Goal: Task Accomplishment & Management: Manage account settings

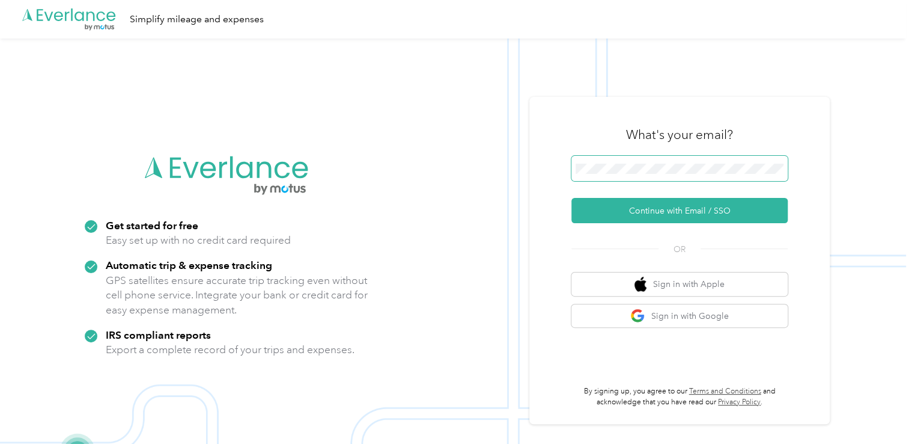
click at [611, 177] on span at bounding box center [680, 168] width 216 height 25
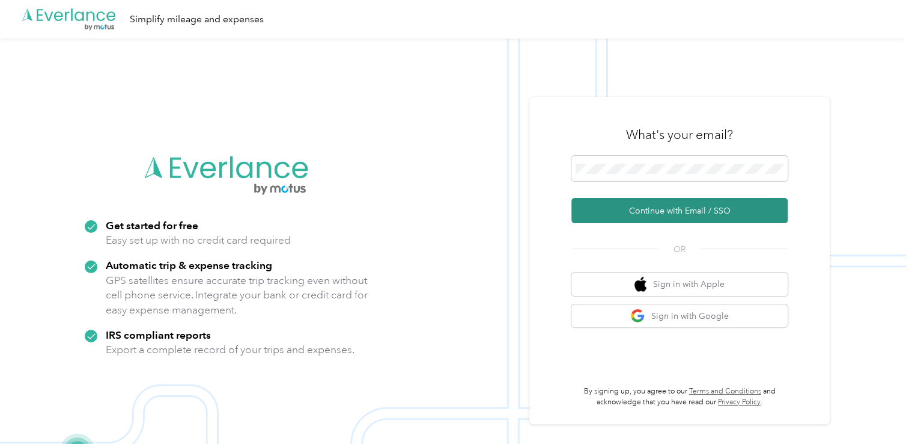
click at [632, 212] on button "Continue with Email / SSO" at bounding box center [680, 210] width 216 height 25
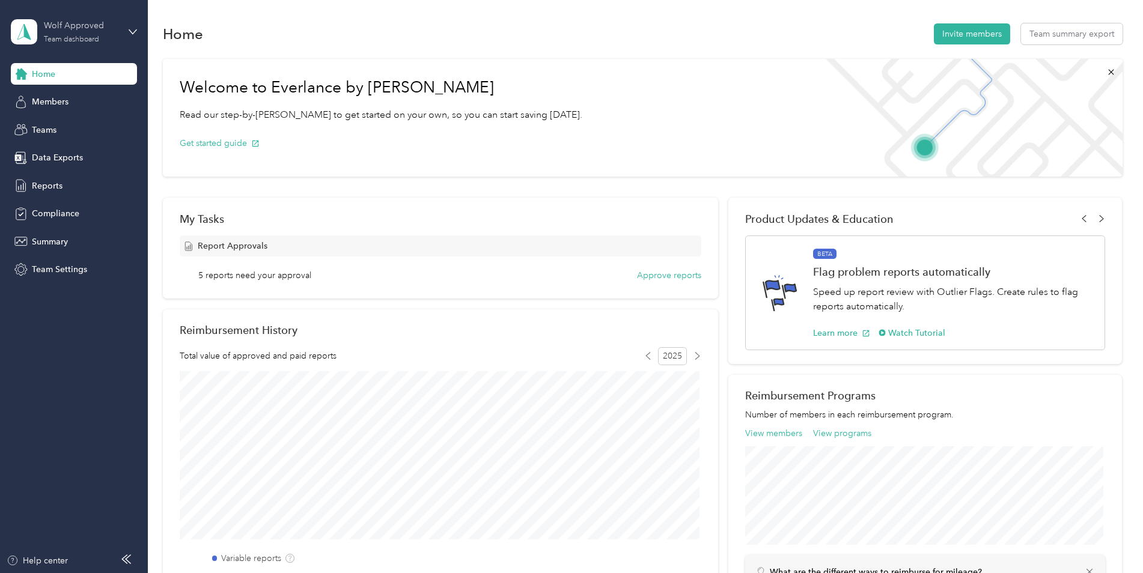
click at [85, 36] on div "Team dashboard" at bounding box center [71, 39] width 55 height 7
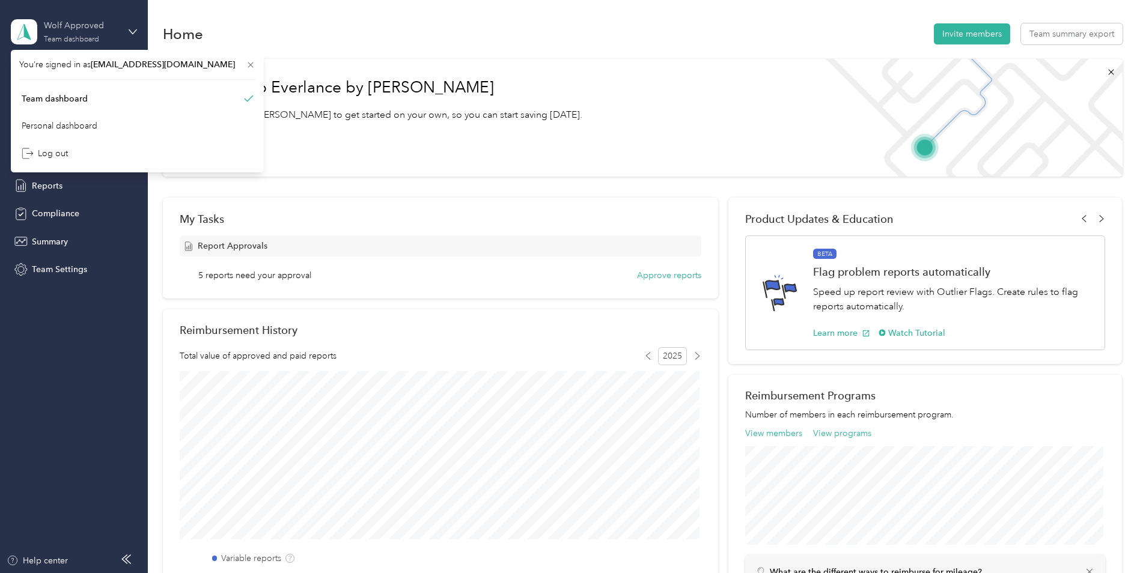
click at [85, 36] on div "Team dashboard" at bounding box center [71, 39] width 55 height 7
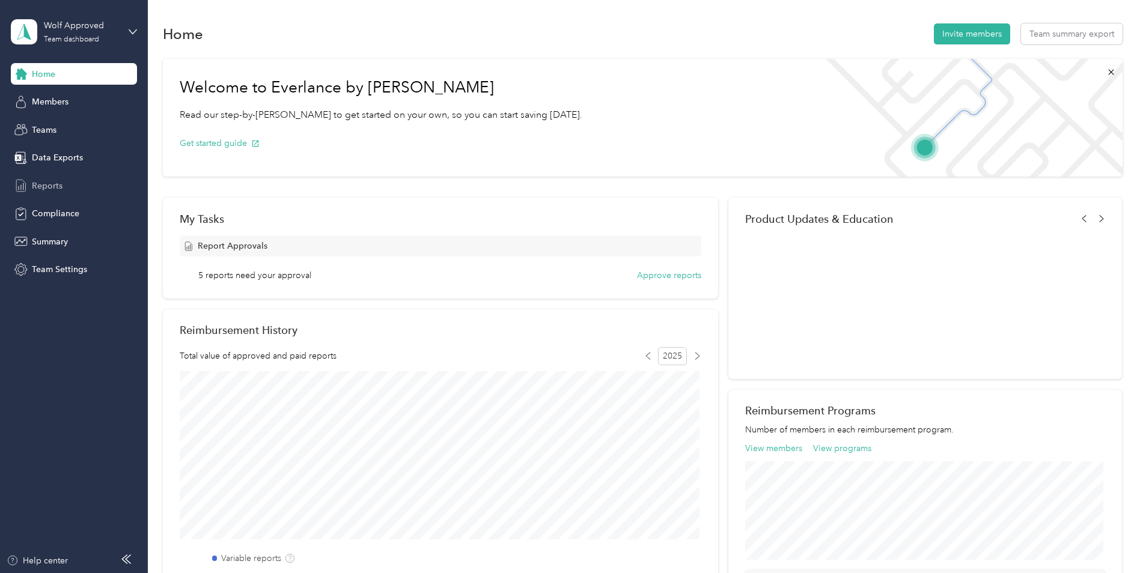
click at [54, 186] on span "Reports" at bounding box center [47, 186] width 31 height 13
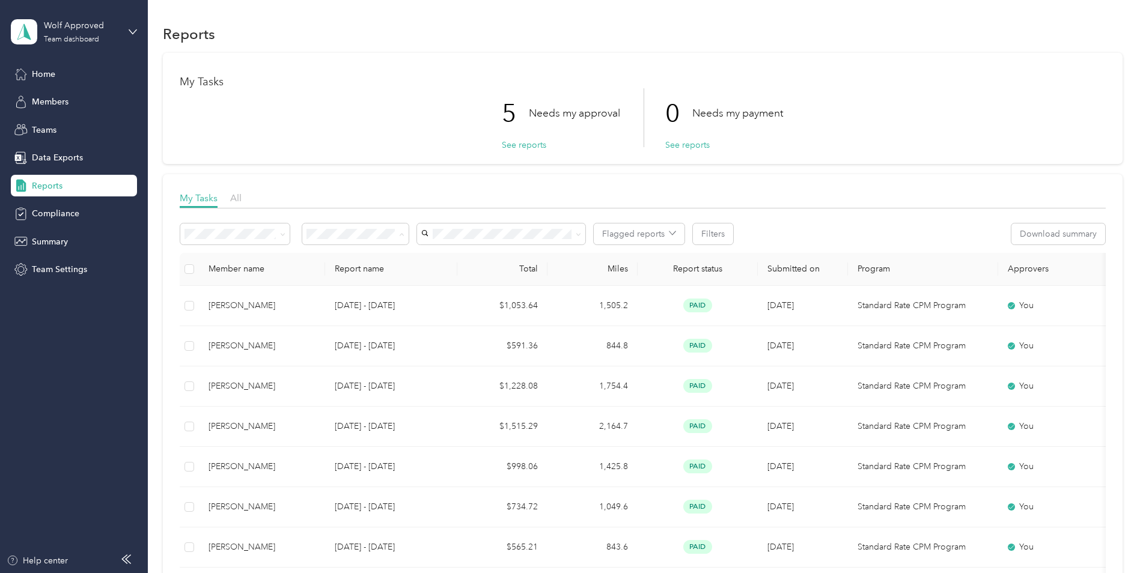
click at [379, 277] on span "Needs my approval" at bounding box center [348, 277] width 75 height 10
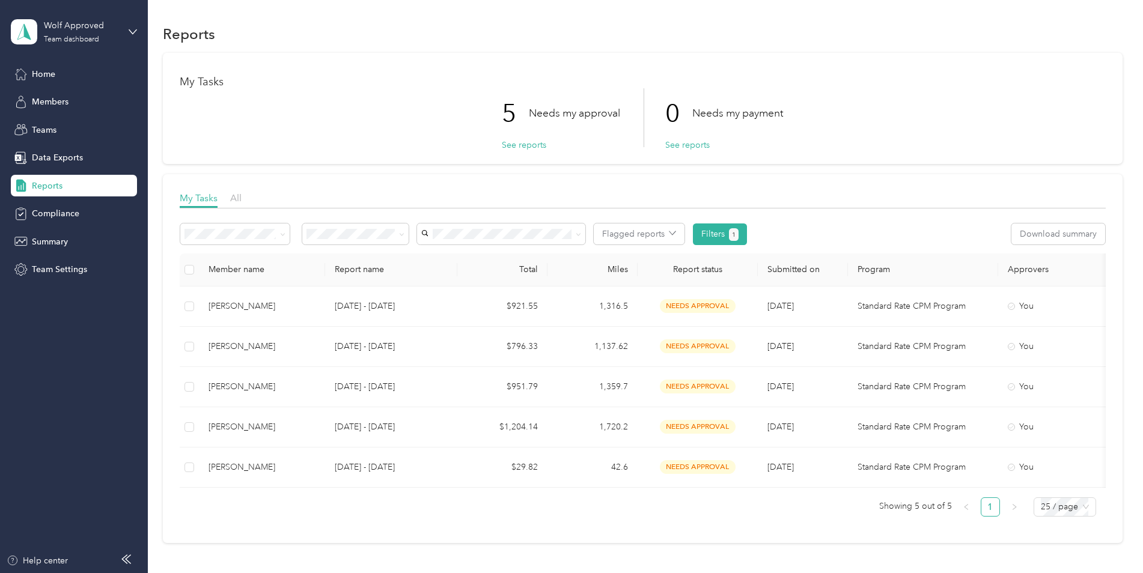
click at [358, 321] on li "Approved by me" at bounding box center [355, 317] width 106 height 21
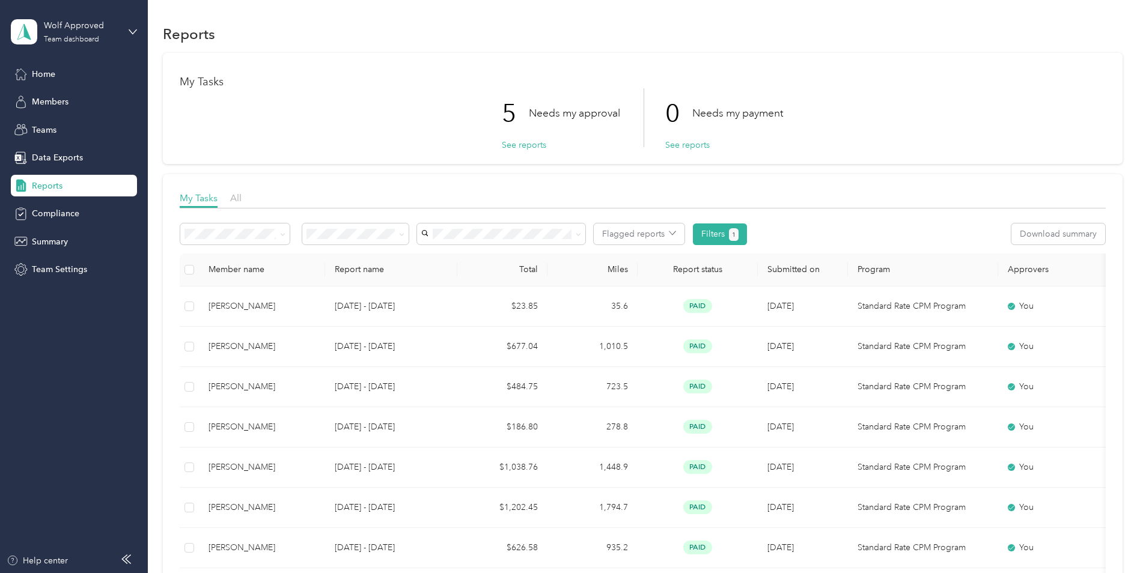
click at [795, 270] on th "Submitted on" at bounding box center [803, 270] width 90 height 33
click at [796, 270] on th "Submitted on" at bounding box center [803, 270] width 90 height 33
click at [282, 237] on span at bounding box center [282, 234] width 5 height 10
click at [277, 232] on span at bounding box center [281, 234] width 10 height 13
click at [401, 238] on span at bounding box center [401, 234] width 5 height 10
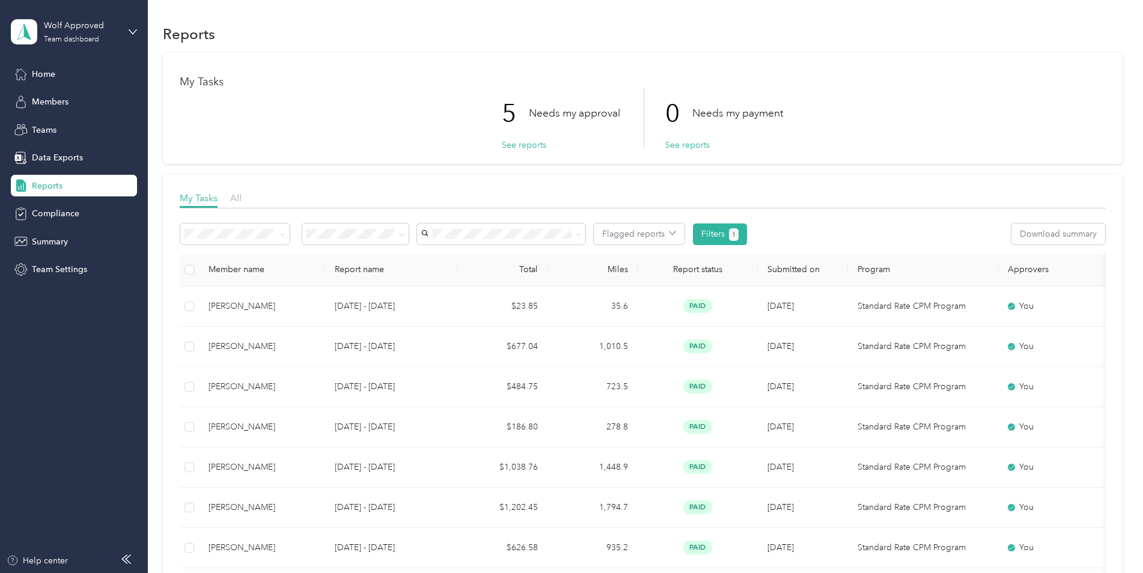
click at [337, 255] on div "All" at bounding box center [356, 254] width 90 height 13
click at [448, 279] on li "[PERSON_NAME]" at bounding box center [501, 277] width 168 height 21
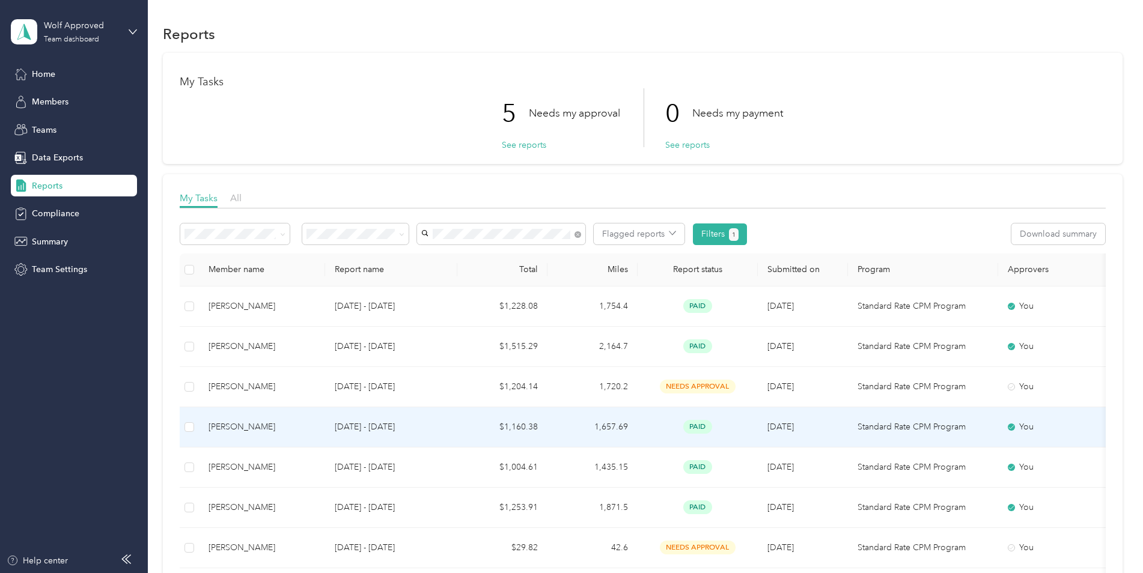
scroll to position [60, 0]
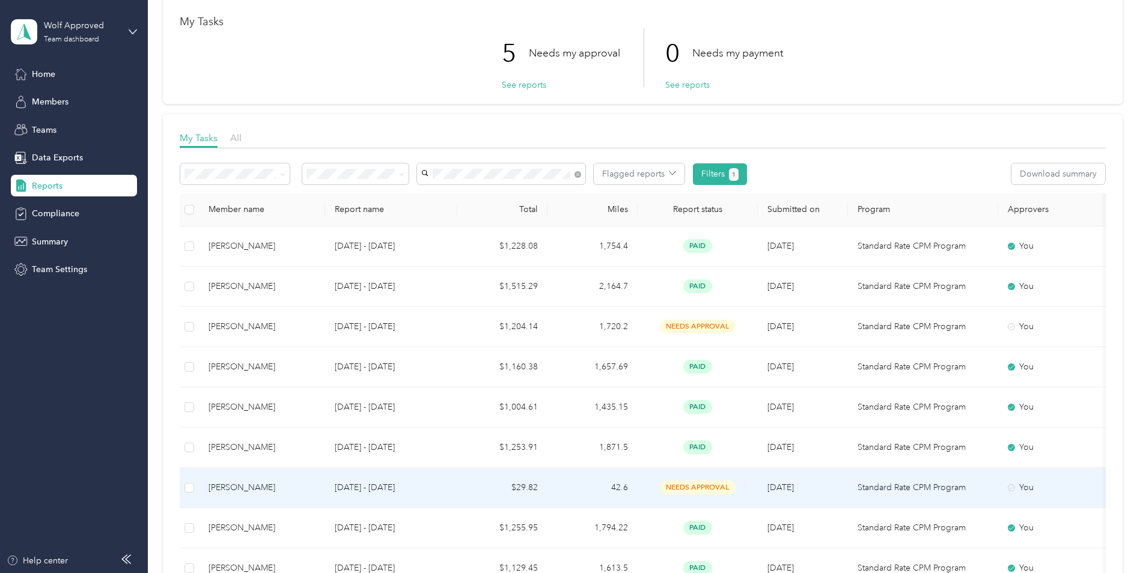
click at [341, 443] on p "[DATE] - [DATE]" at bounding box center [391, 487] width 113 height 13
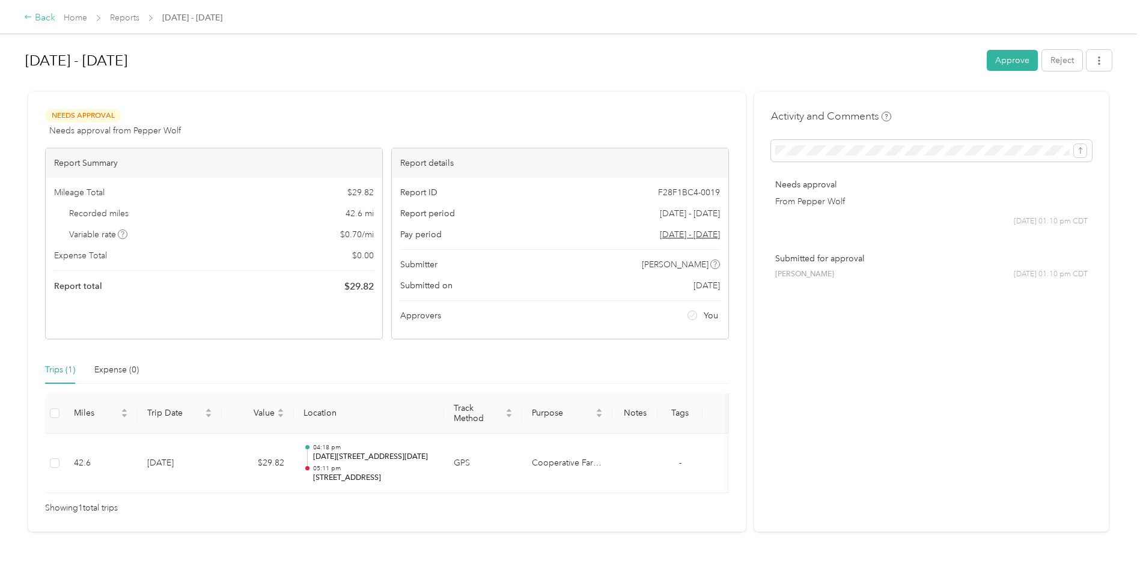
click at [28, 19] on icon at bounding box center [28, 17] width 8 height 8
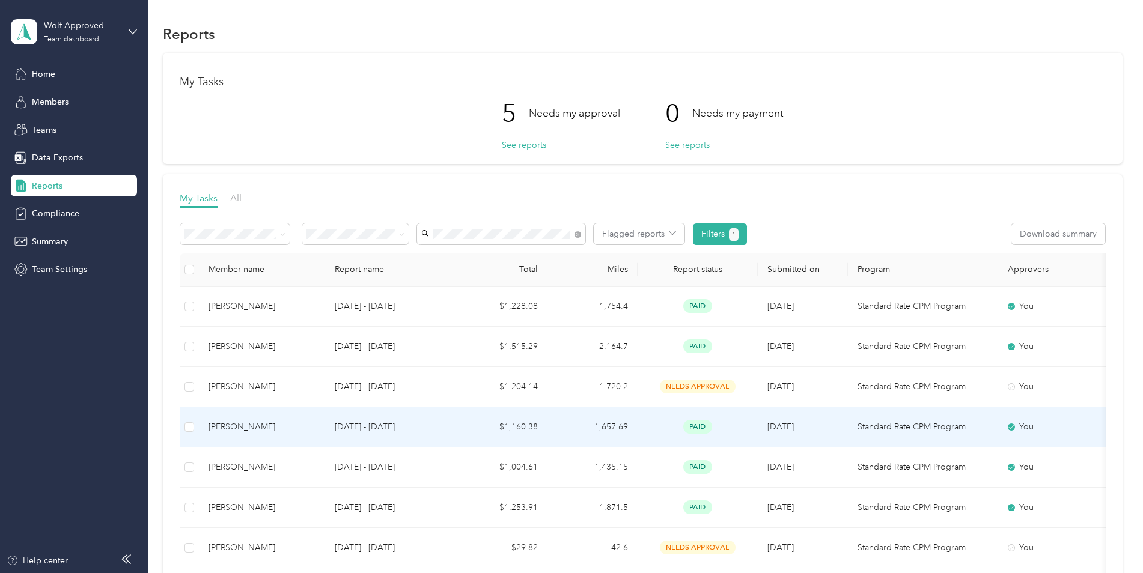
click at [355, 424] on p "[DATE] - [DATE]" at bounding box center [391, 427] width 113 height 13
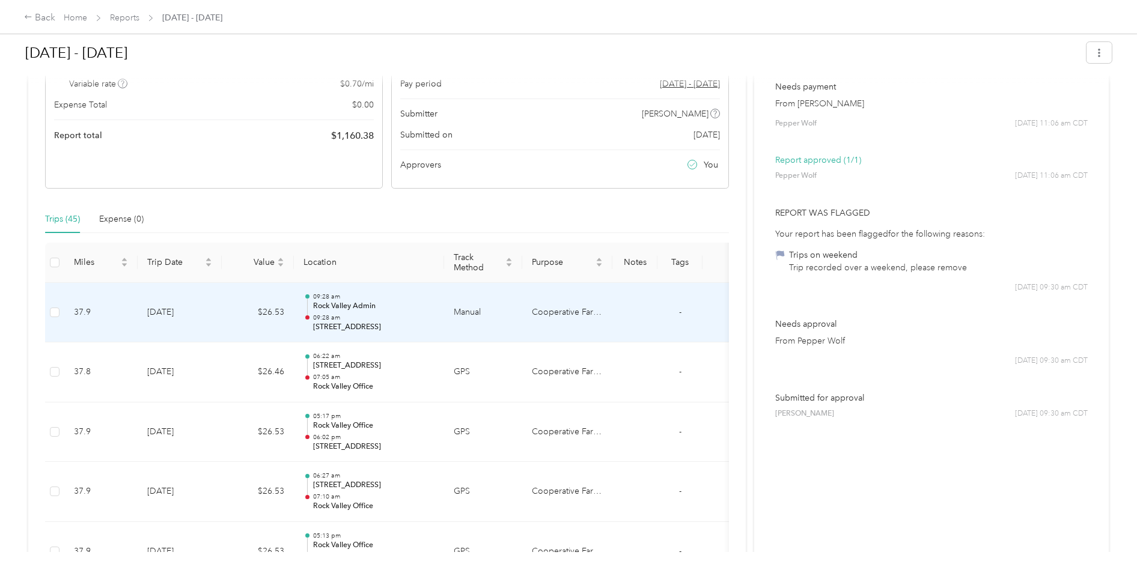
scroll to position [180, 0]
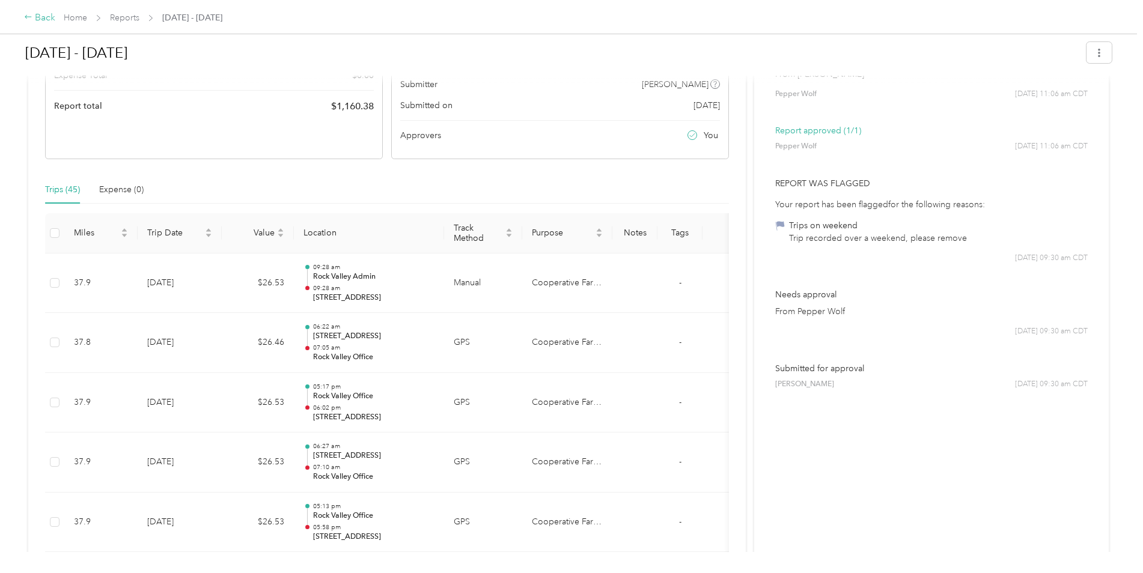
click at [28, 17] on icon at bounding box center [28, 17] width 8 height 8
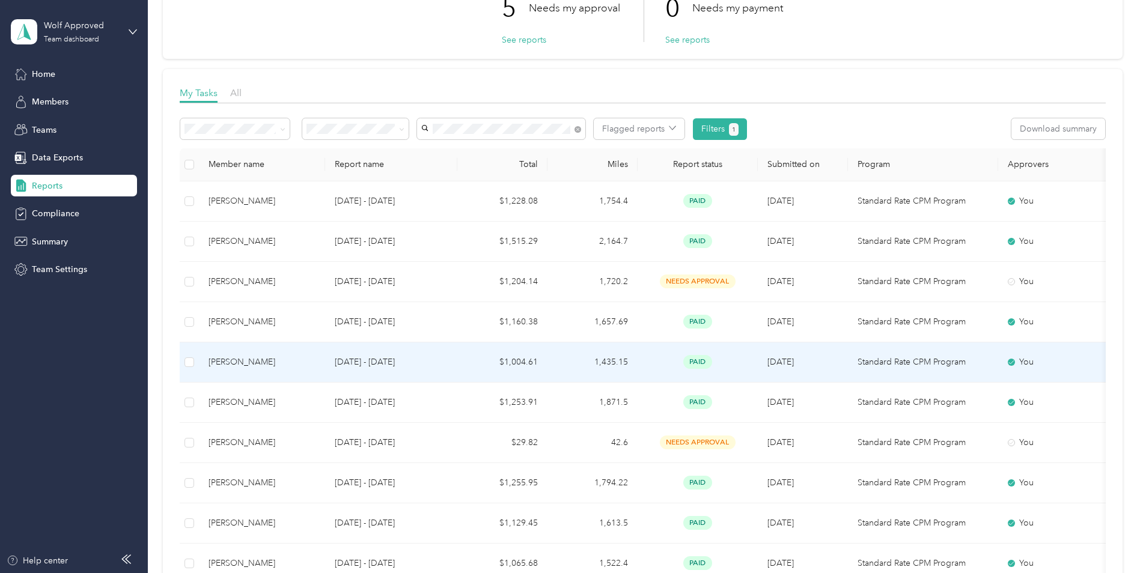
scroll to position [120, 0]
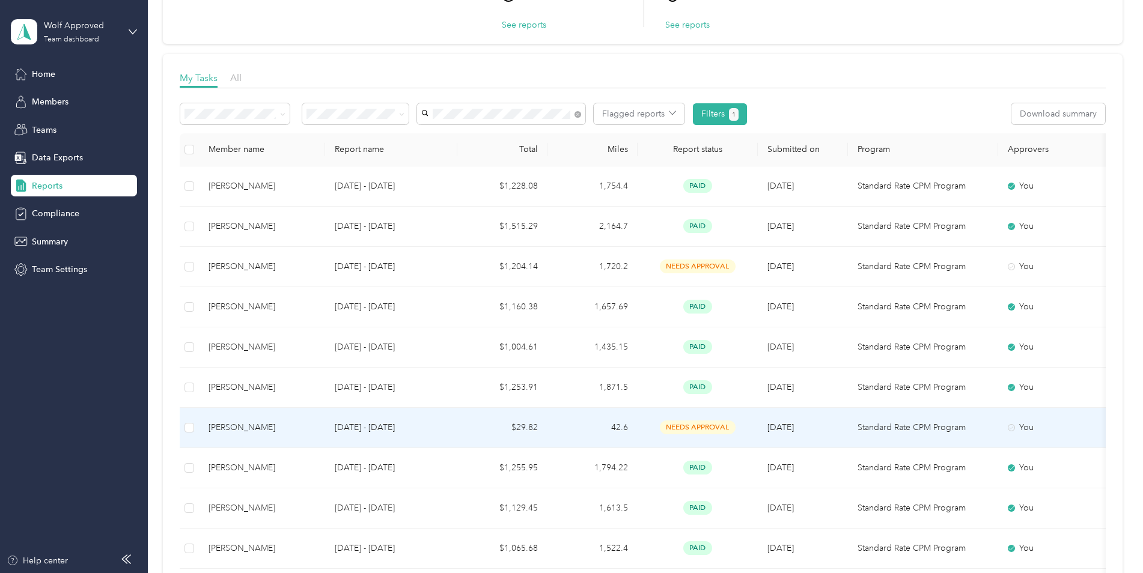
click at [357, 428] on p "[DATE] - [DATE]" at bounding box center [391, 427] width 113 height 13
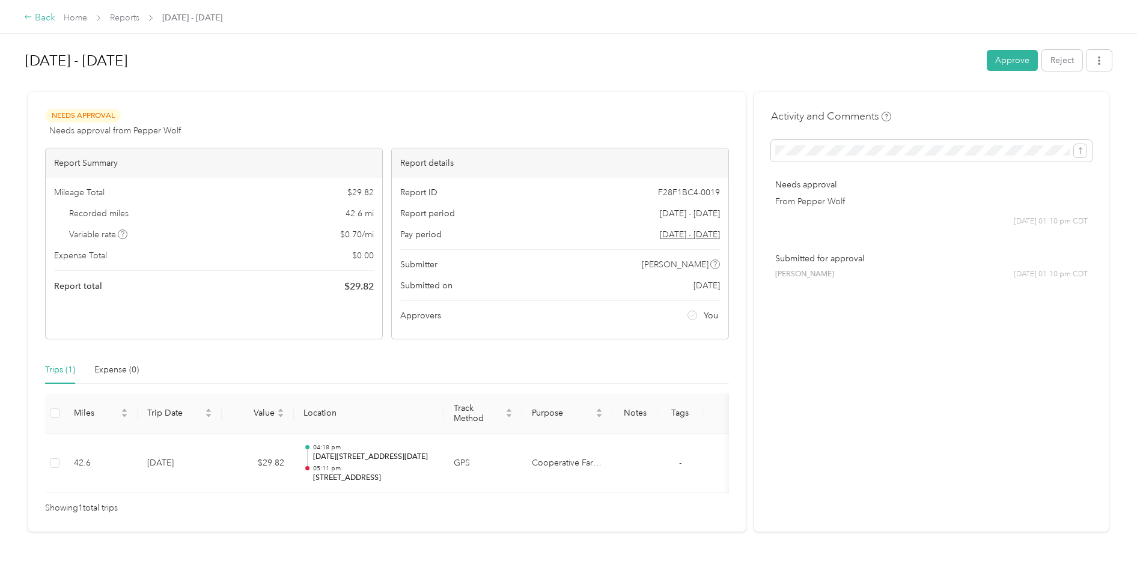
click at [40, 22] on div "Back" at bounding box center [39, 18] width 31 height 14
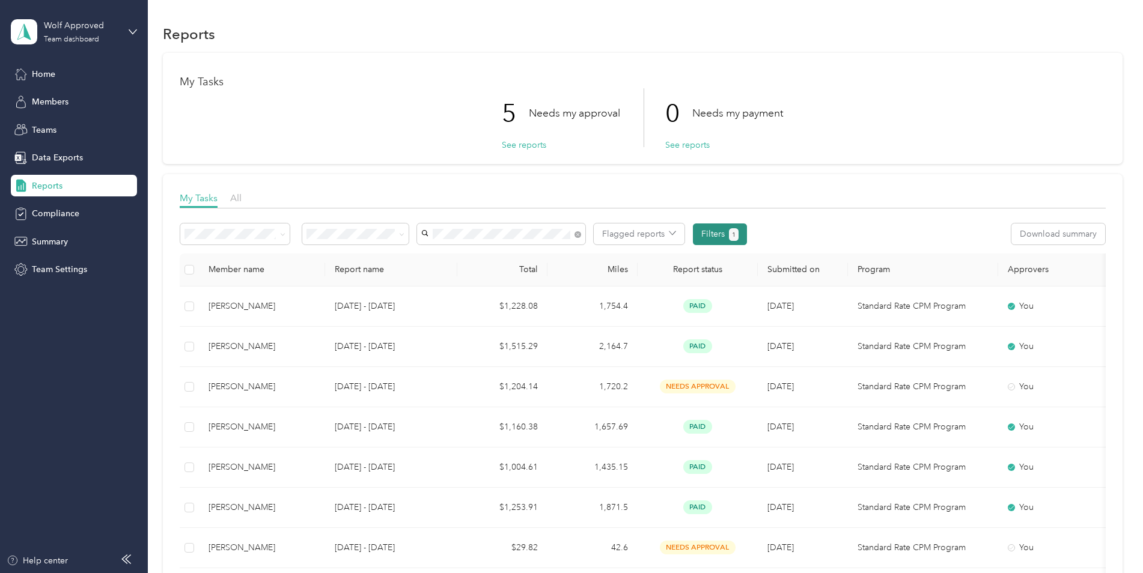
click at [722, 231] on button "Filters 1" at bounding box center [720, 235] width 55 height 22
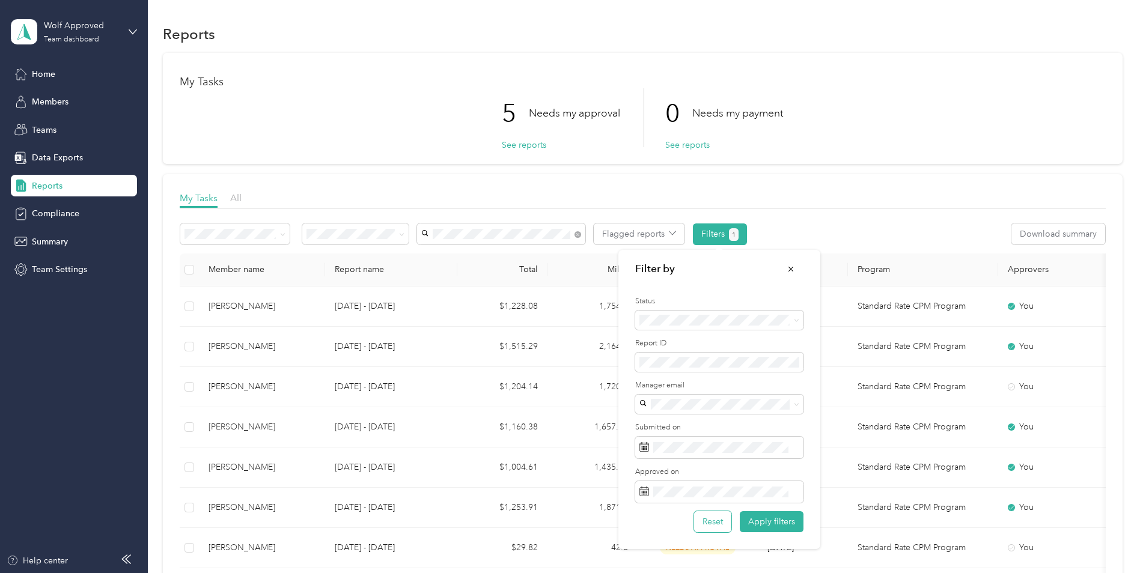
click at [708, 443] on button "Reset" at bounding box center [712, 521] width 37 height 21
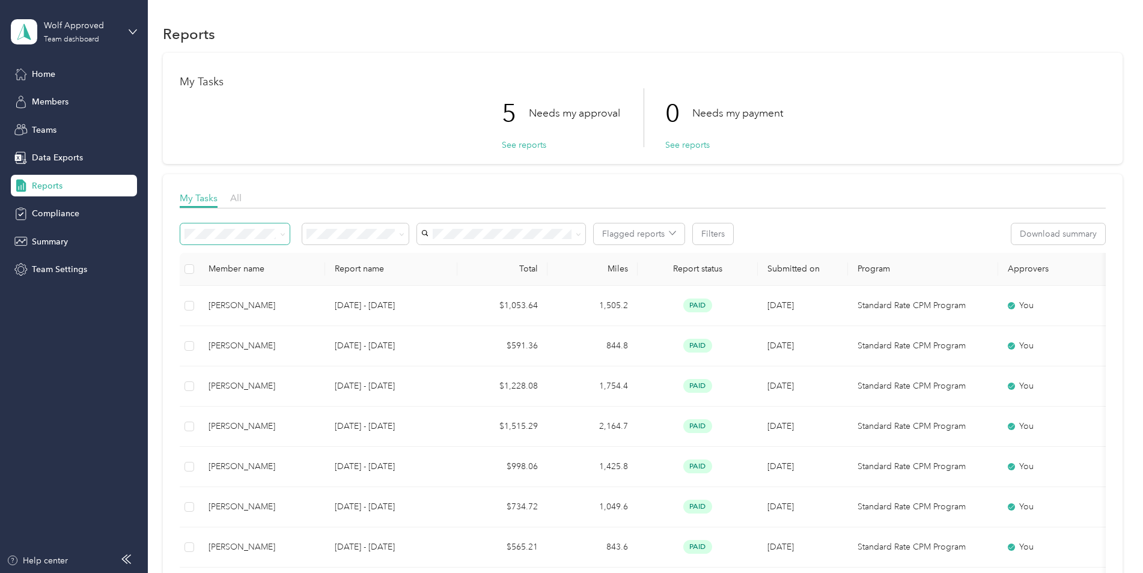
click at [278, 235] on span at bounding box center [281, 234] width 10 height 13
click at [278, 239] on span at bounding box center [281, 234] width 10 height 13
click at [280, 232] on icon at bounding box center [282, 234] width 5 height 5
click at [379, 278] on li "Needs my approval" at bounding box center [355, 277] width 106 height 21
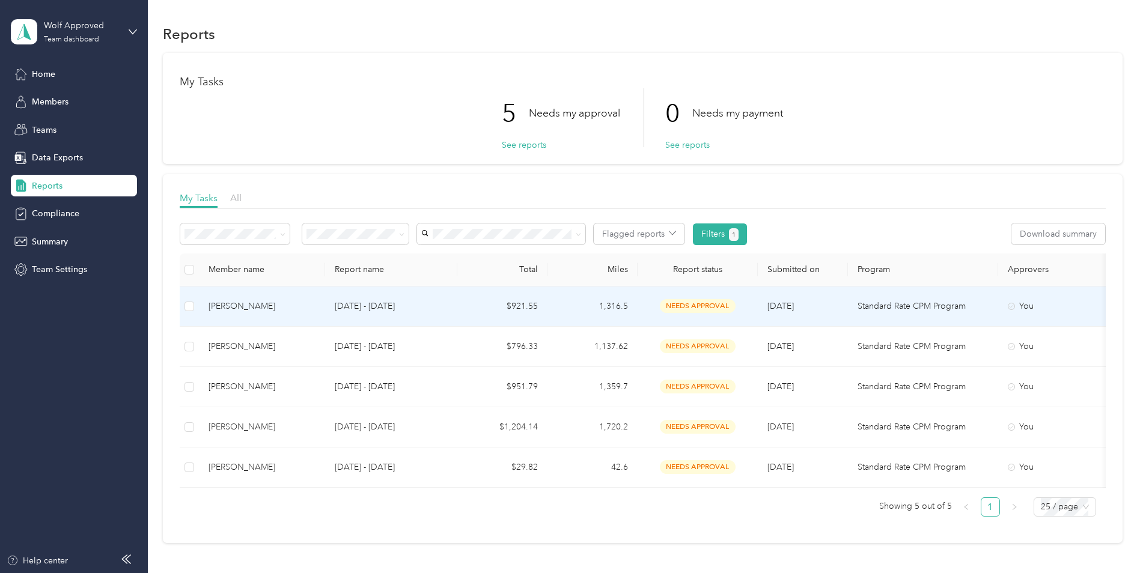
click at [235, 307] on div "[PERSON_NAME]" at bounding box center [262, 306] width 107 height 13
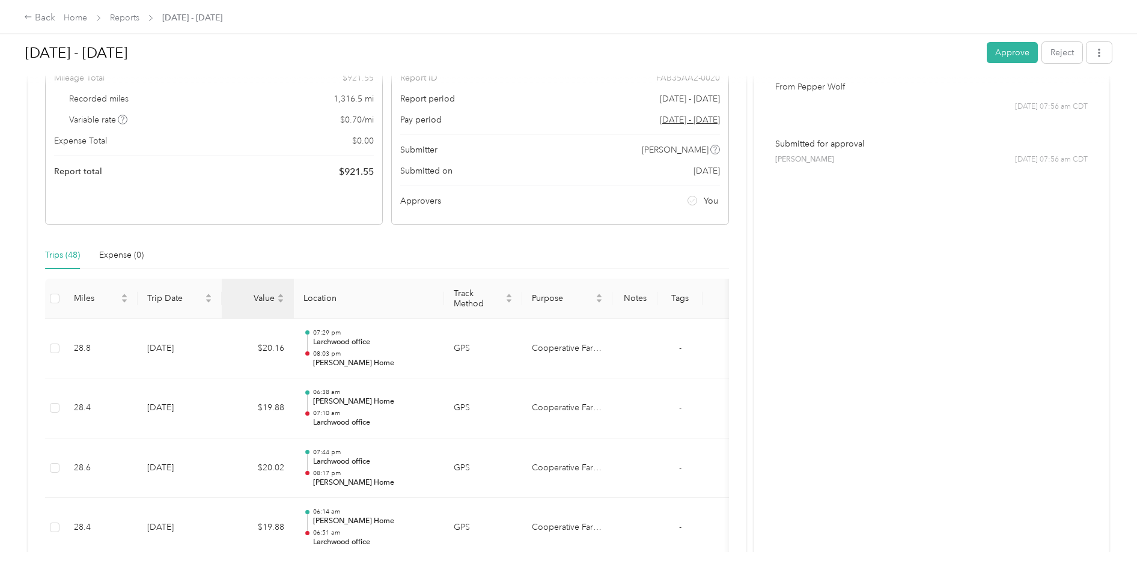
scroll to position [86, 0]
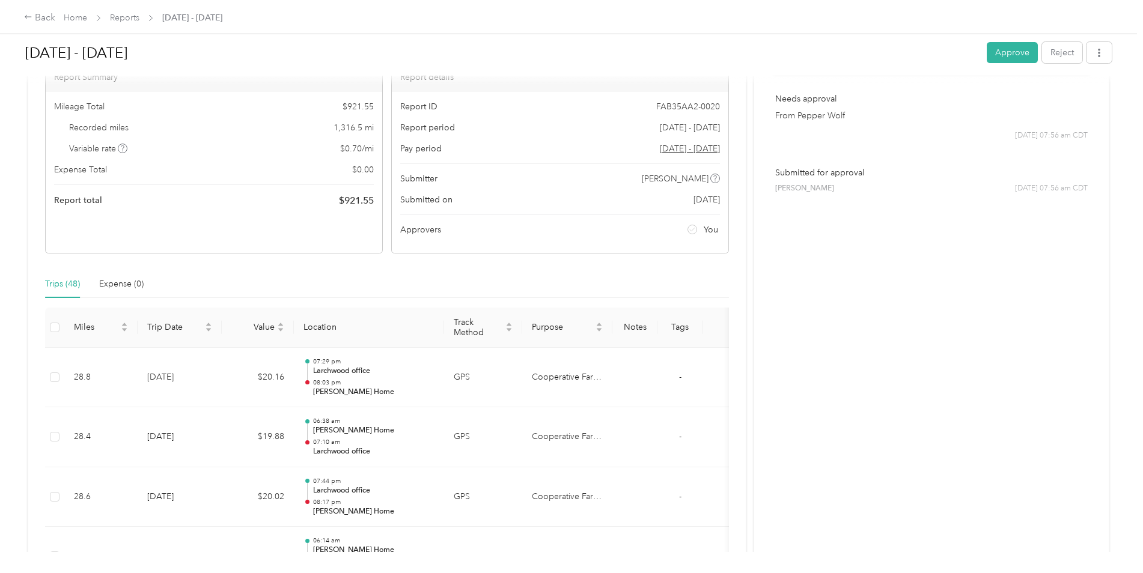
click at [912, 56] on button "Approve" at bounding box center [1012, 52] width 51 height 21
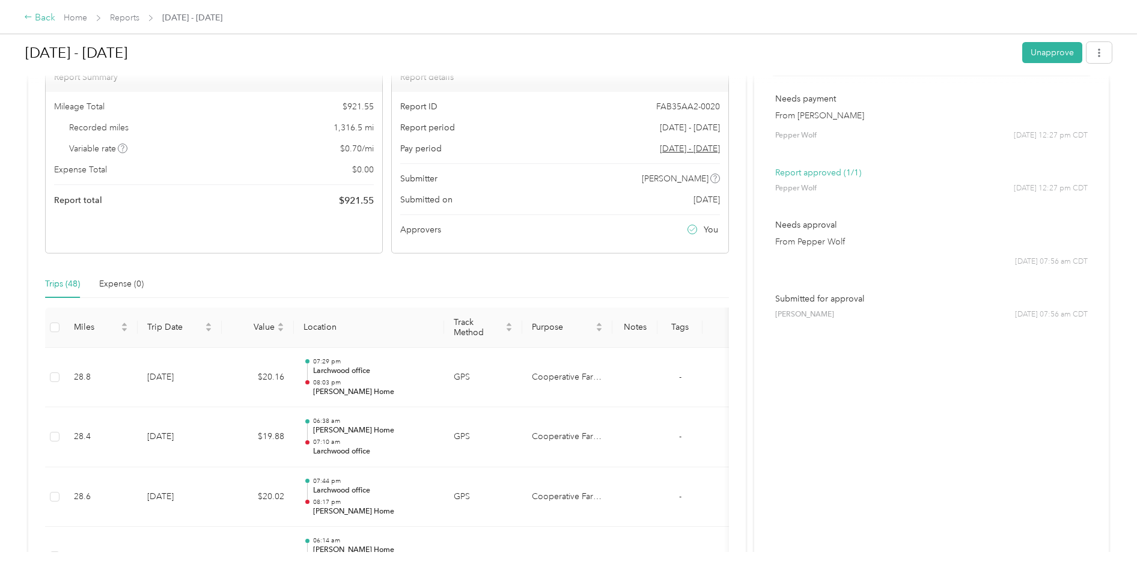
click at [41, 19] on div "Back" at bounding box center [39, 18] width 31 height 14
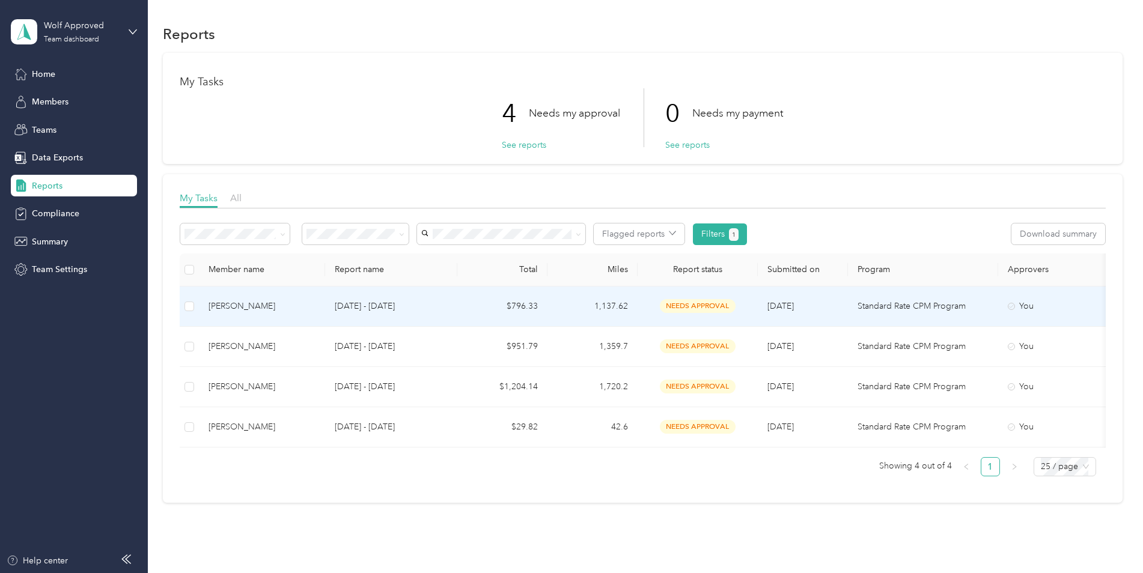
click at [221, 307] on div "[PERSON_NAME]" at bounding box center [262, 306] width 107 height 13
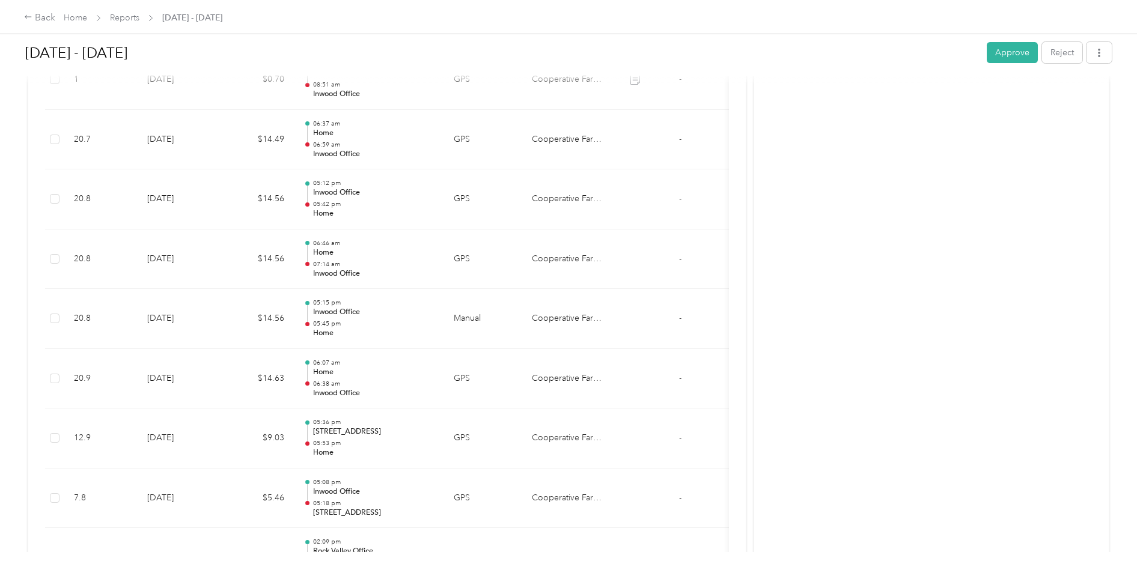
scroll to position [5289, 0]
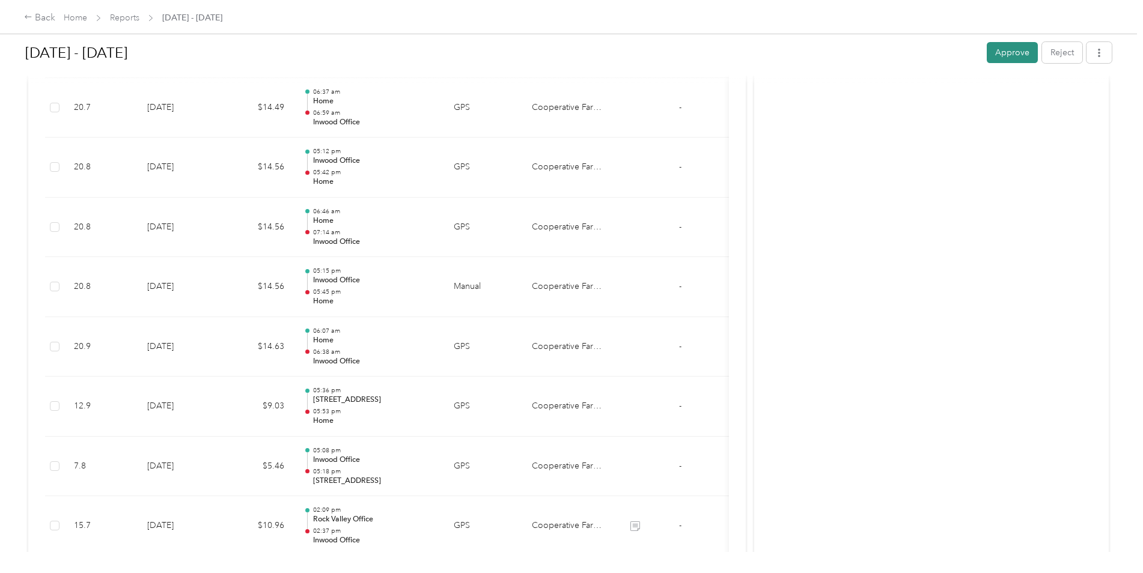
click at [912, 55] on button "Approve" at bounding box center [1012, 52] width 51 height 21
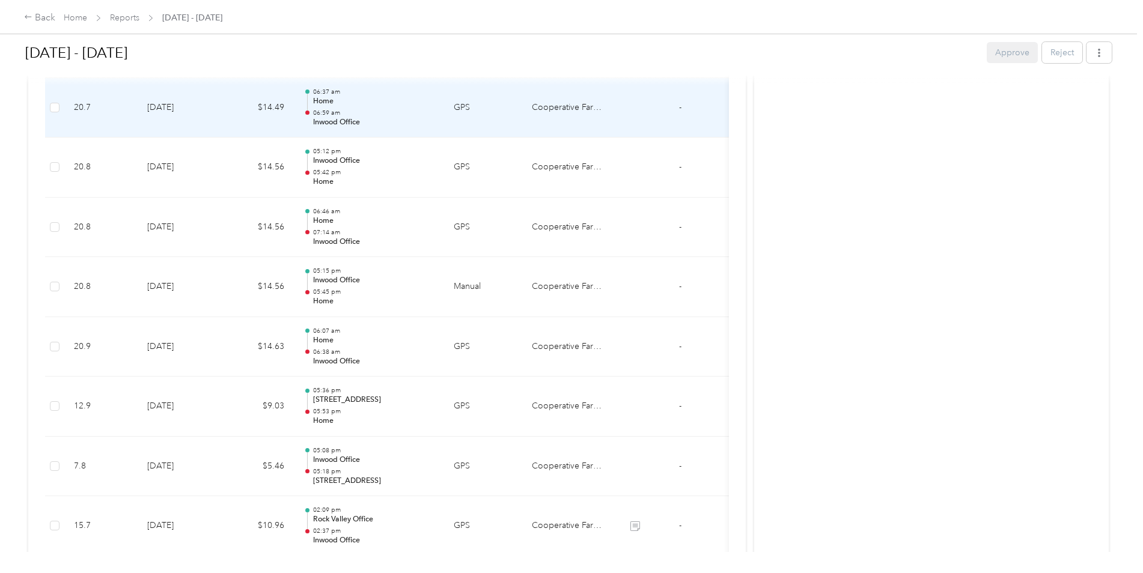
scroll to position [5260, 0]
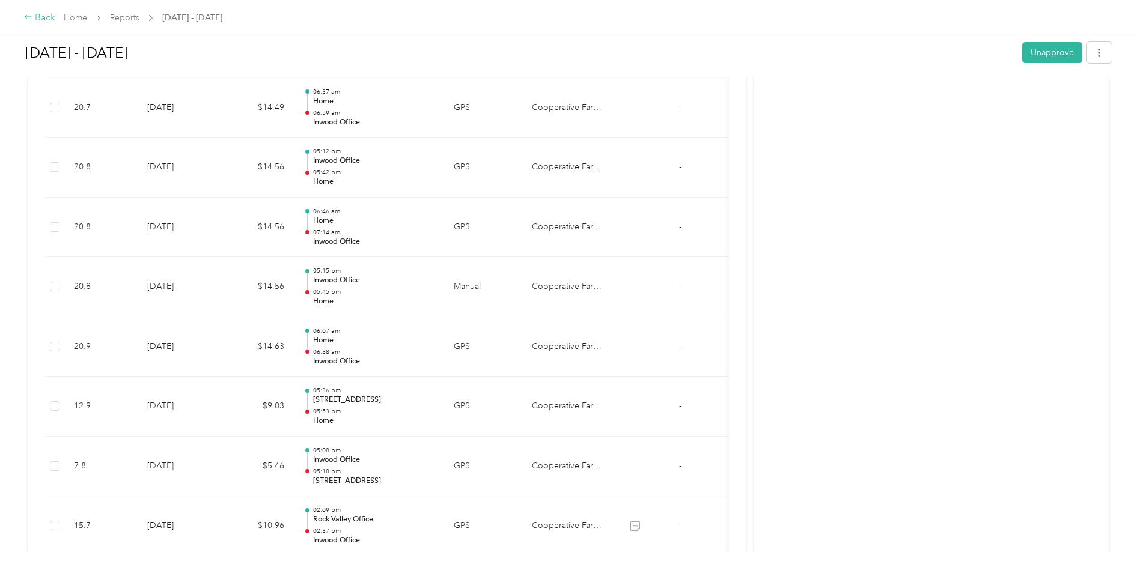
click at [32, 18] on icon at bounding box center [28, 17] width 8 height 8
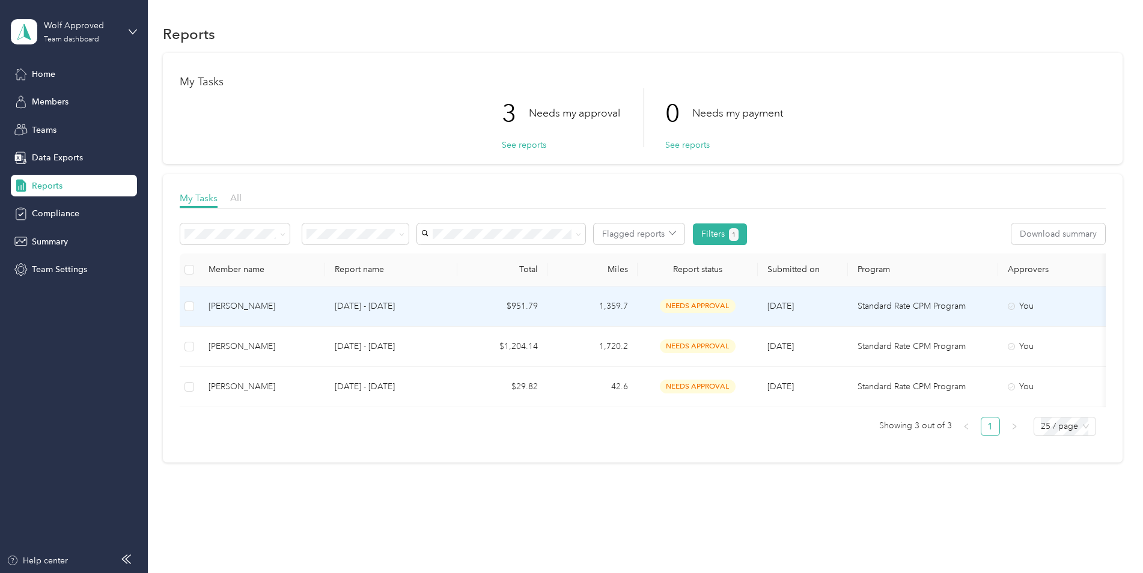
click at [233, 302] on div "[PERSON_NAME]" at bounding box center [262, 306] width 107 height 13
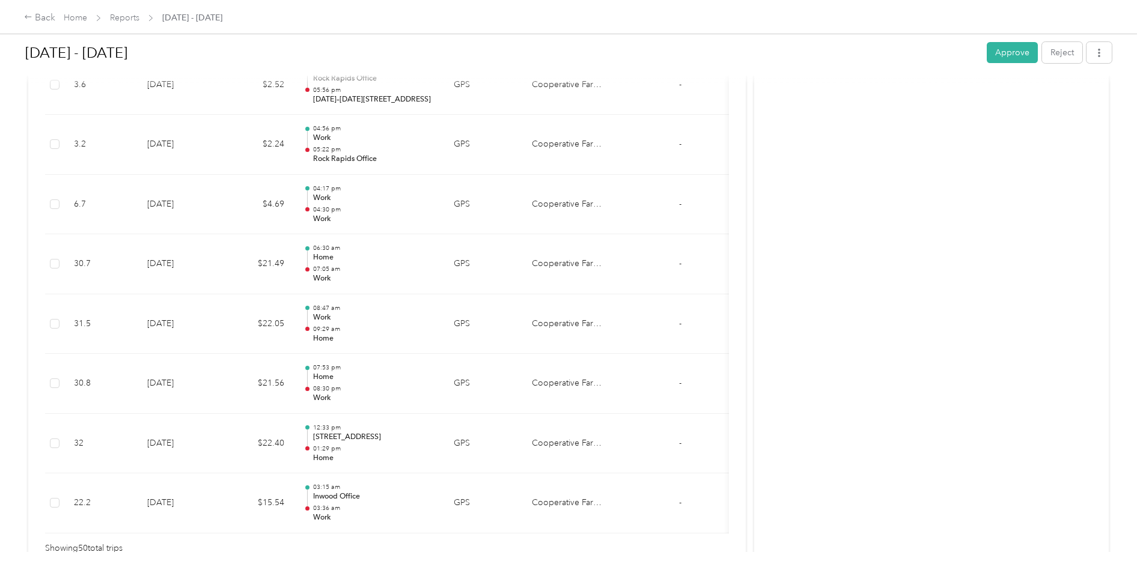
scroll to position [3000, 0]
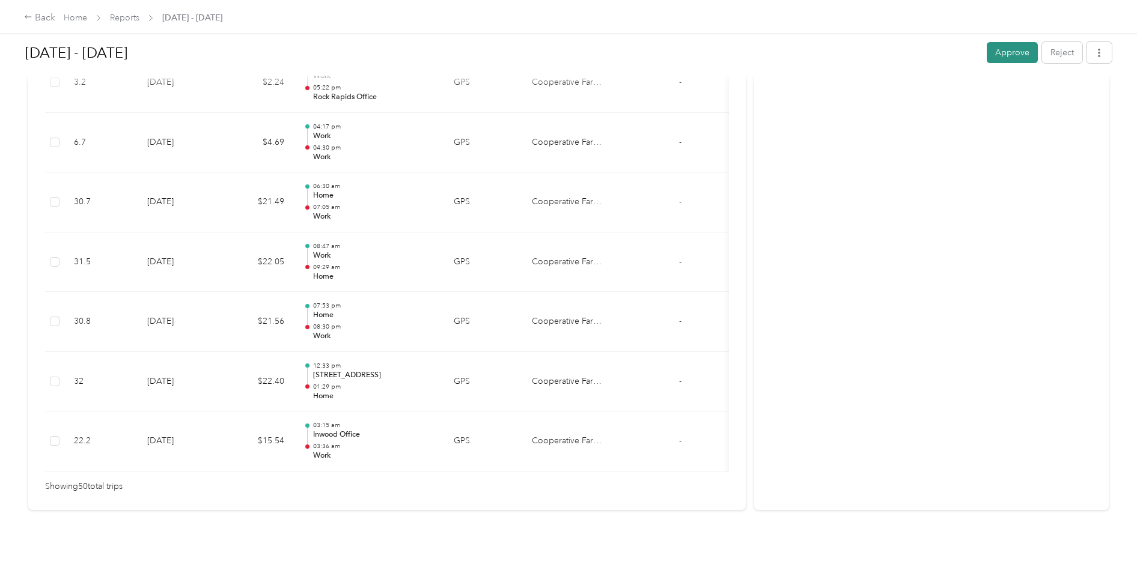
click at [912, 50] on button "Approve" at bounding box center [1012, 52] width 51 height 21
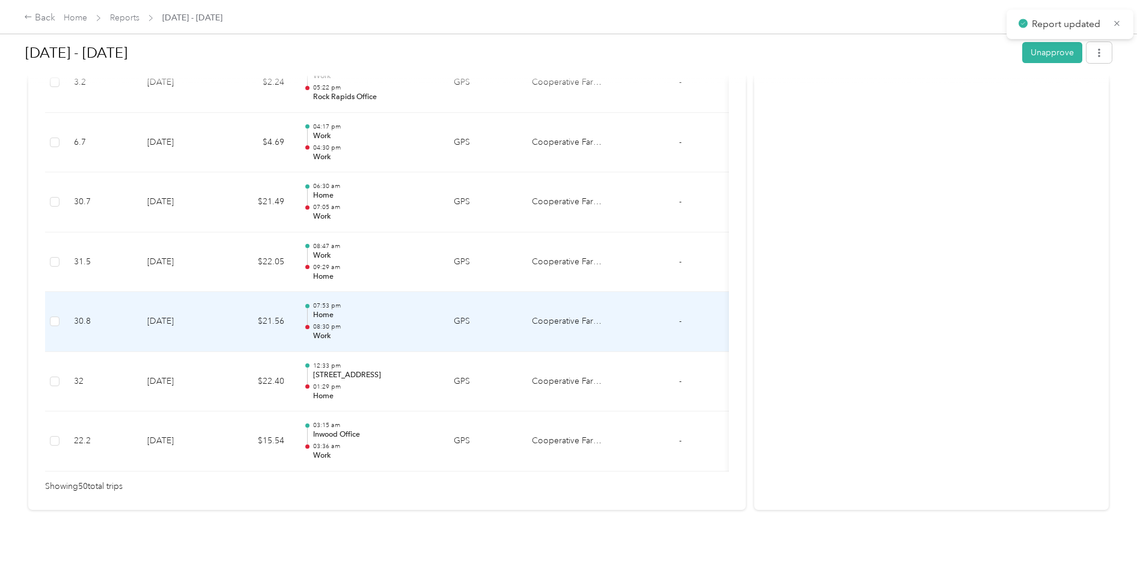
scroll to position [2970, 0]
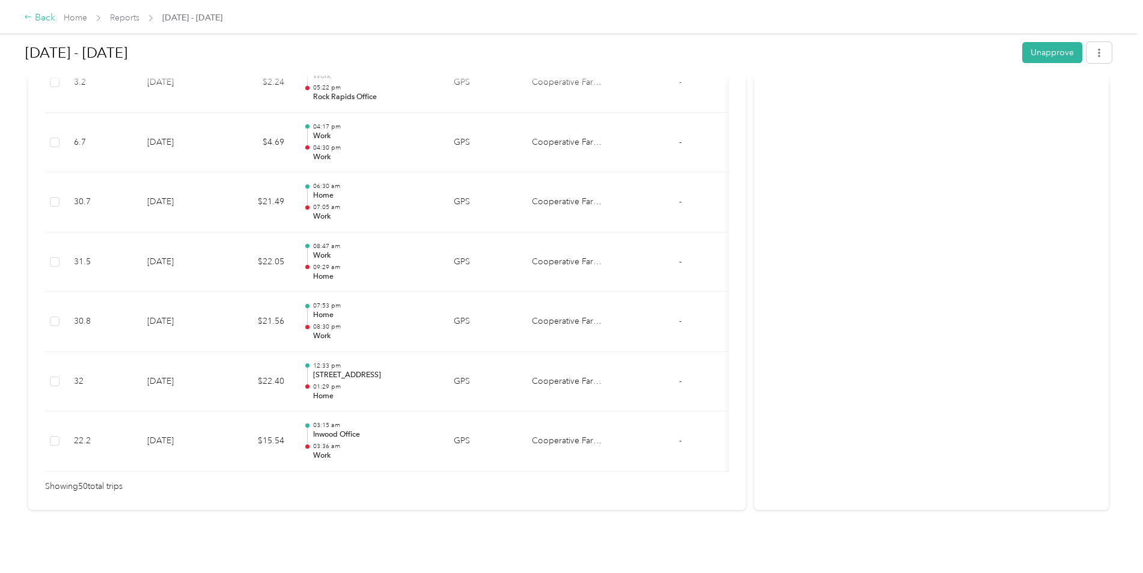
click at [34, 19] on div "Back" at bounding box center [39, 18] width 31 height 14
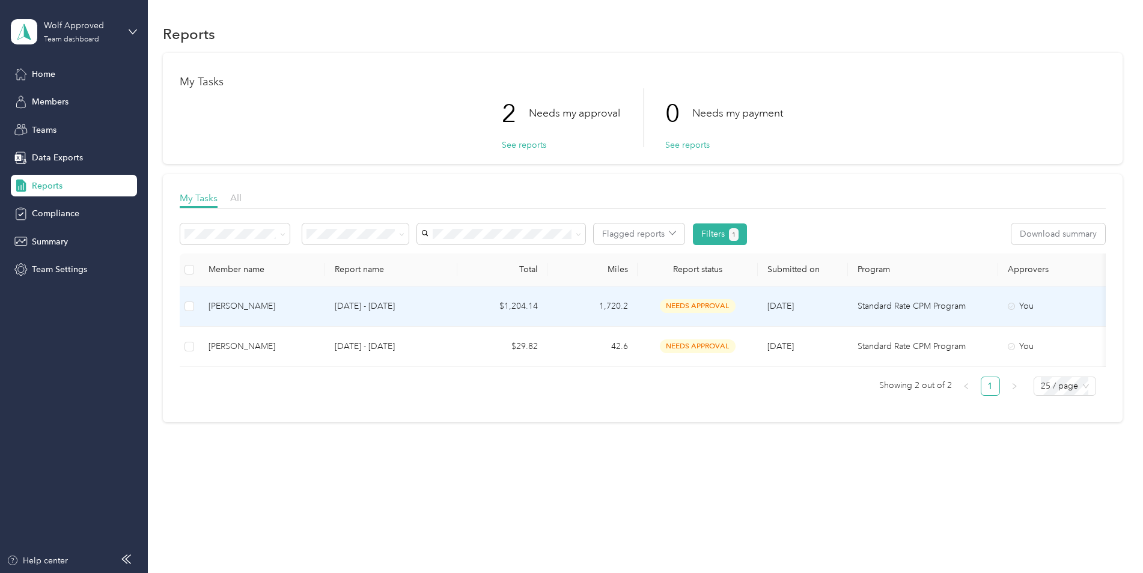
click at [227, 306] on div "[PERSON_NAME]" at bounding box center [262, 306] width 107 height 13
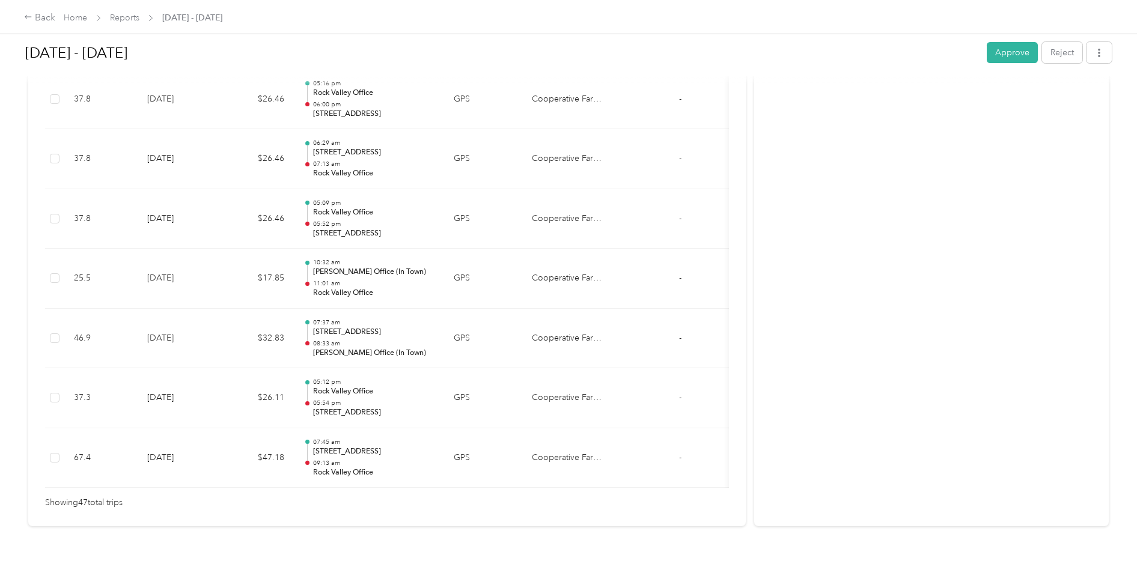
scroll to position [2820, 0]
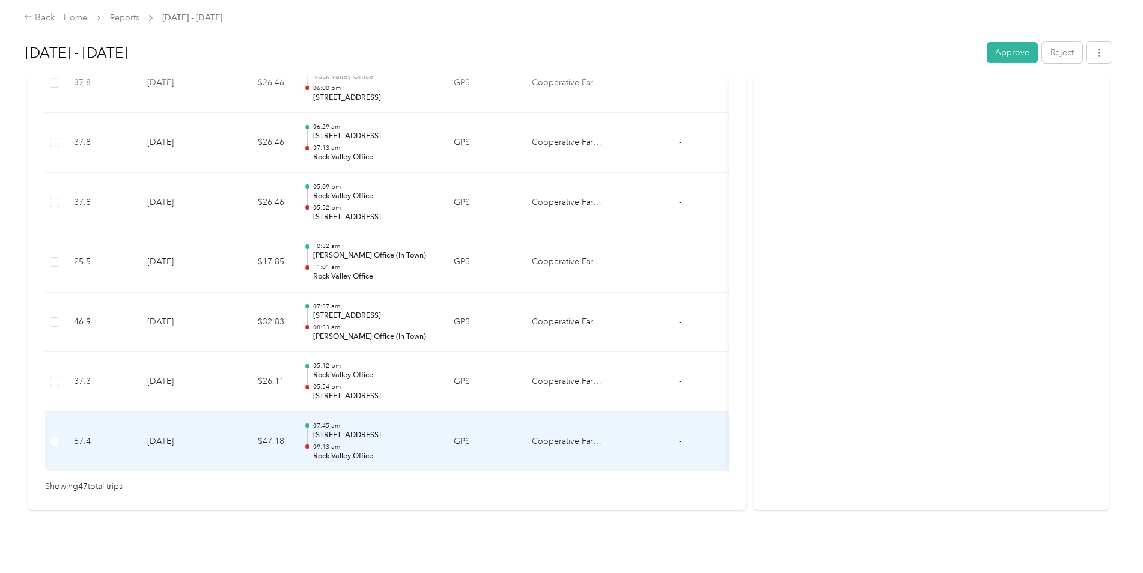
click at [347, 443] on p "09:13 am" at bounding box center [373, 447] width 121 height 8
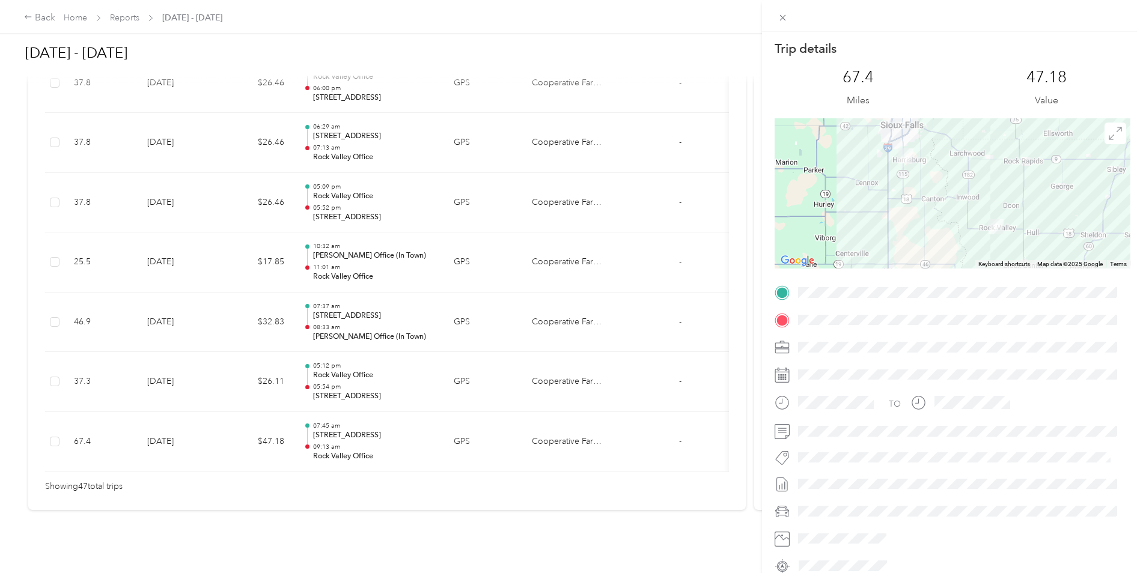
click at [356, 370] on div "Trip details This trip cannot be edited because it is either under review, appr…" at bounding box center [571, 286] width 1143 height 573
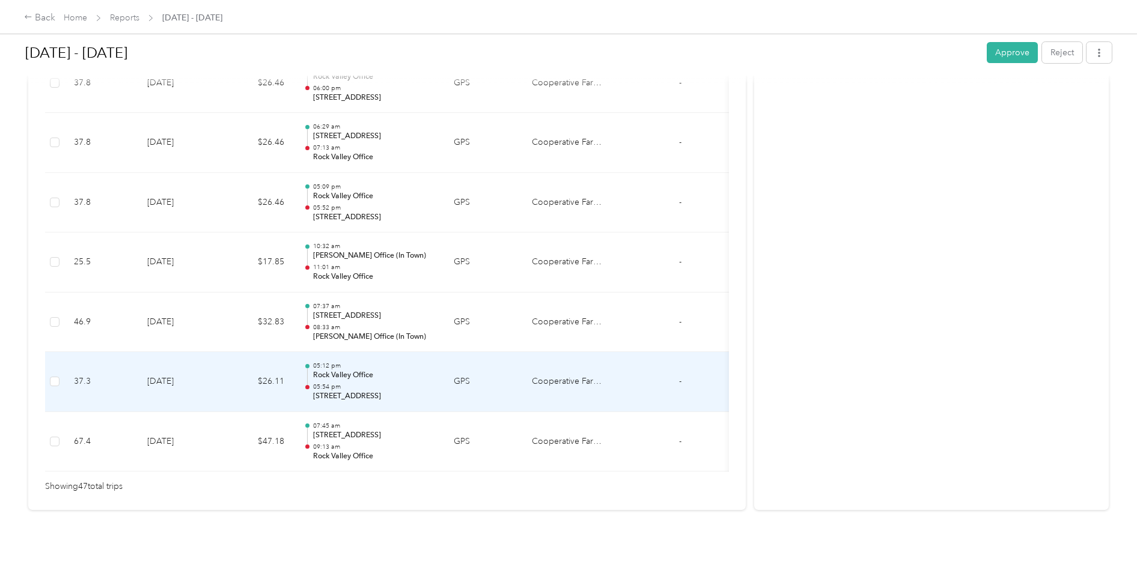
click at [356, 383] on p "05:54 pm" at bounding box center [373, 387] width 121 height 8
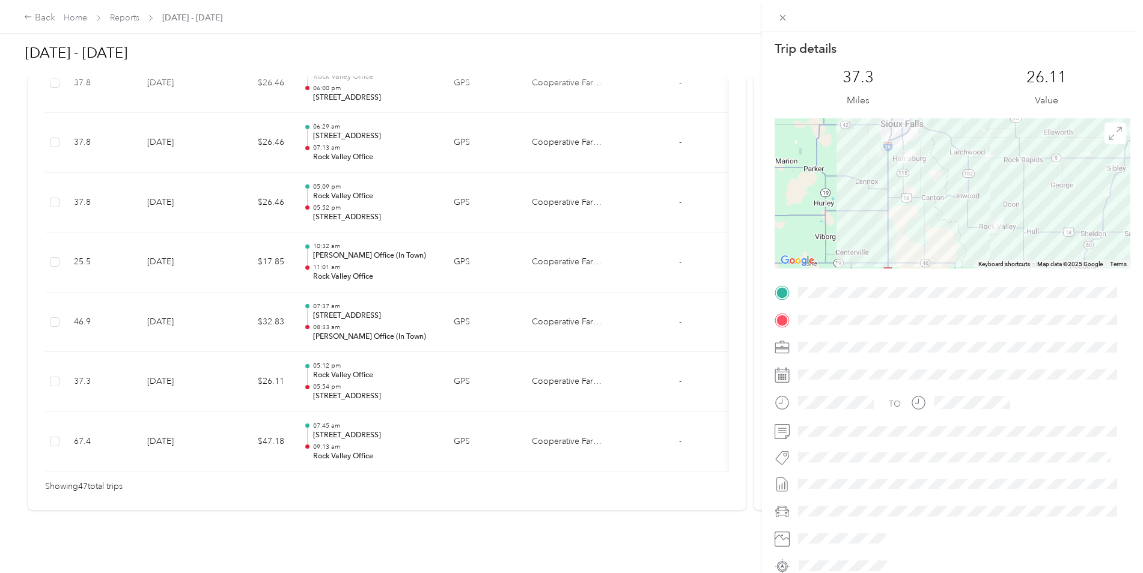
click at [331, 304] on div "Trip details This trip cannot be edited because it is either under review, appr…" at bounding box center [571, 286] width 1143 height 573
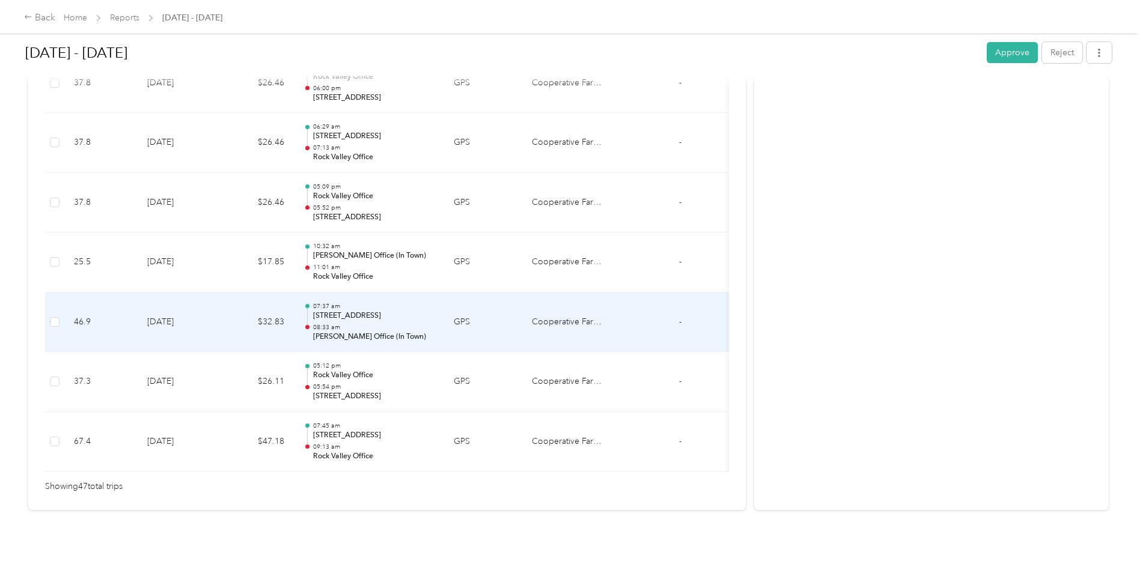
click at [331, 304] on div "07:37 am [STREET_ADDRESS] 08:33 am [PERSON_NAME] Office (In Town)" at bounding box center [373, 322] width 121 height 40
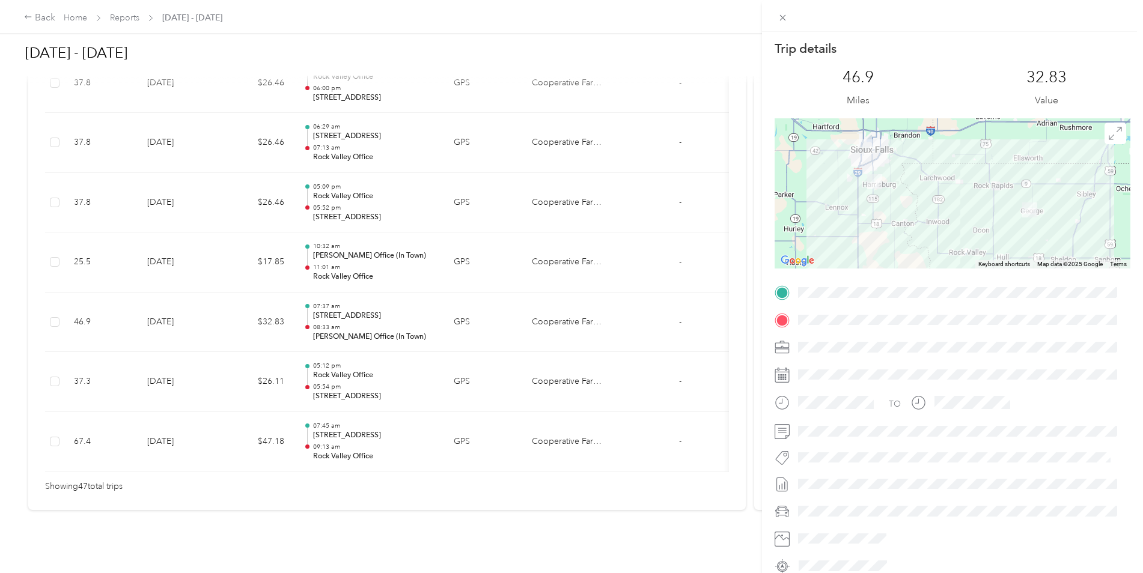
click at [343, 248] on div "Trip details This trip cannot be edited because it is either under review, appr…" at bounding box center [571, 286] width 1143 height 573
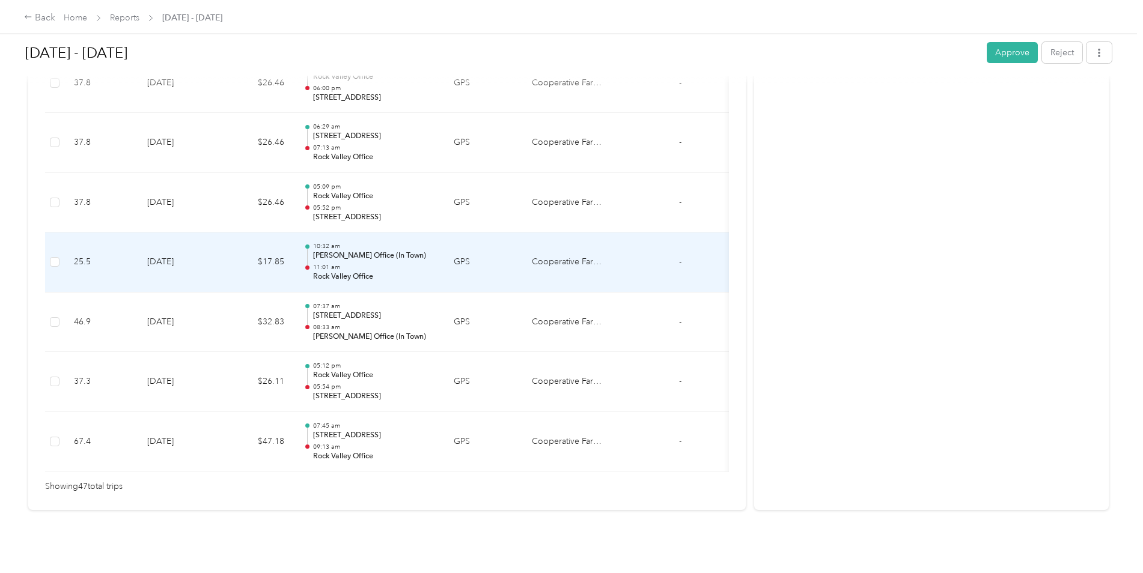
click at [343, 263] on p "11:01 am" at bounding box center [373, 267] width 121 height 8
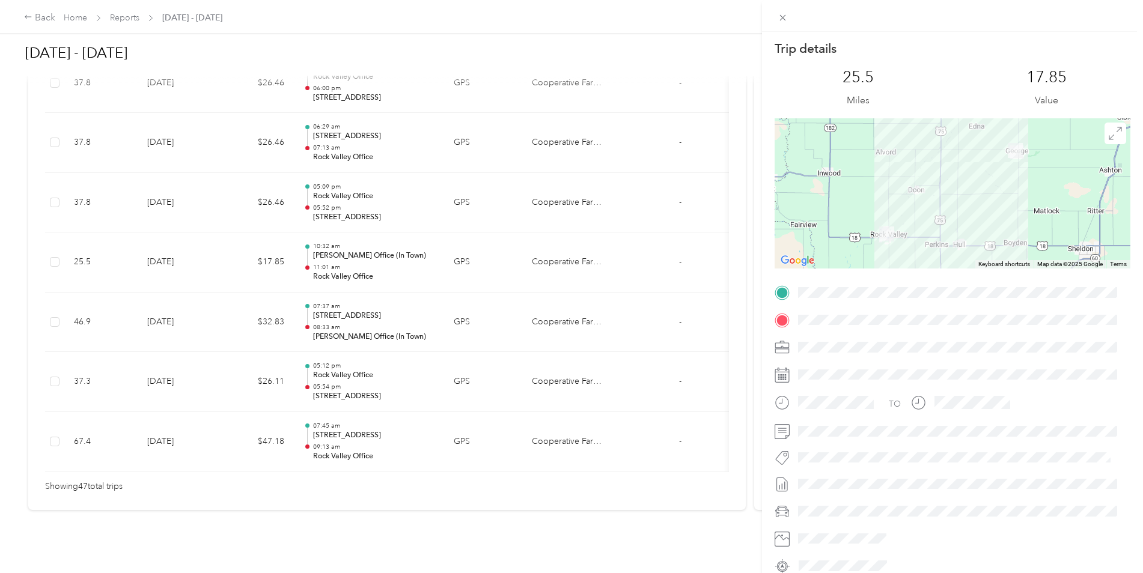
click at [338, 187] on div "Trip details This trip cannot be edited because it is either under review, appr…" at bounding box center [571, 286] width 1143 height 573
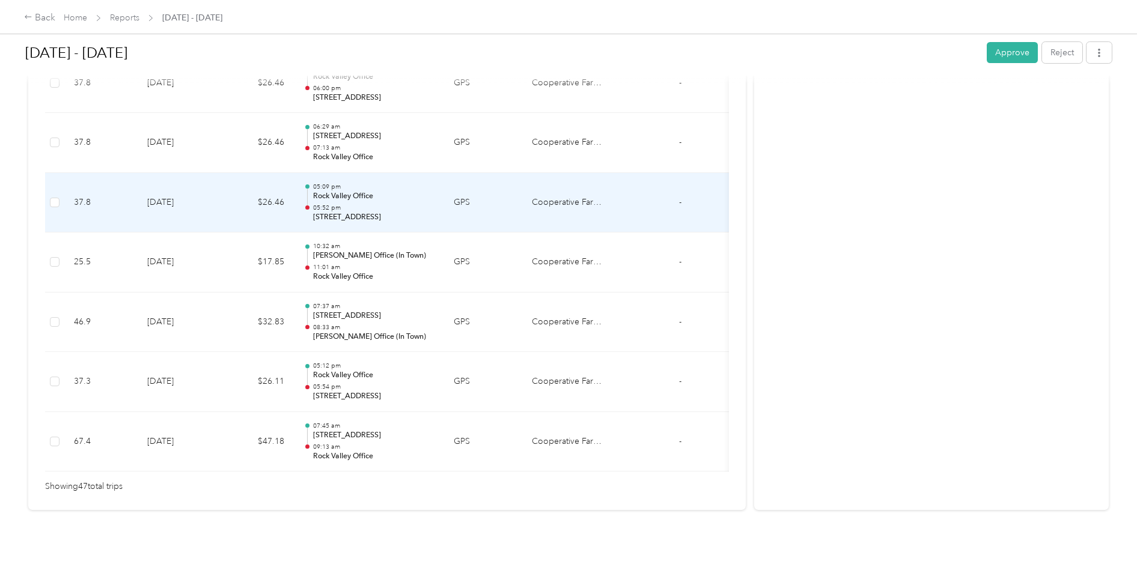
click at [338, 204] on p "05:52 pm" at bounding box center [373, 208] width 121 height 8
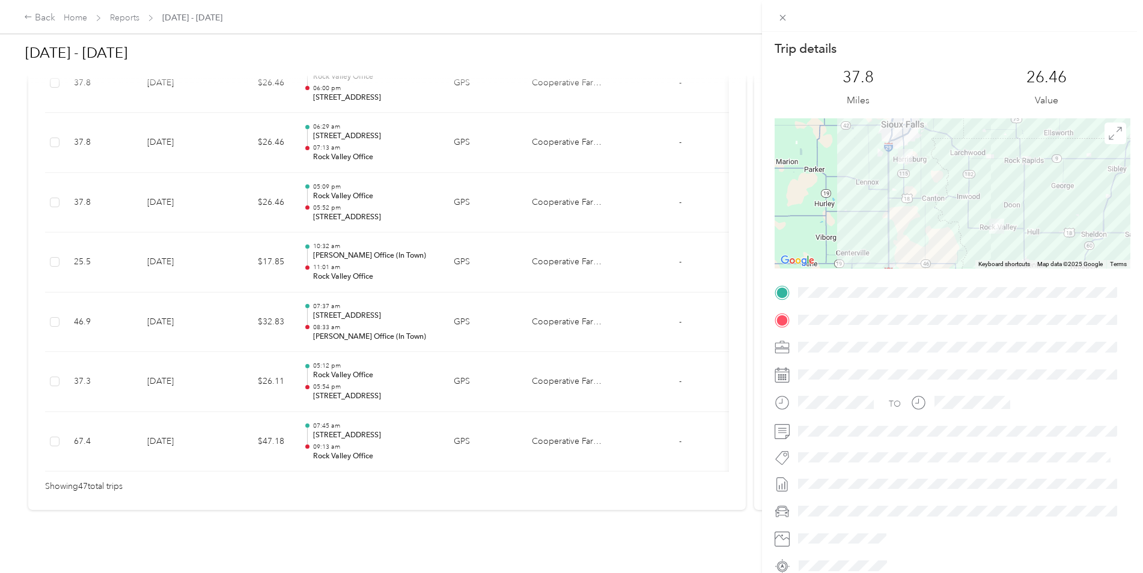
click at [329, 125] on div "Trip details This trip cannot be edited because it is either under review, appr…" at bounding box center [571, 286] width 1143 height 573
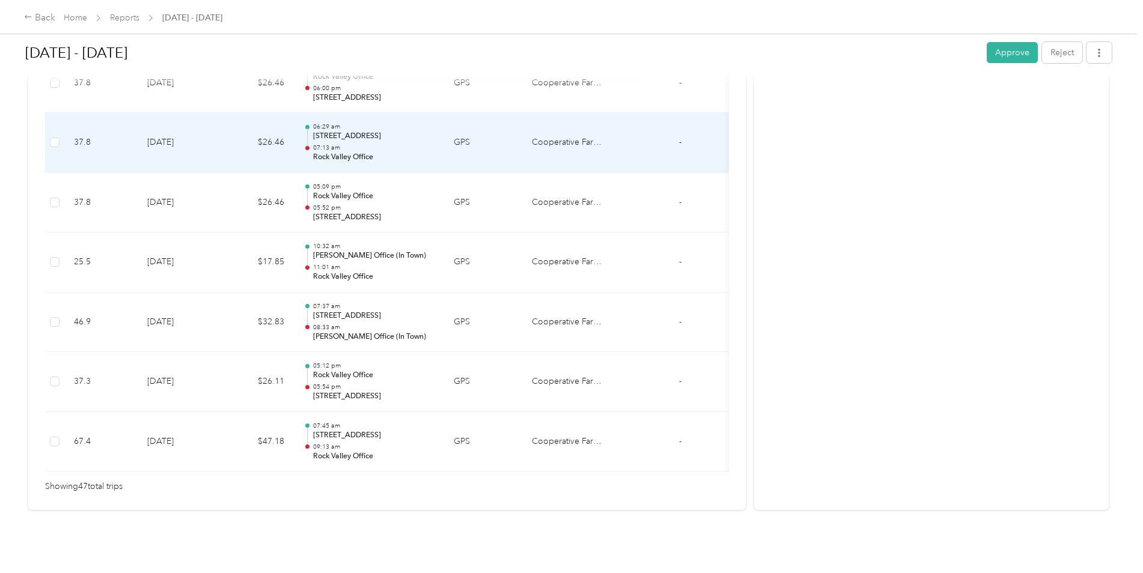
click at [329, 125] on div "06:29 am [STREET_ADDRESS] 07:13 am Rock Valley Office" at bounding box center [373, 143] width 121 height 40
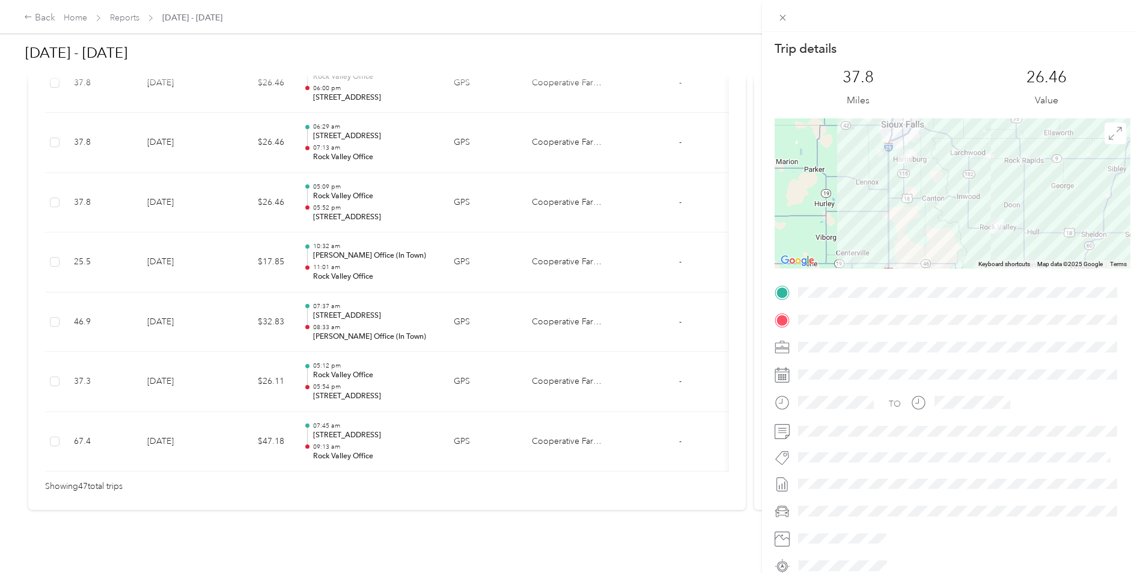
click at [333, 136] on div "Trip details This trip cannot be edited because it is either under review, appr…" at bounding box center [571, 286] width 1143 height 573
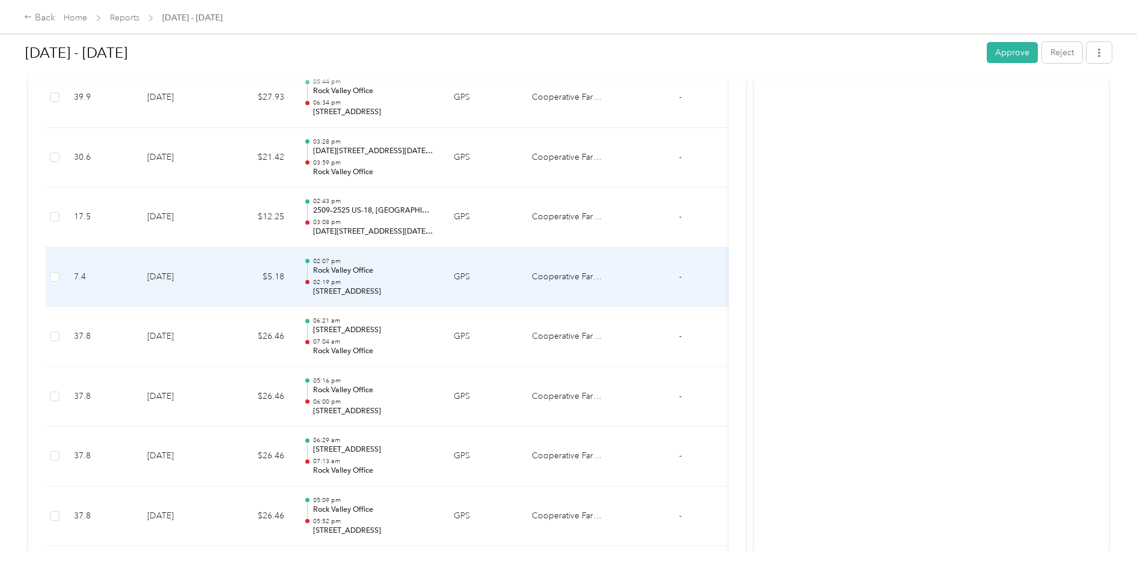
scroll to position [2459, 0]
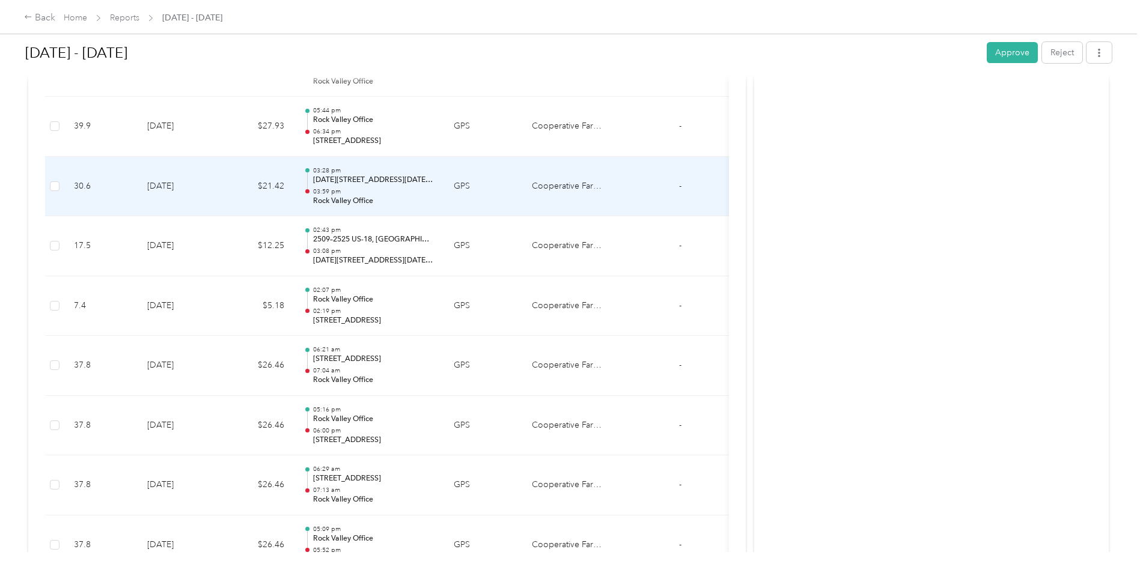
click at [340, 193] on p "03:59 pm" at bounding box center [373, 192] width 121 height 8
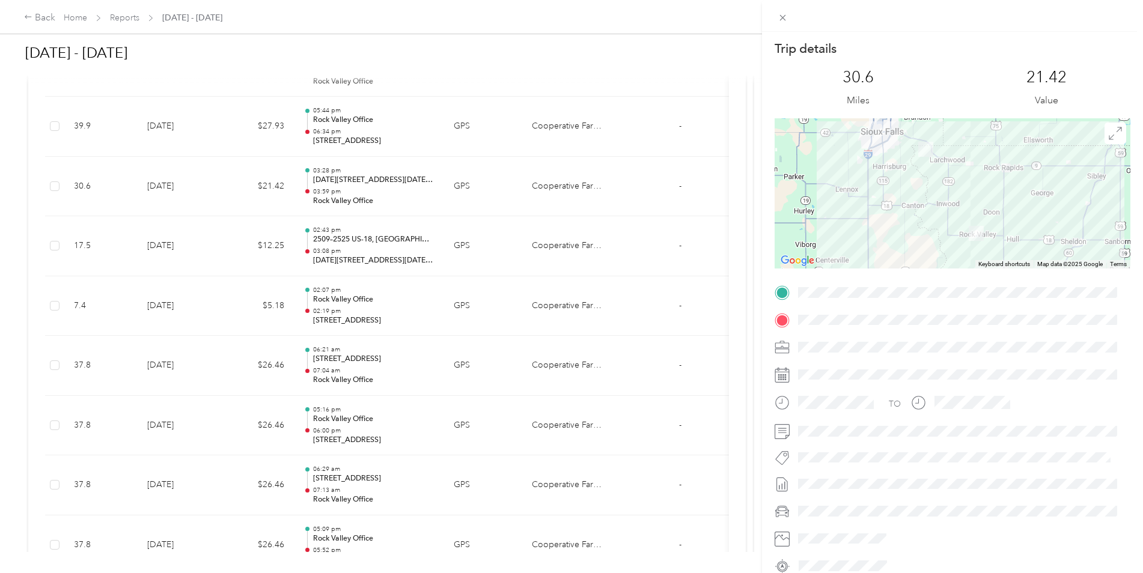
click at [368, 250] on div "Trip details This trip cannot be edited because it is either under review, appr…" at bounding box center [571, 286] width 1143 height 573
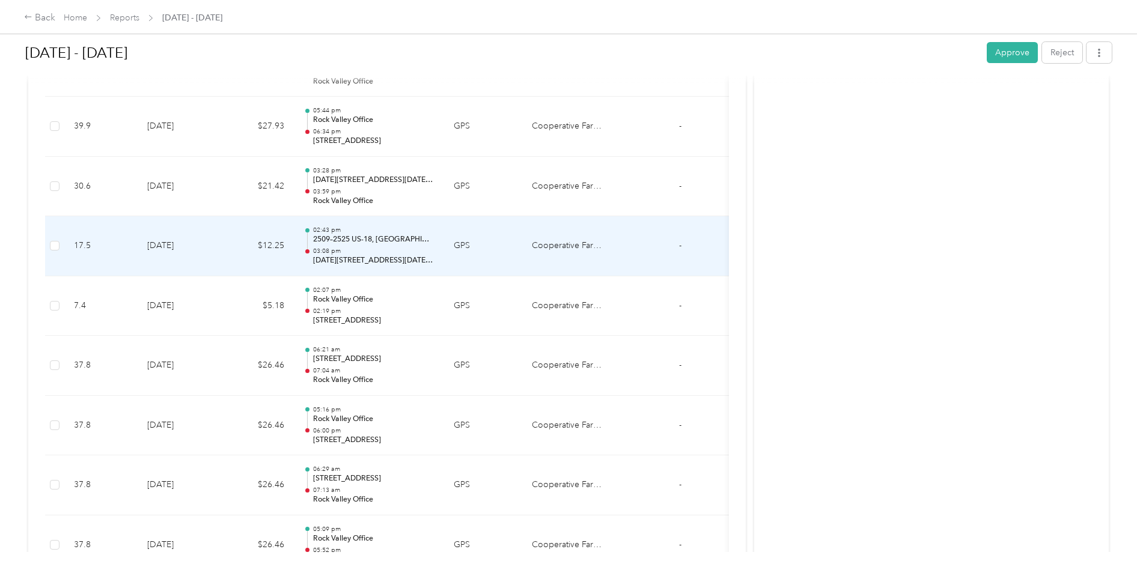
click at [368, 250] on p "03:08 pm" at bounding box center [373, 251] width 121 height 8
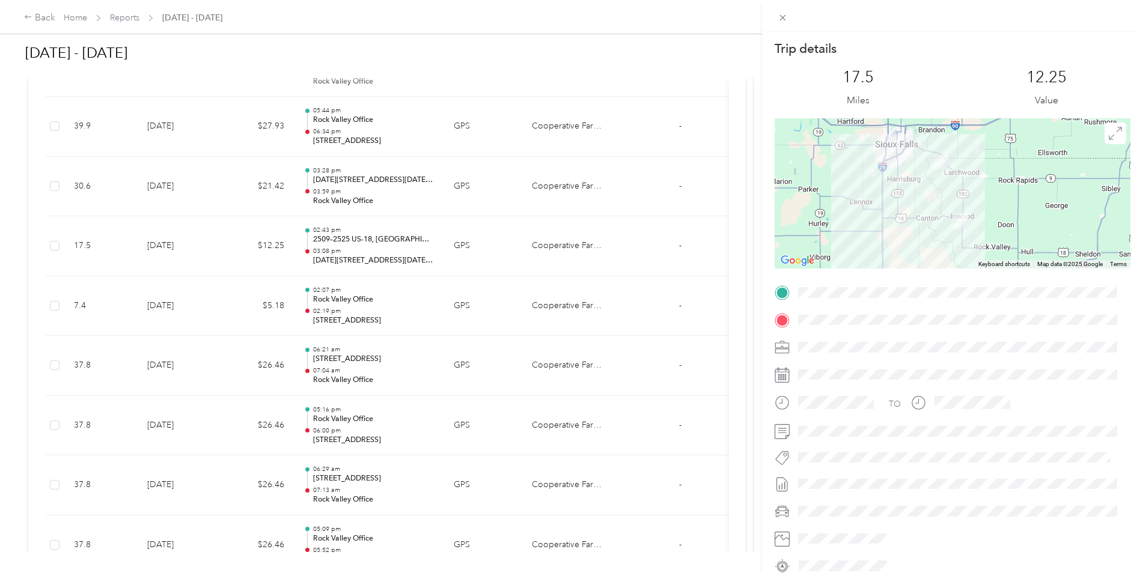
click at [352, 187] on div "Trip details This trip cannot be edited because it is either under review, appr…" at bounding box center [571, 286] width 1143 height 573
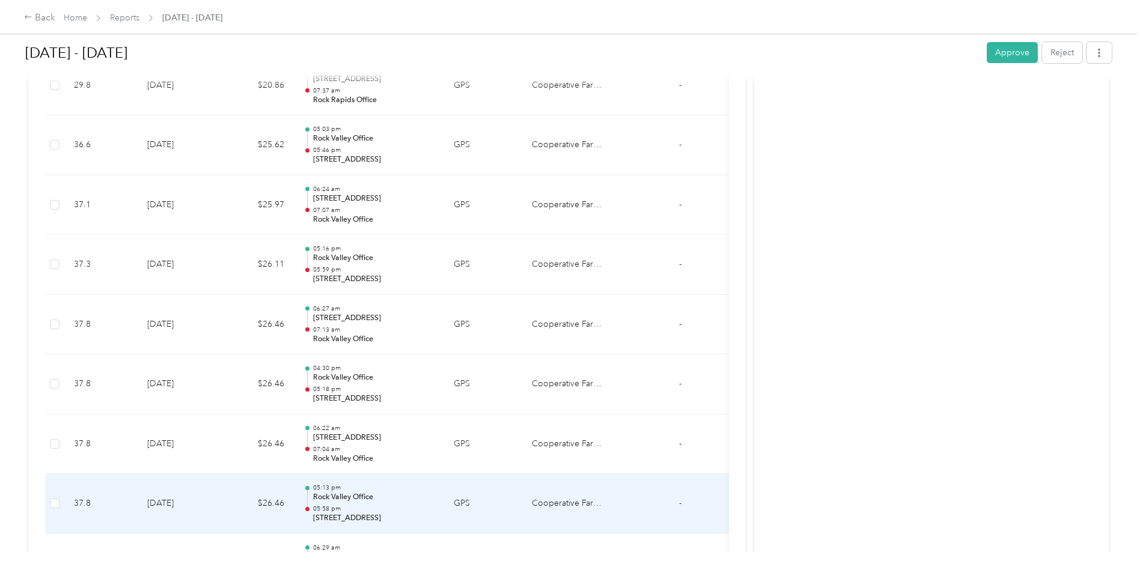
scroll to position [1558, 0]
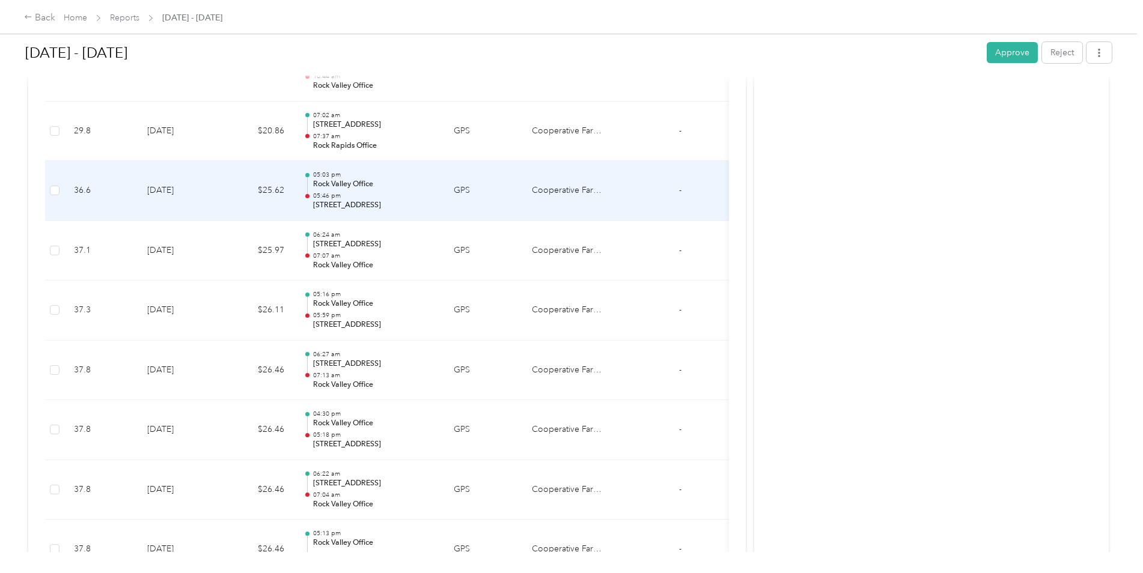
click at [371, 194] on p "05:46 pm" at bounding box center [373, 196] width 121 height 8
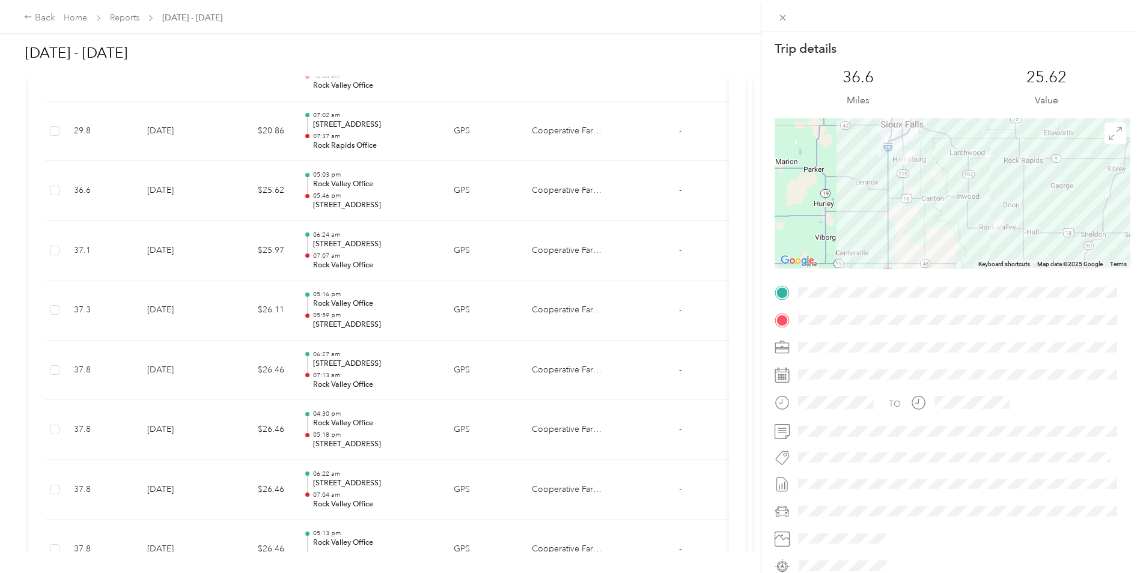
click at [362, 133] on div "Trip details This trip cannot be edited because it is either under review, appr…" at bounding box center [571, 286] width 1143 height 573
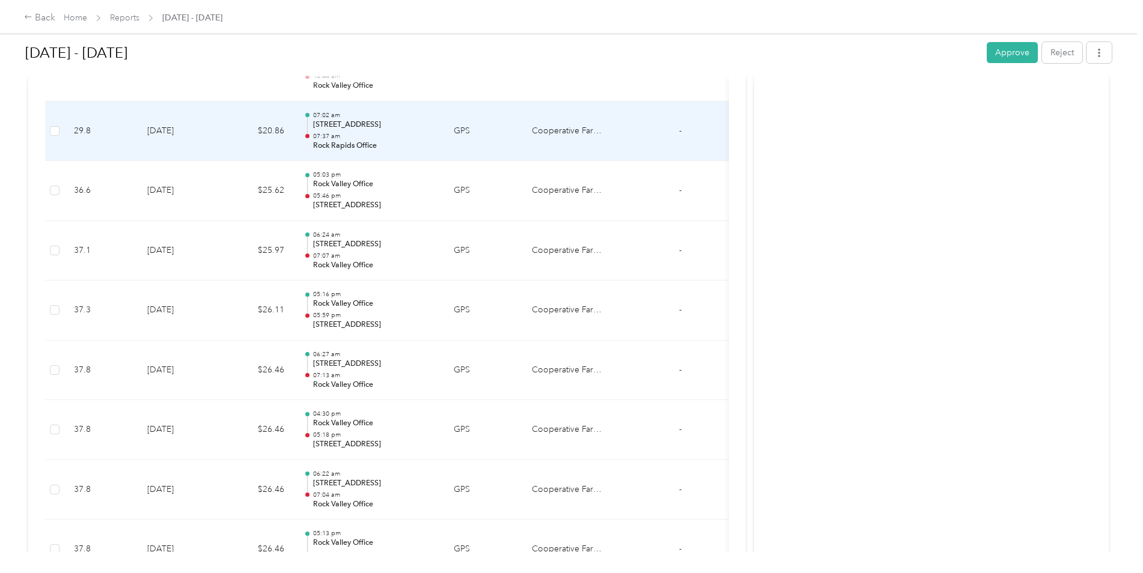
click at [362, 133] on p "07:37 am" at bounding box center [373, 136] width 121 height 8
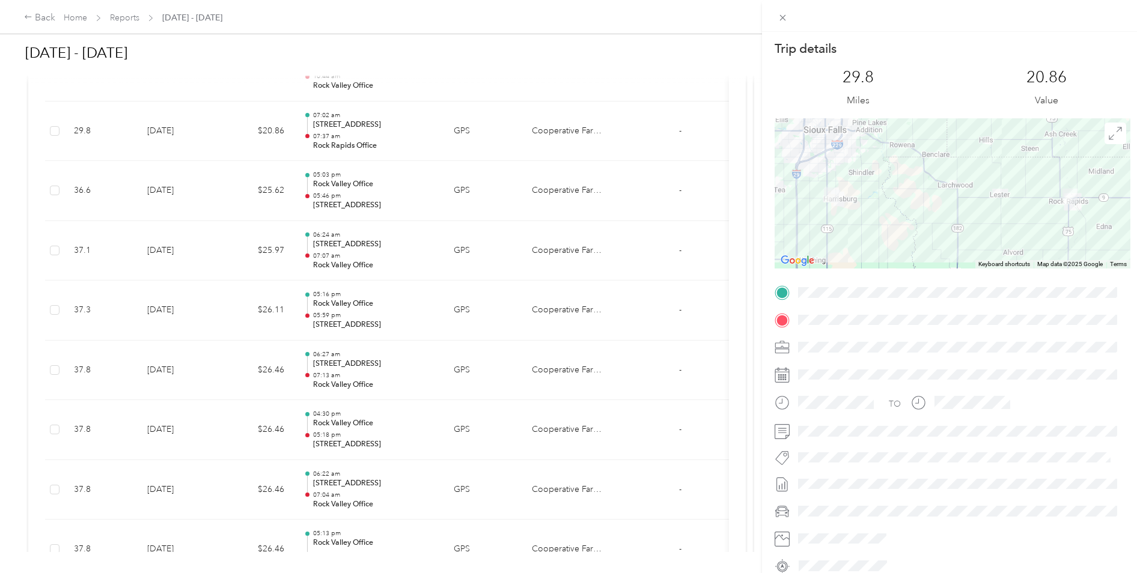
click at [341, 137] on div "Trip details This trip cannot be edited because it is either under review, appr…" at bounding box center [571, 286] width 1143 height 573
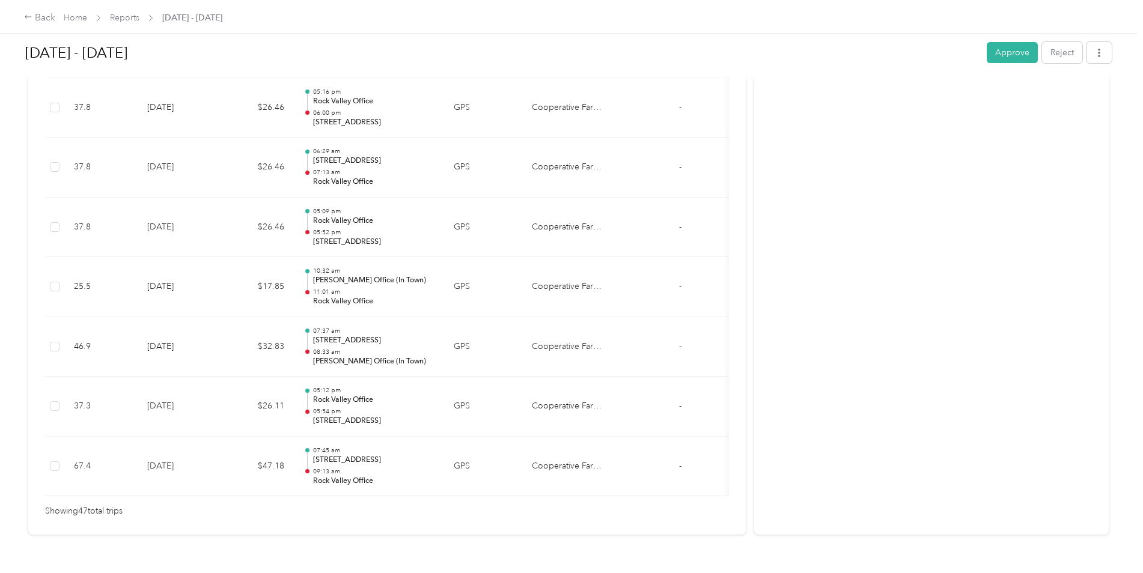
scroll to position [2820, 0]
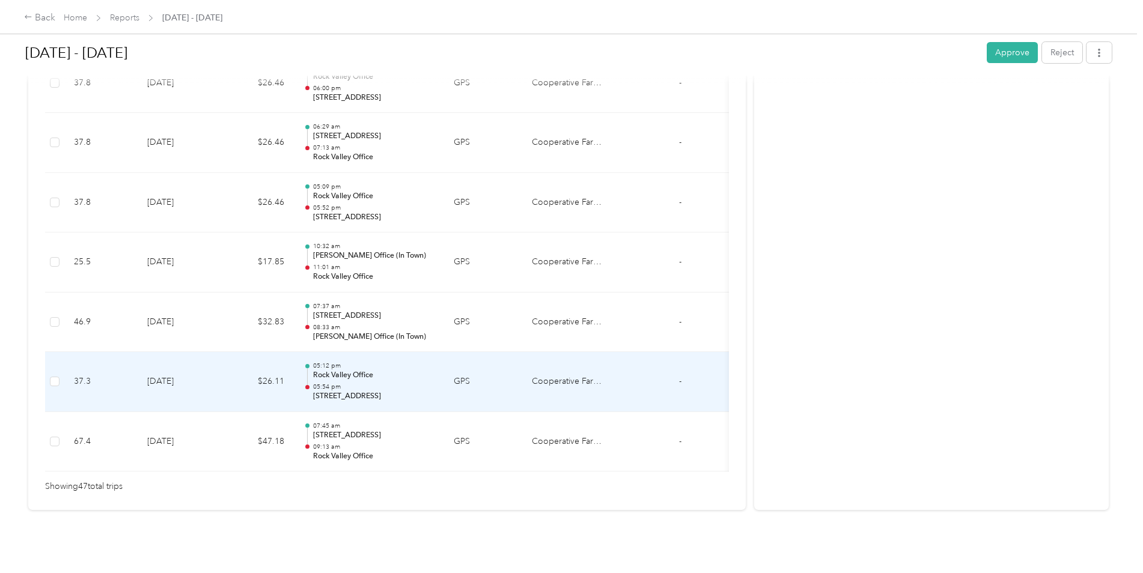
click at [397, 391] on p "[STREET_ADDRESS]" at bounding box center [373, 396] width 121 height 11
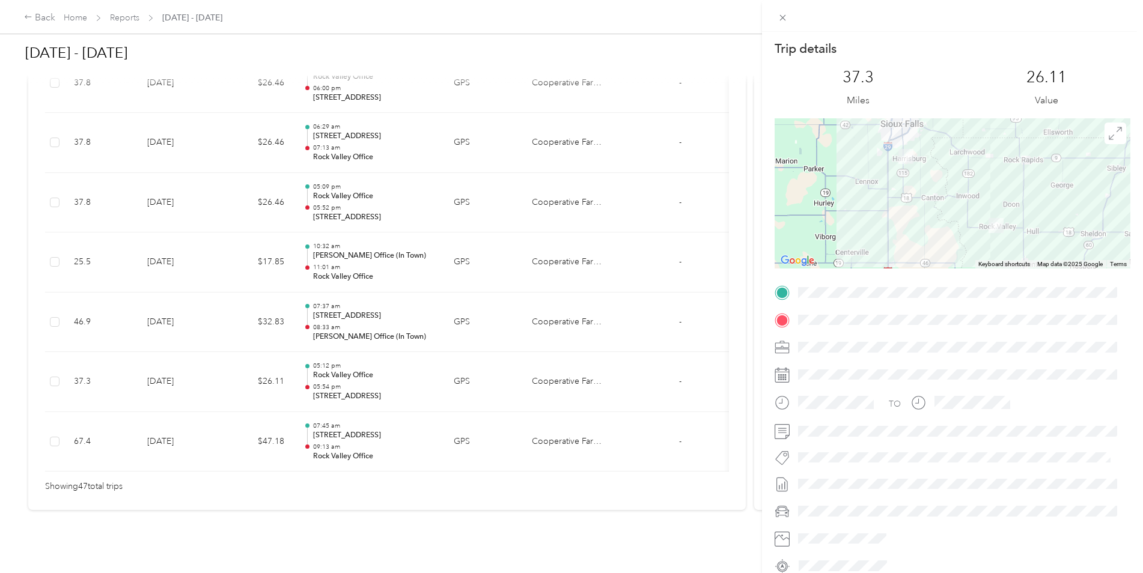
click at [15, 38] on div "Trip details This trip cannot be edited because it is either under review, appr…" at bounding box center [571, 286] width 1143 height 573
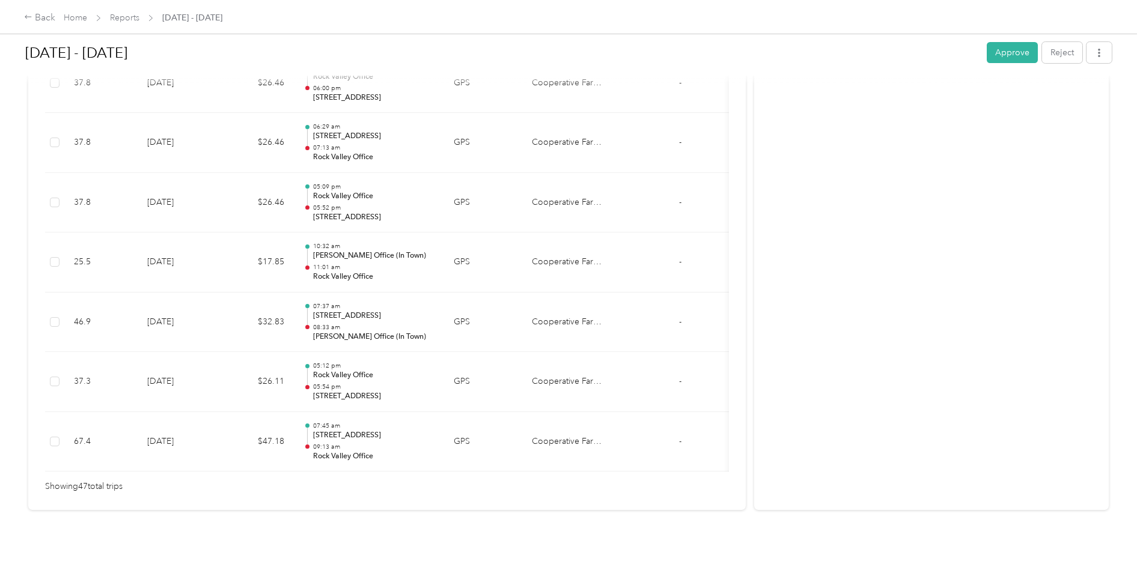
click at [16, 38] on div "[DATE] - [DATE] Approve Reject 1 flag has been detected on this report View fla…" at bounding box center [568, 276] width 1137 height 552
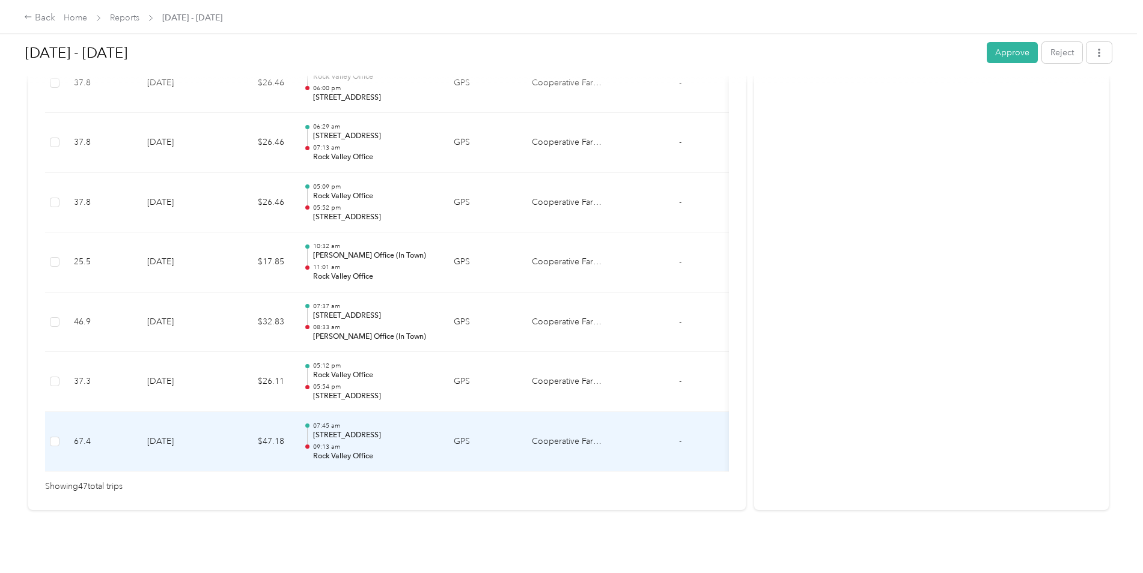
click at [343, 424] on div "07:45 am [STREET_ADDRESS] 09:13 am Rock Valley Office" at bounding box center [373, 442] width 121 height 40
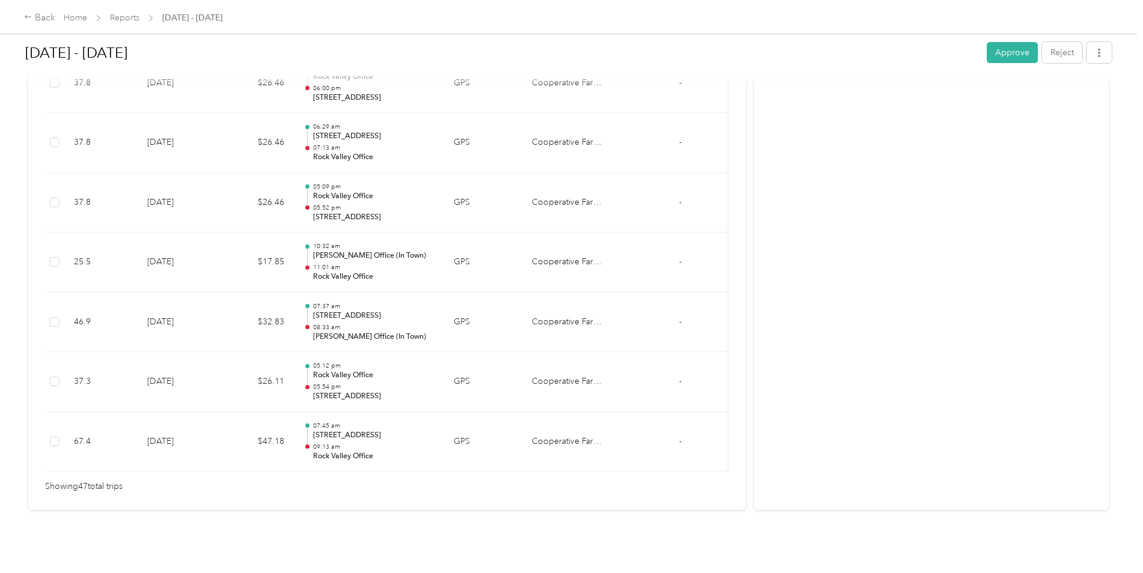
click at [343, 443] on div "Trip details This trip cannot be edited because it is either under review, appr…" at bounding box center [568, 573] width 1137 height 0
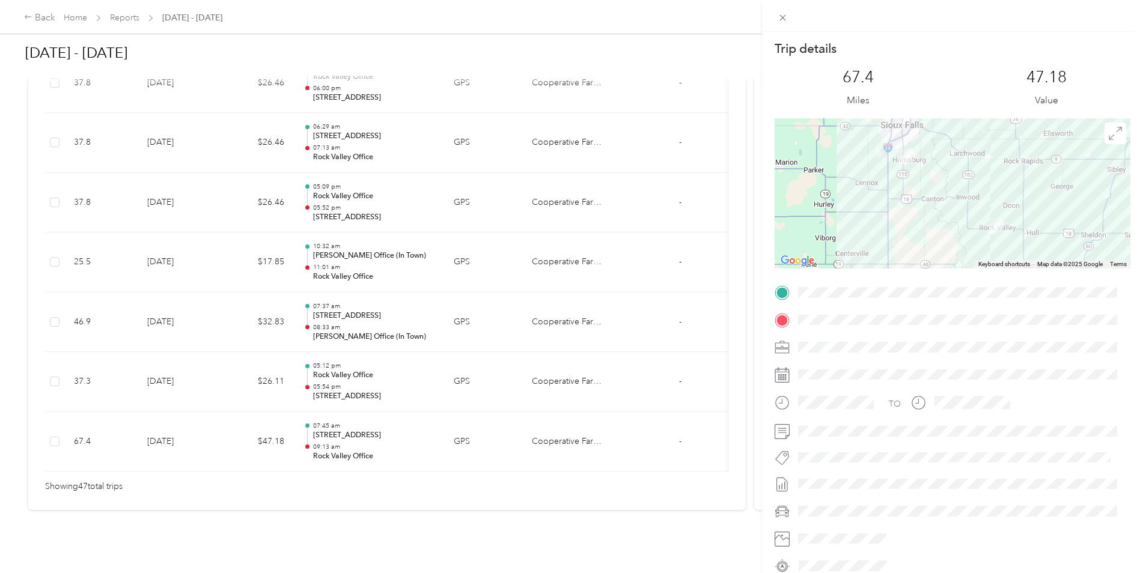
click at [198, 373] on div "Trip details This trip cannot be edited because it is either under review, appr…" at bounding box center [571, 286] width 1143 height 573
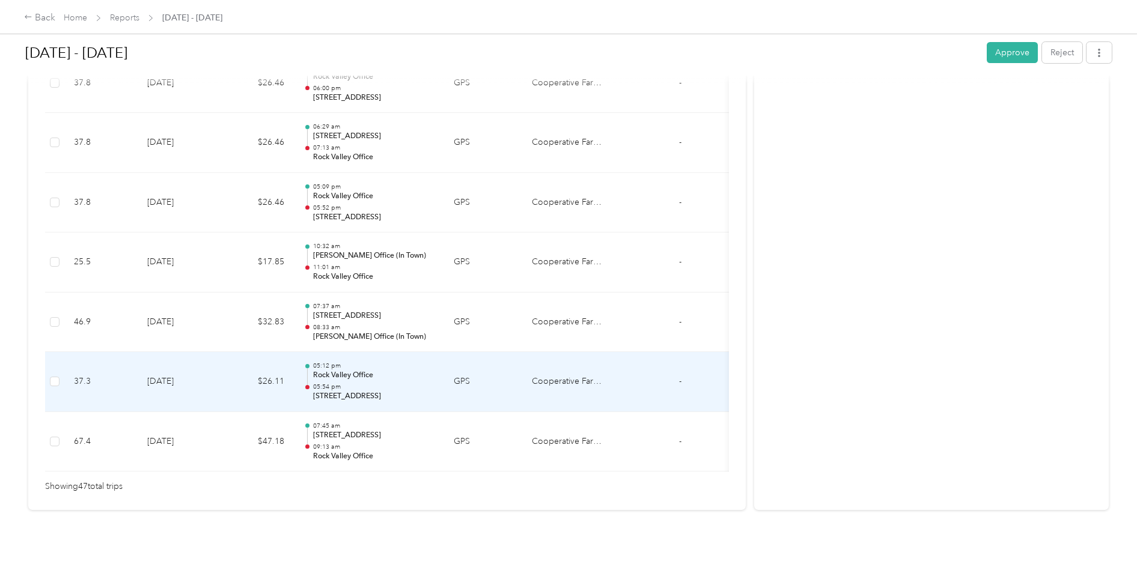
click at [199, 366] on td "[DATE]" at bounding box center [180, 382] width 84 height 60
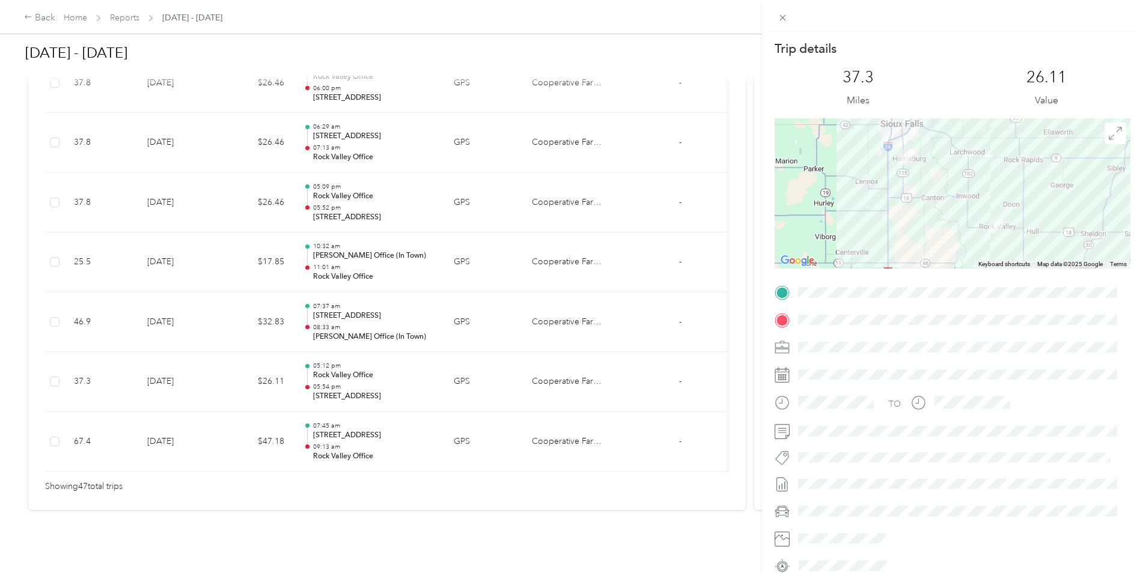
click at [199, 366] on div "Trip details This trip cannot be edited because it is either under review, appr…" at bounding box center [571, 286] width 1143 height 573
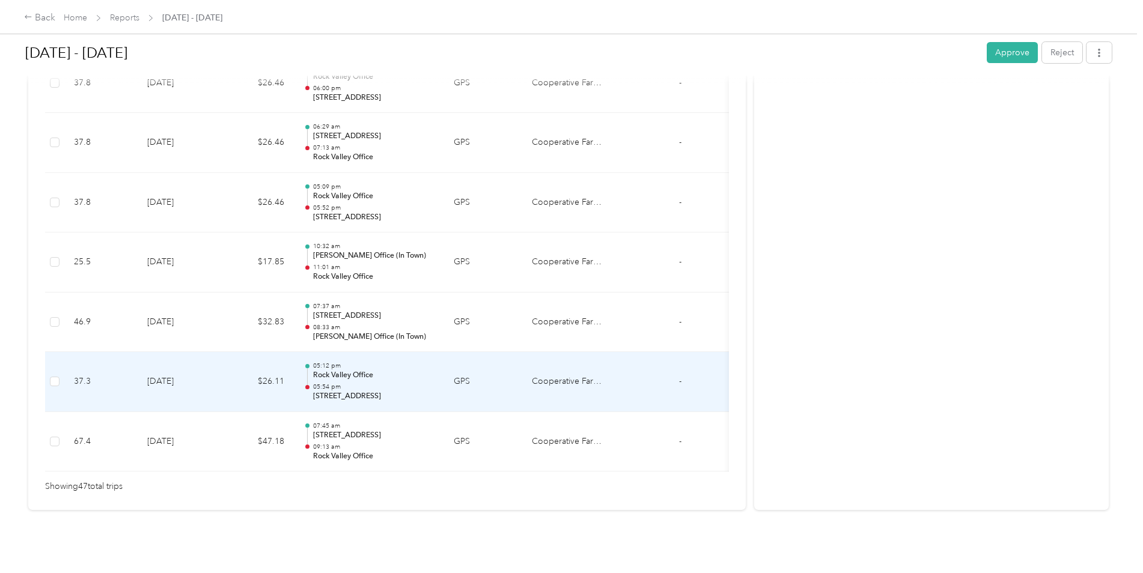
click at [199, 366] on td "[DATE]" at bounding box center [180, 382] width 84 height 60
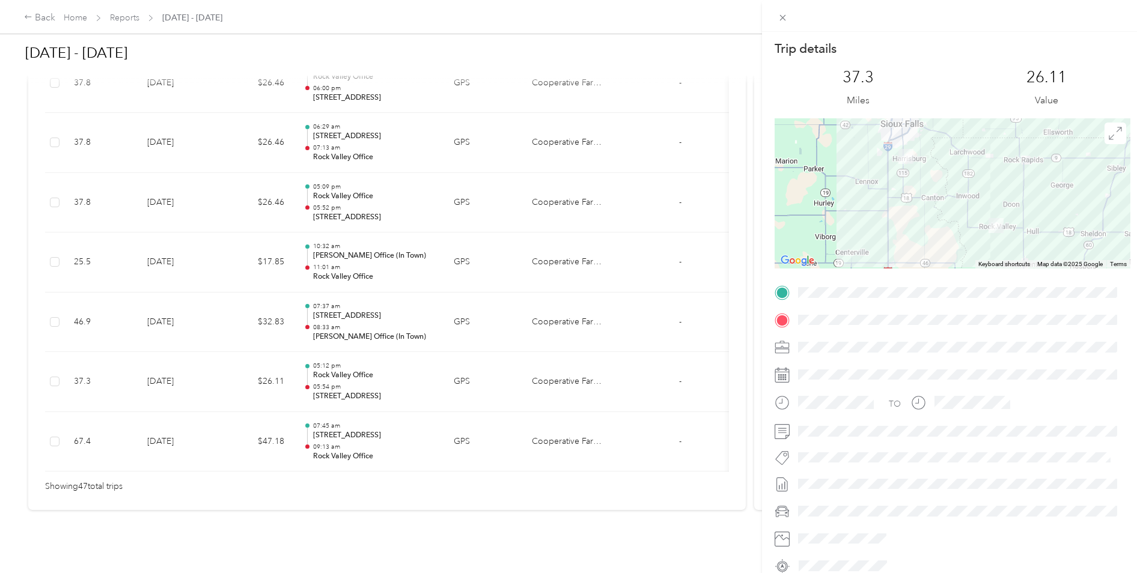
click at [240, 365] on div "Trip details This trip cannot be edited because it is either under review, appr…" at bounding box center [571, 286] width 1143 height 573
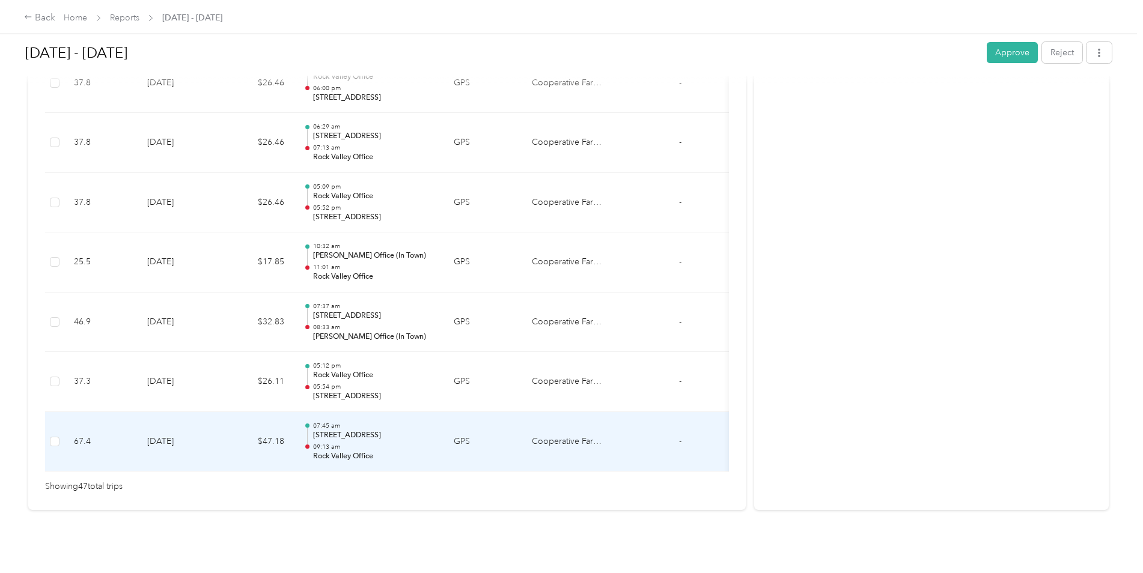
click at [350, 443] on p "09:13 am" at bounding box center [373, 447] width 121 height 8
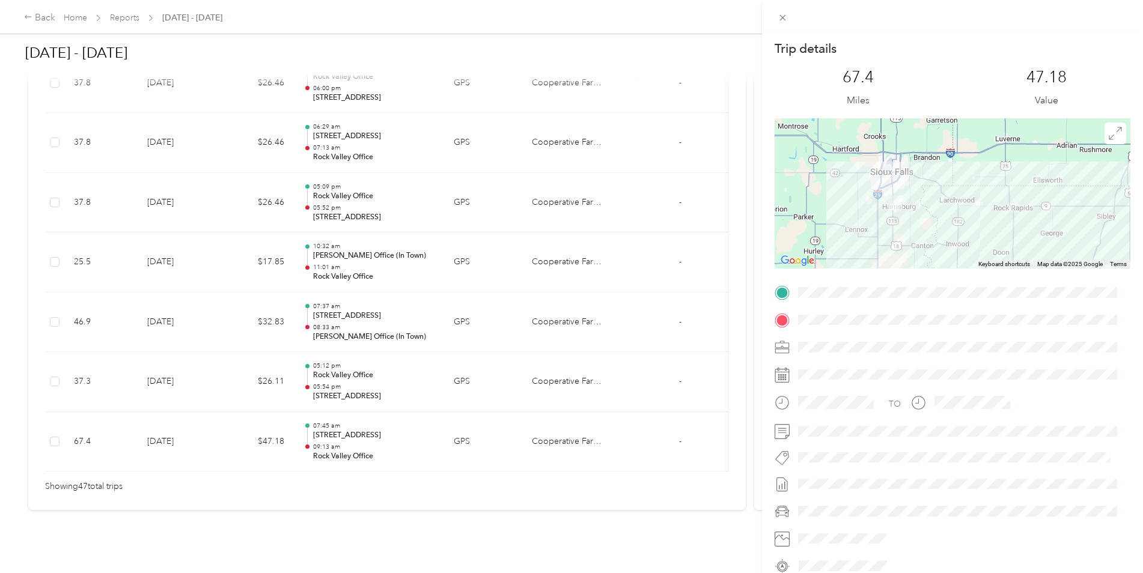
drag, startPoint x: 884, startPoint y: 197, endPoint x: 874, endPoint y: 246, distance: 50.2
click at [874, 246] on div at bounding box center [953, 193] width 356 height 150
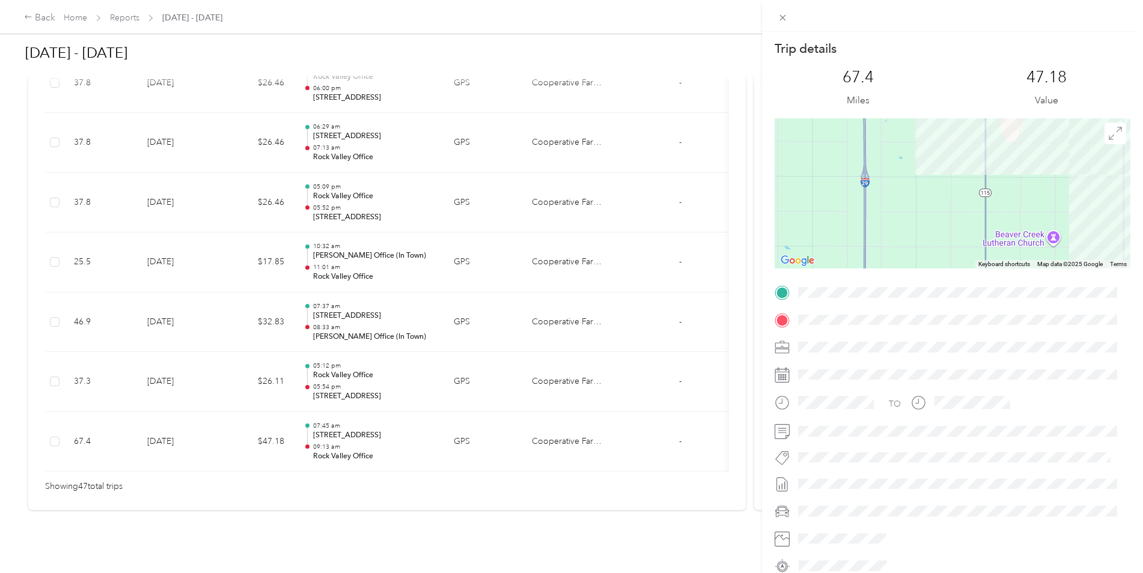
drag, startPoint x: 906, startPoint y: 150, endPoint x: 897, endPoint y: 273, distance: 123.5
click at [897, 273] on div "Trip details This trip cannot be edited because it is either under review, appr…" at bounding box center [953, 308] width 356 height 536
drag, startPoint x: 930, startPoint y: 157, endPoint x: 917, endPoint y: 252, distance: 95.8
click at [912, 251] on div at bounding box center [953, 193] width 356 height 150
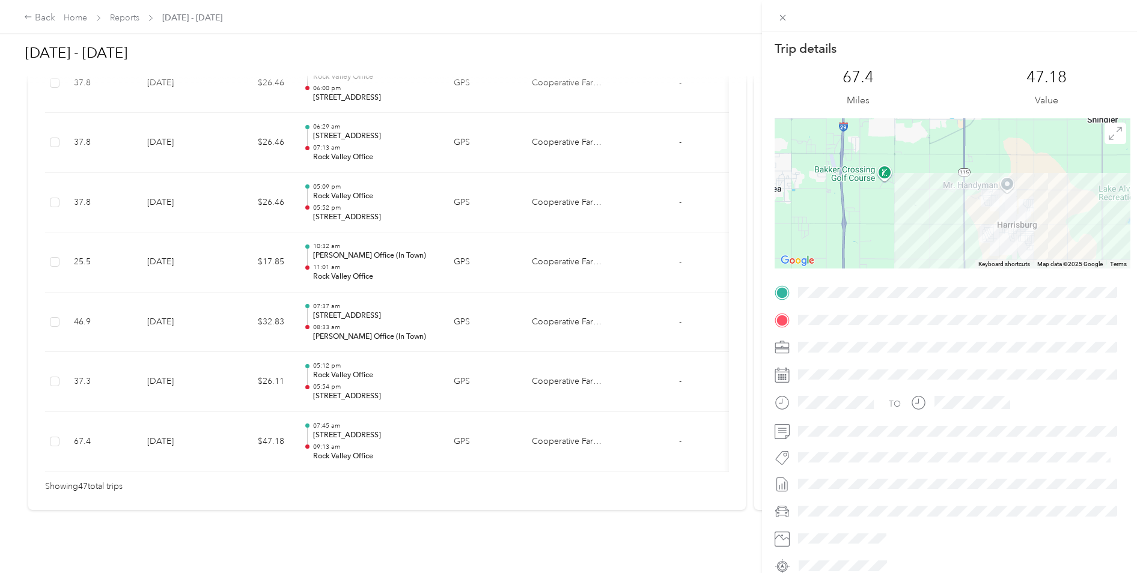
drag, startPoint x: 927, startPoint y: 210, endPoint x: 926, endPoint y: 234, distance: 24.1
click at [912, 234] on div at bounding box center [953, 193] width 356 height 150
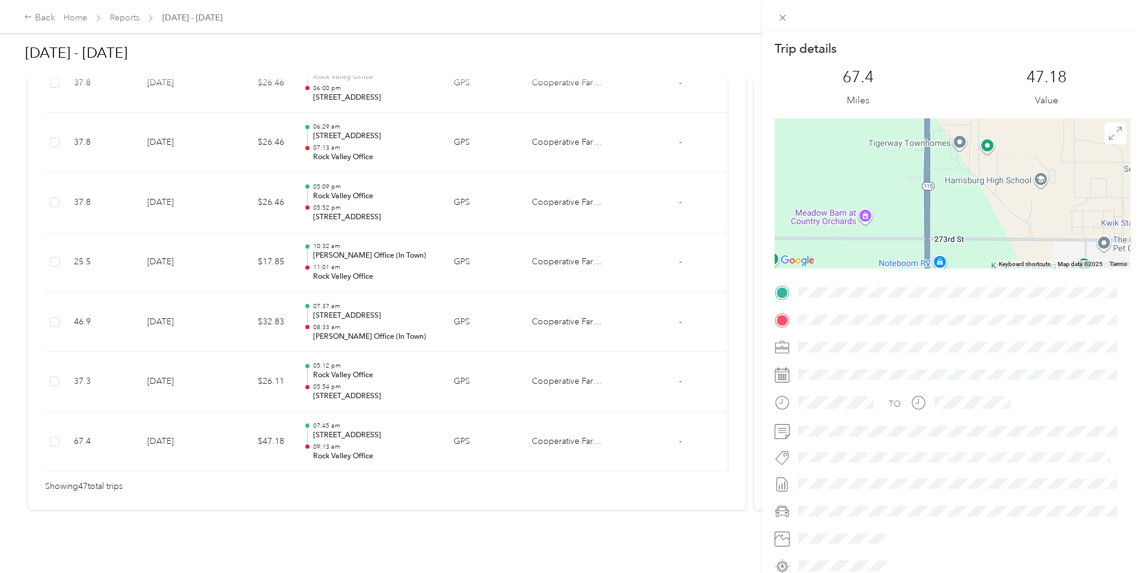
drag, startPoint x: 997, startPoint y: 188, endPoint x: 814, endPoint y: 217, distance: 185.0
click at [814, 217] on div at bounding box center [953, 193] width 356 height 150
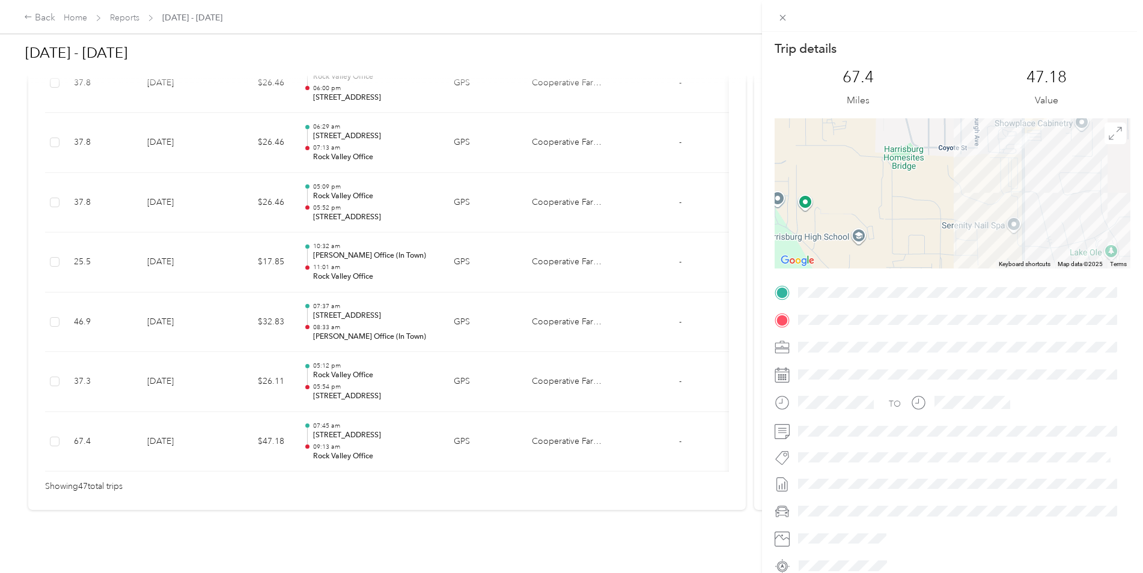
drag, startPoint x: 1028, startPoint y: 164, endPoint x: 872, endPoint y: 224, distance: 167.4
click at [872, 224] on div at bounding box center [953, 193] width 356 height 150
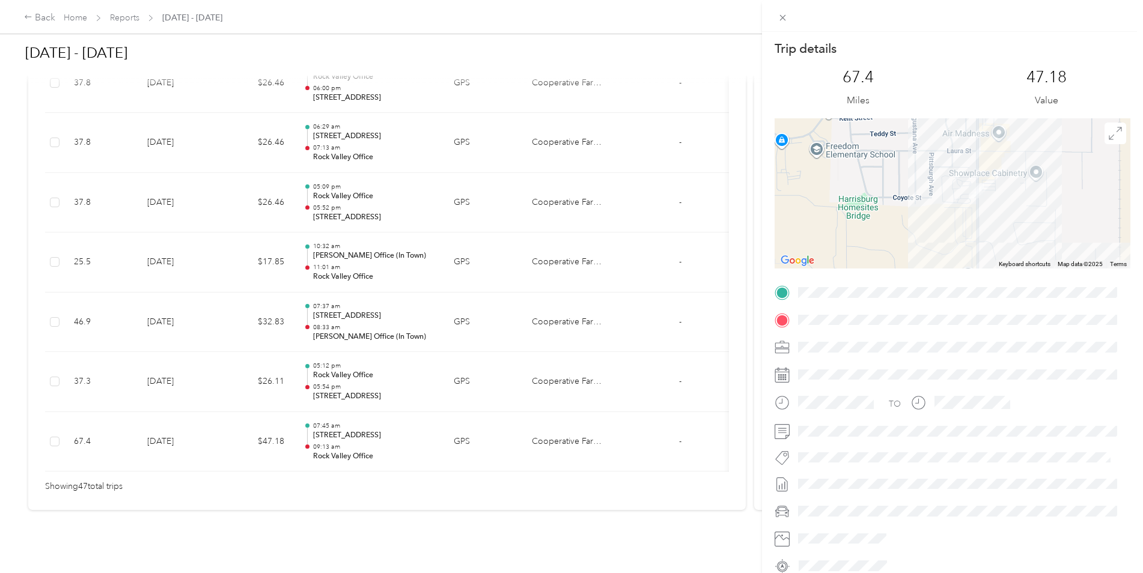
drag, startPoint x: 947, startPoint y: 169, endPoint x: 912, endPoint y: 207, distance: 51.5
click at [912, 207] on div at bounding box center [953, 193] width 356 height 150
click at [335, 367] on div "Trip details This trip cannot be edited because it is either under review, appr…" at bounding box center [571, 286] width 1143 height 573
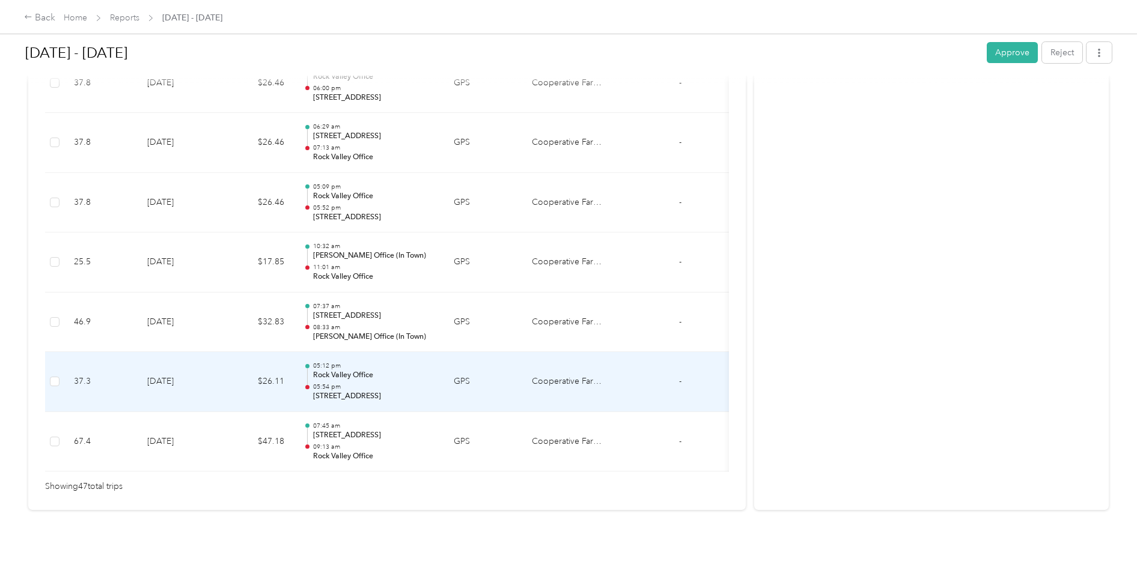
click at [335, 383] on p "05:54 pm" at bounding box center [373, 387] width 121 height 8
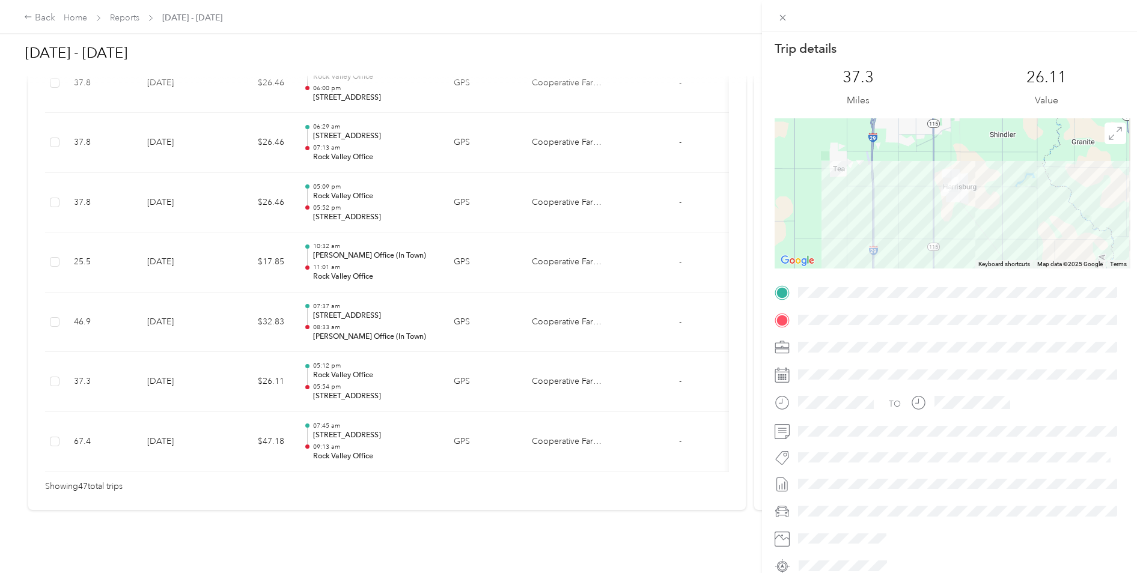
click at [905, 298] on div "Trip details This trip cannot be edited because it is either under review, appr…" at bounding box center [953, 308] width 356 height 536
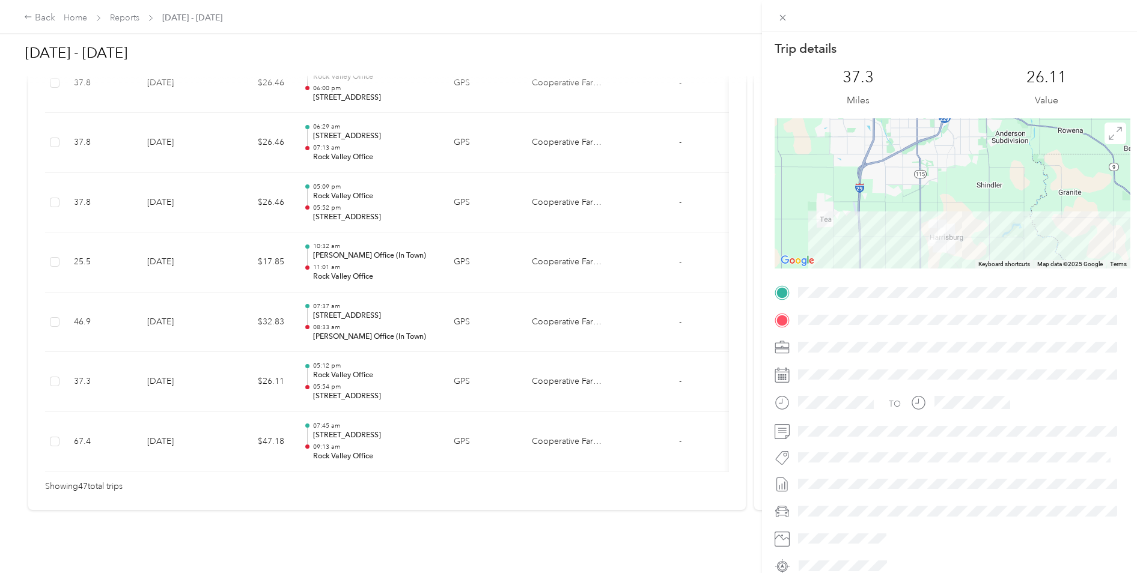
click at [894, 289] on div "Trip details This trip cannot be edited because it is either under review, appr…" at bounding box center [953, 308] width 356 height 536
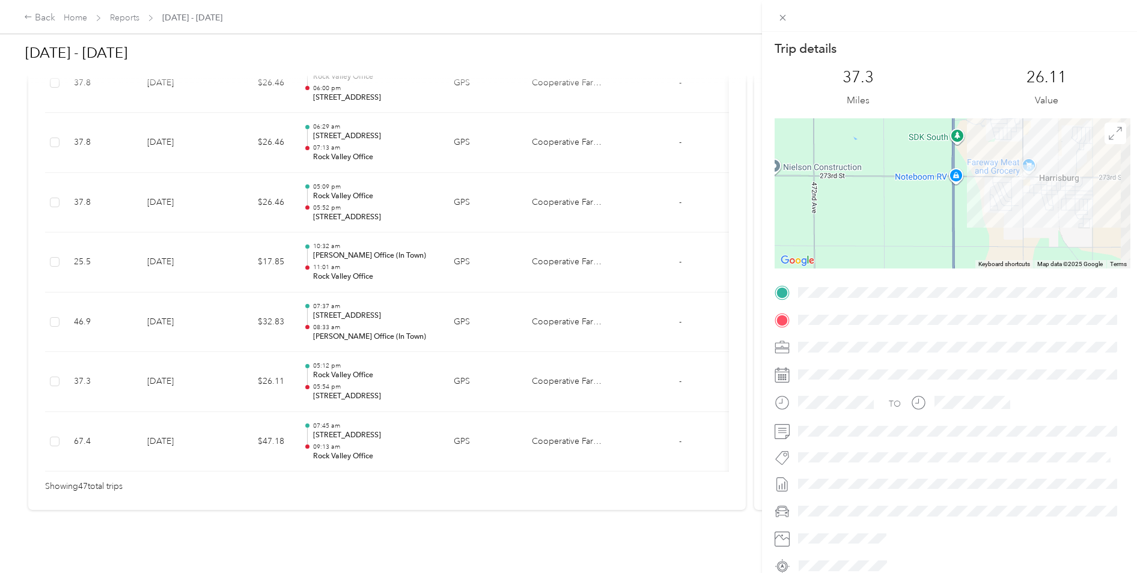
drag, startPoint x: 903, startPoint y: 248, endPoint x: 876, endPoint y: 141, distance: 110.9
click at [876, 141] on div at bounding box center [953, 193] width 356 height 150
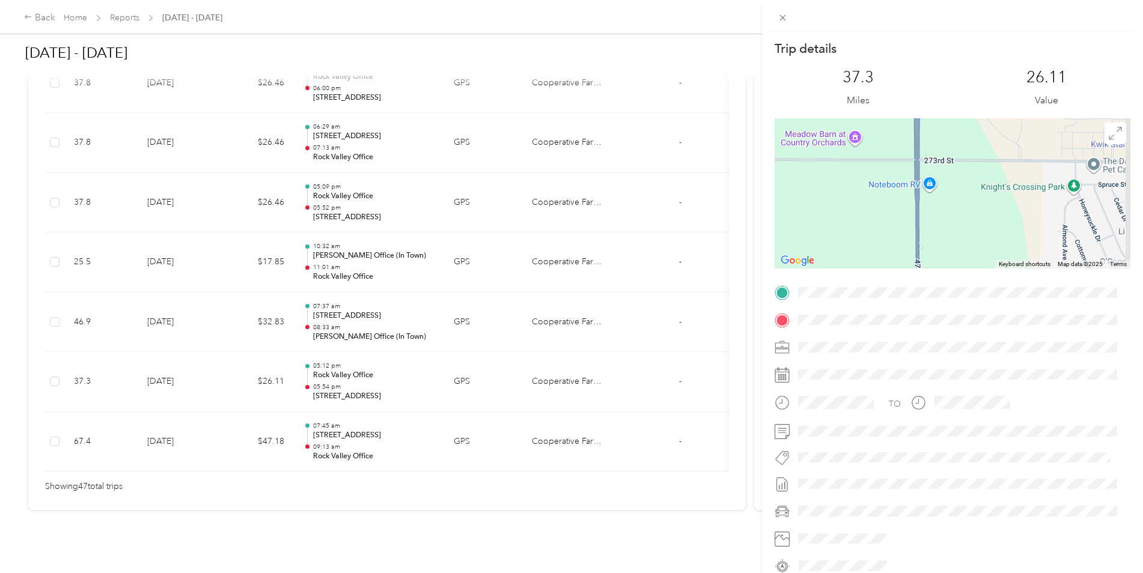
drag, startPoint x: 991, startPoint y: 204, endPoint x: 707, endPoint y: 241, distance: 286.7
click at [707, 242] on div "Trip details This trip cannot be edited because it is either under review, appr…" at bounding box center [571, 286] width 1143 height 573
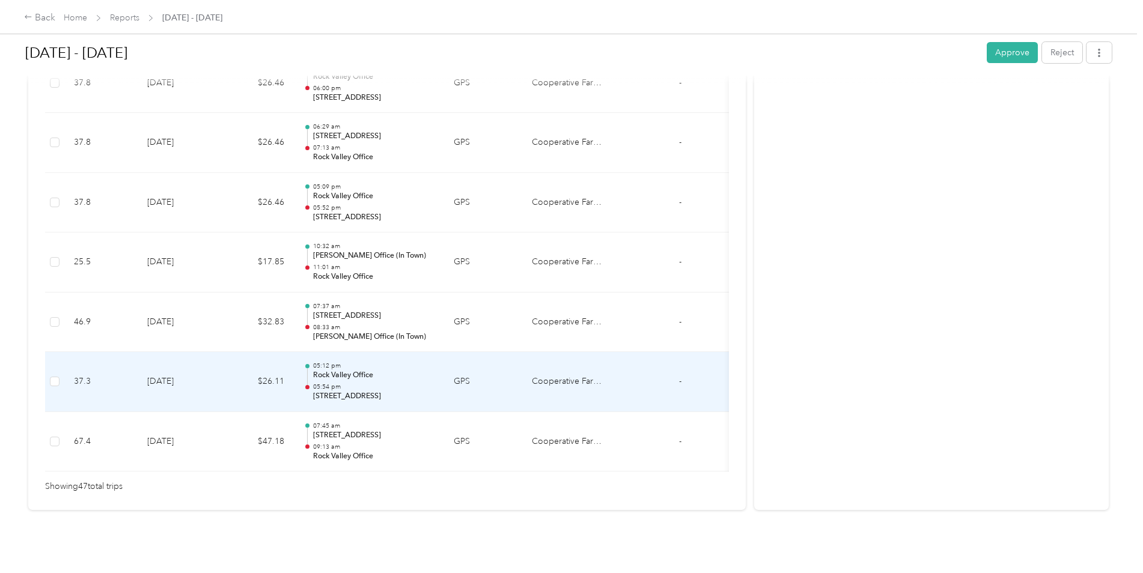
click at [301, 358] on td "05:12 pm Rock Valley Office 05:54 pm [STREET_ADDRESS]" at bounding box center [369, 382] width 150 height 60
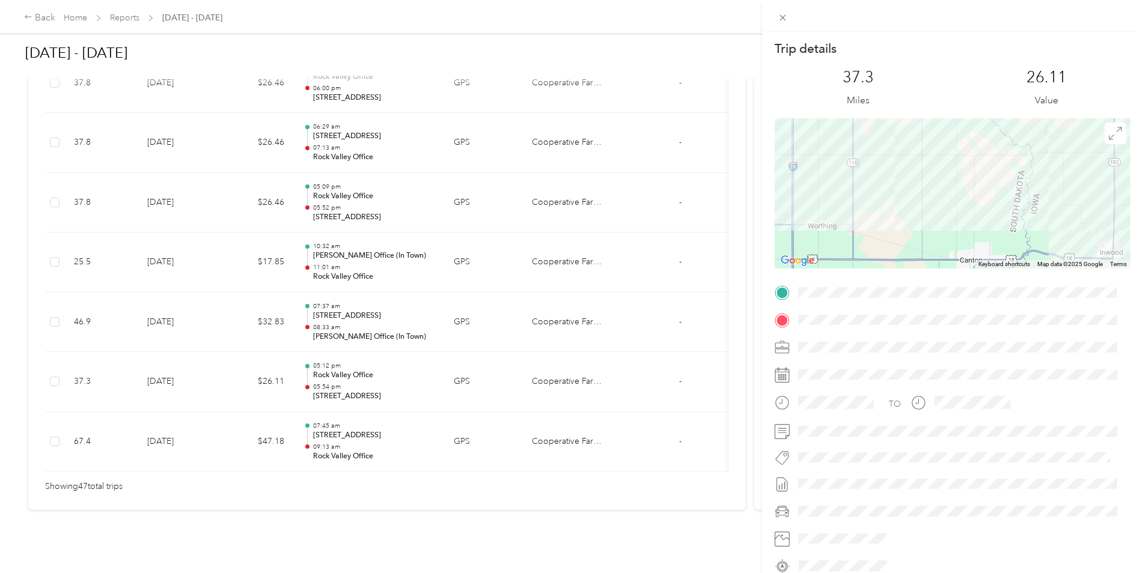
drag, startPoint x: 887, startPoint y: 160, endPoint x: 881, endPoint y: 264, distance: 103.5
click at [881, 263] on div at bounding box center [953, 193] width 356 height 150
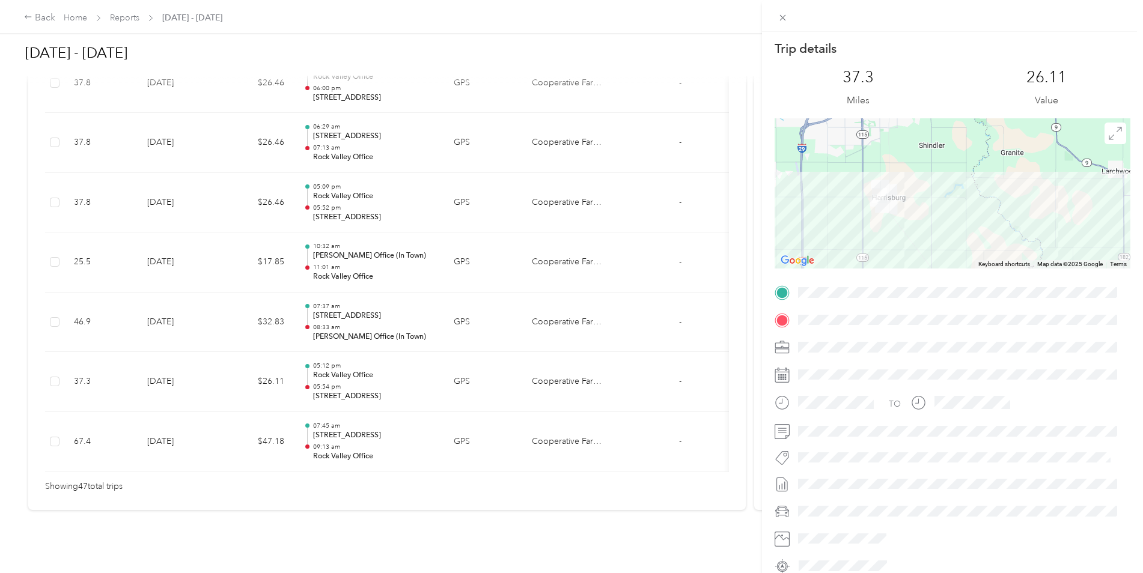
drag, startPoint x: 872, startPoint y: 200, endPoint x: 921, endPoint y: 260, distance: 78.6
click at [887, 264] on div at bounding box center [953, 193] width 356 height 150
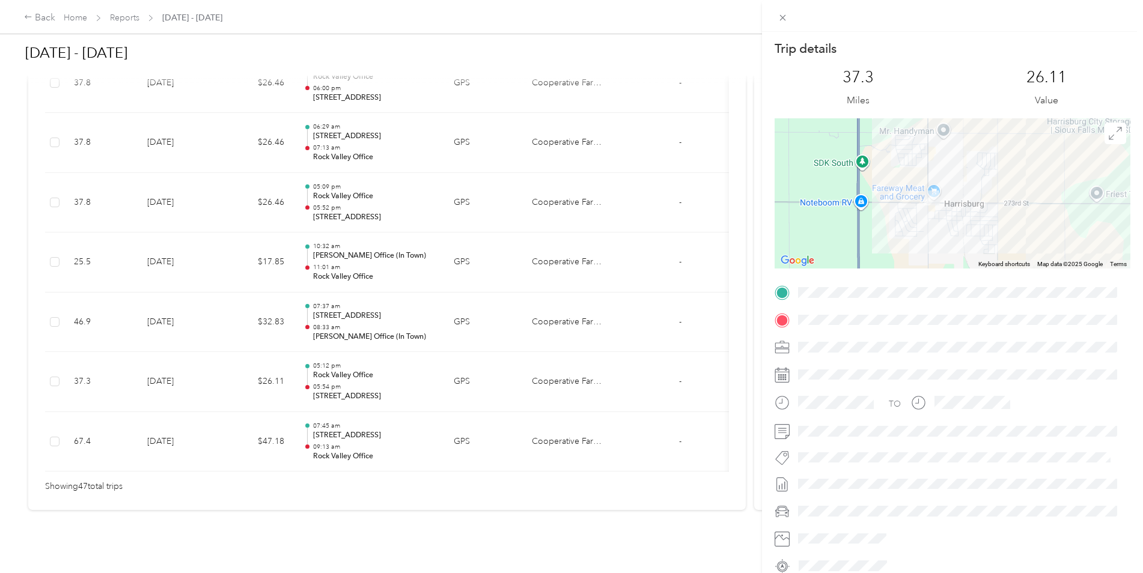
click at [868, 290] on div "Trip details This trip cannot be edited because it is either under review, appr…" at bounding box center [953, 308] width 356 height 536
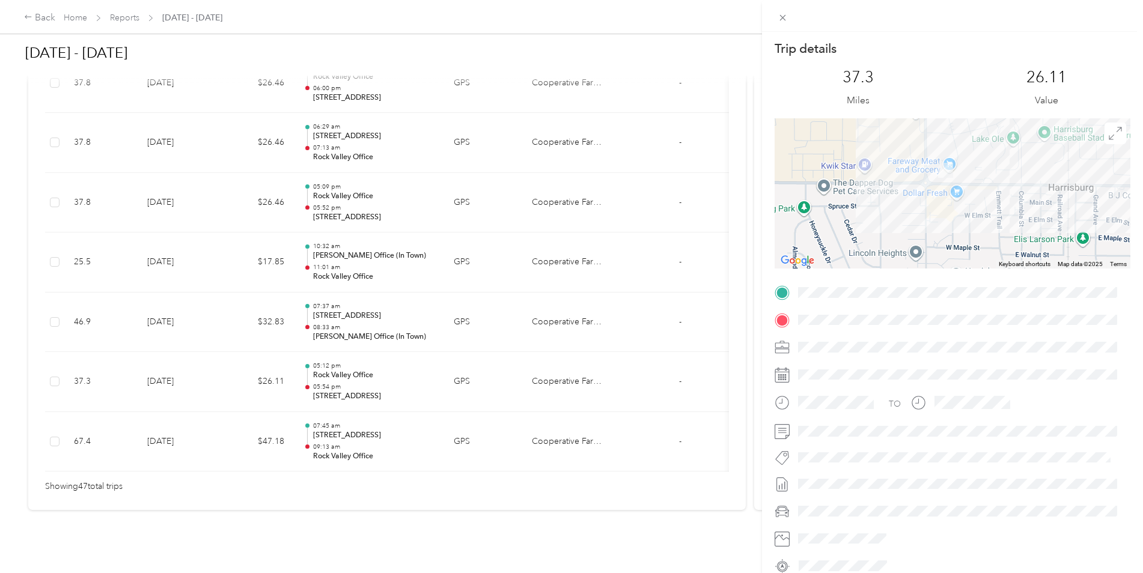
drag, startPoint x: 972, startPoint y: 207, endPoint x: 840, endPoint y: 236, distance: 134.8
click at [840, 236] on div at bounding box center [953, 193] width 356 height 150
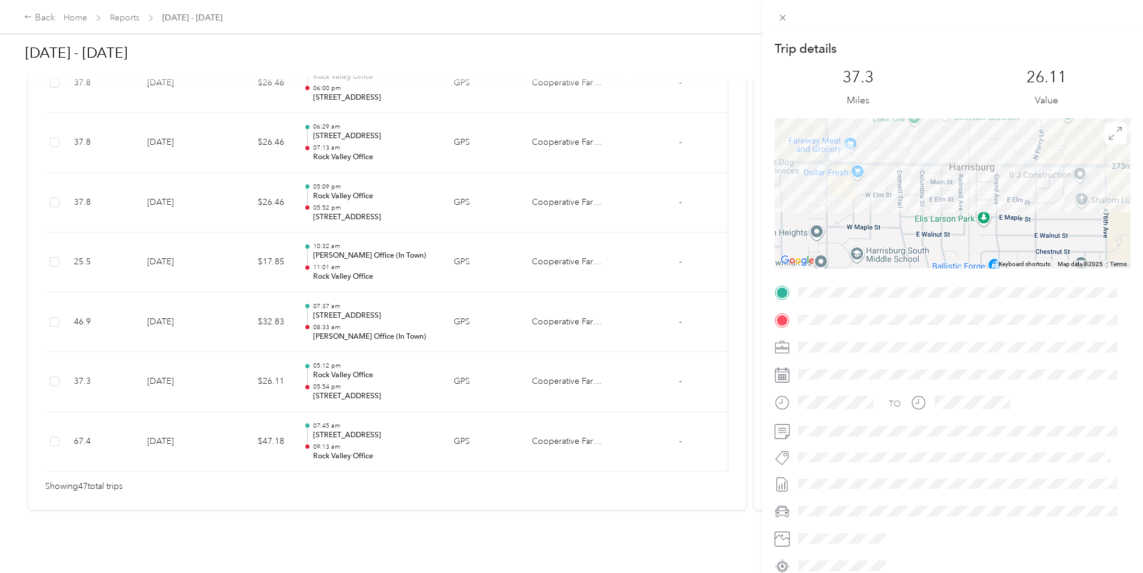
drag, startPoint x: 968, startPoint y: 224, endPoint x: 868, endPoint y: 203, distance: 102.4
click at [868, 203] on div at bounding box center [953, 193] width 356 height 150
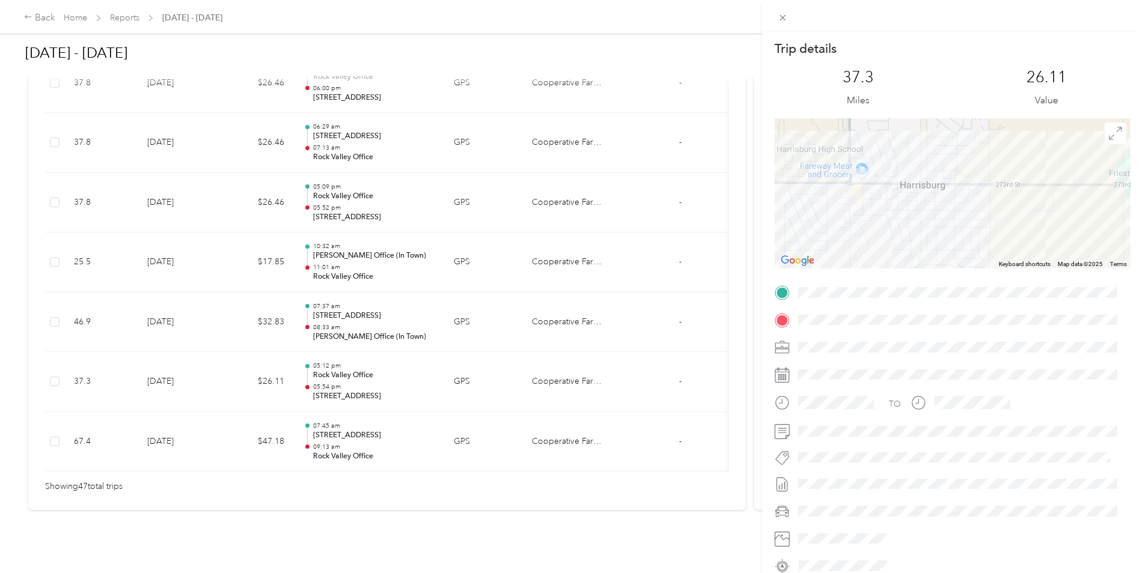
click at [32, 17] on div "Trip details This trip cannot be edited because it is either under review, appr…" at bounding box center [571, 286] width 1143 height 573
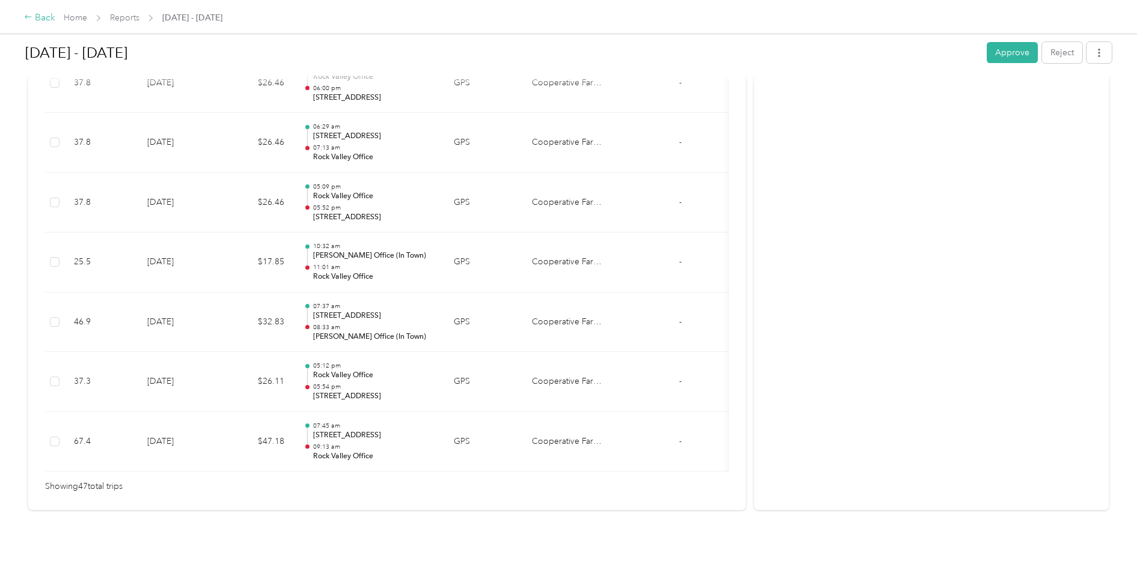
click at [40, 19] on div "Back" at bounding box center [39, 18] width 31 height 14
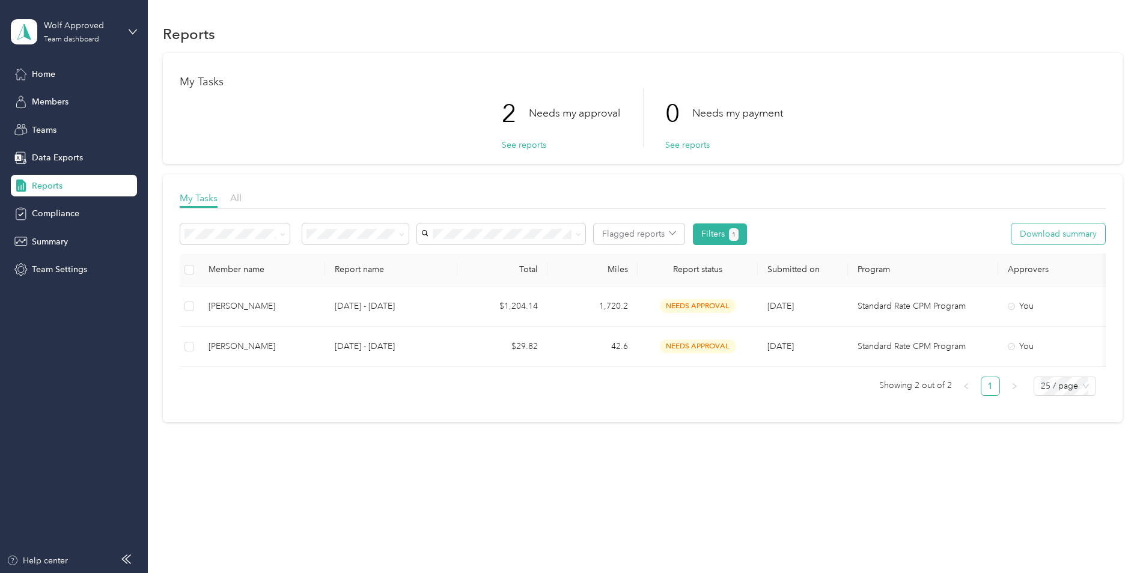
click at [912, 236] on button "Download summary" at bounding box center [1059, 234] width 94 height 21
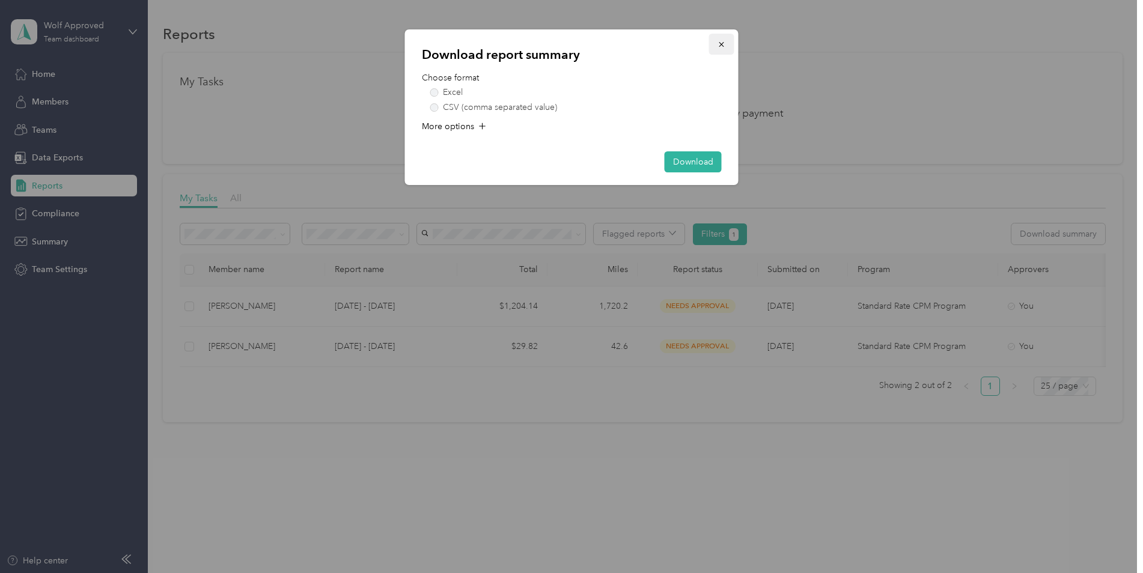
click at [718, 44] on icon "button" at bounding box center [722, 44] width 8 height 8
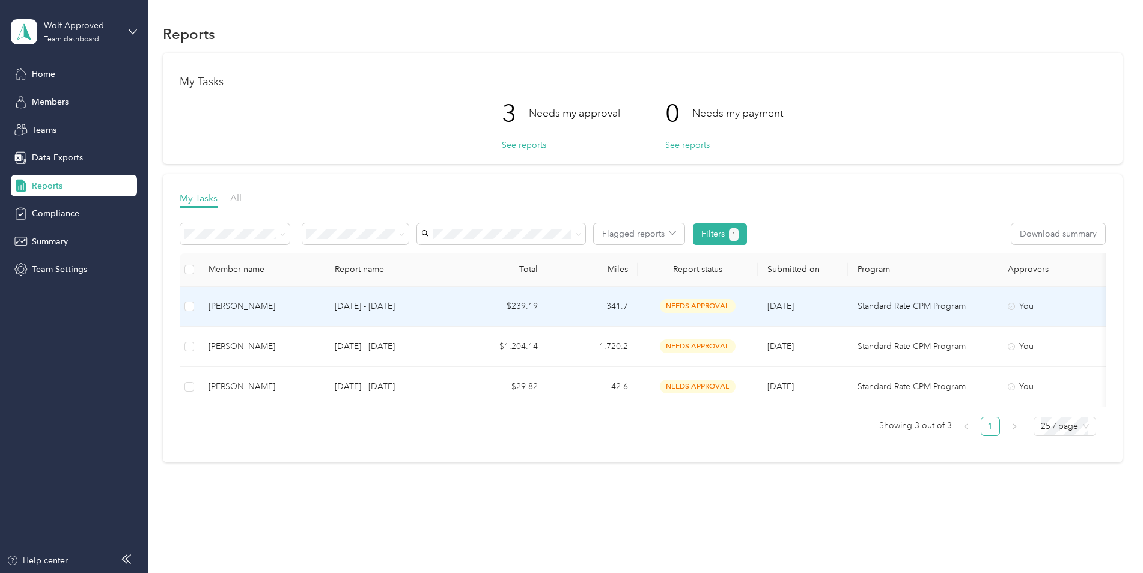
click at [354, 307] on p "[DATE] - [DATE]" at bounding box center [391, 306] width 113 height 13
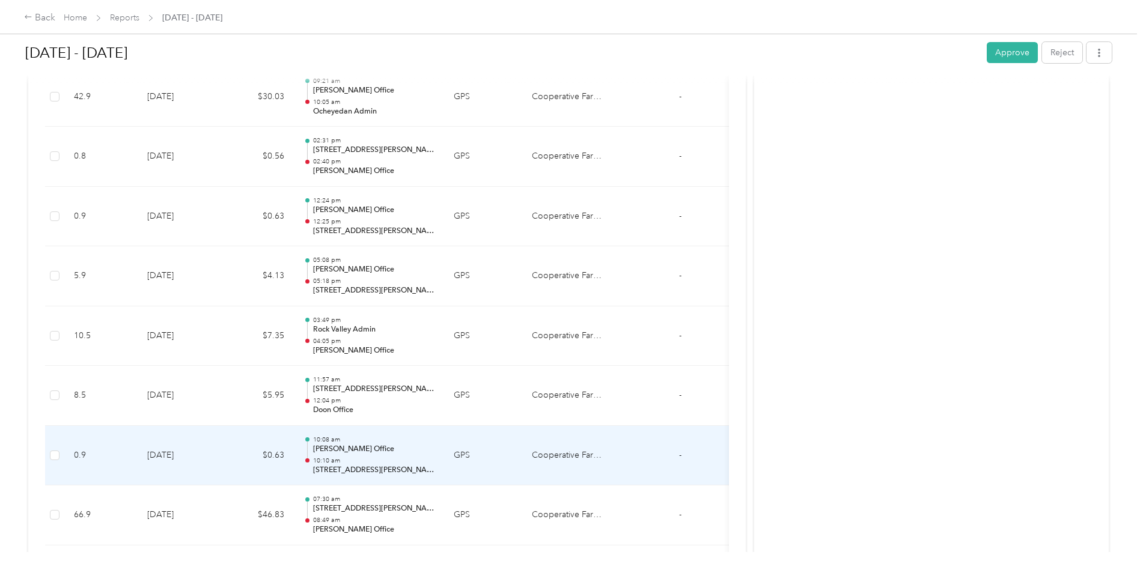
scroll to position [1503, 0]
click at [405, 459] on p "08:49 am" at bounding box center [373, 461] width 121 height 8
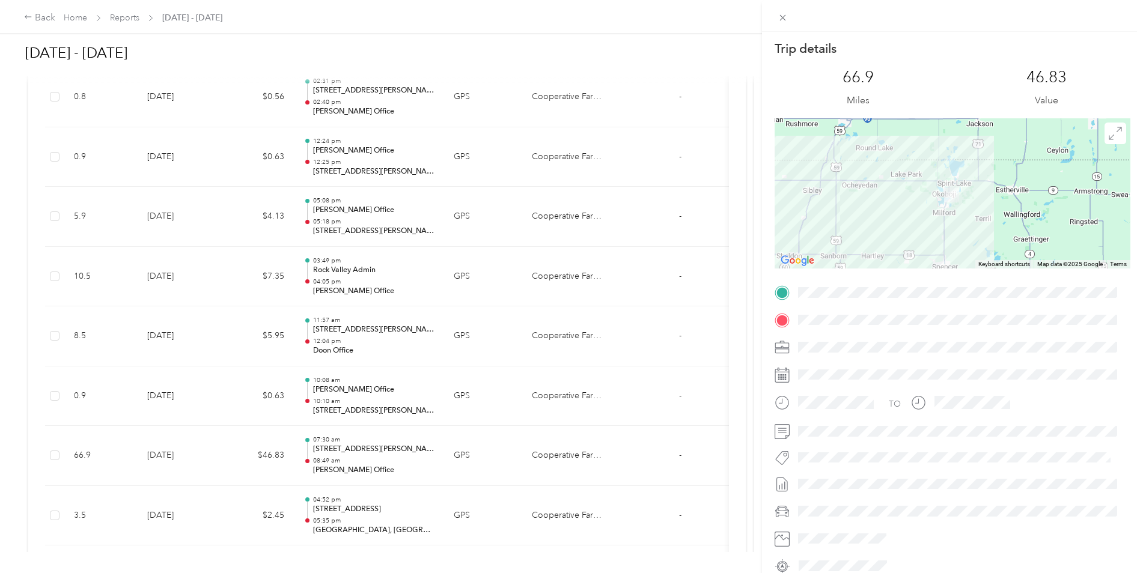
drag, startPoint x: 1078, startPoint y: 228, endPoint x: 942, endPoint y: 231, distance: 135.3
click at [942, 235] on div at bounding box center [953, 193] width 356 height 150
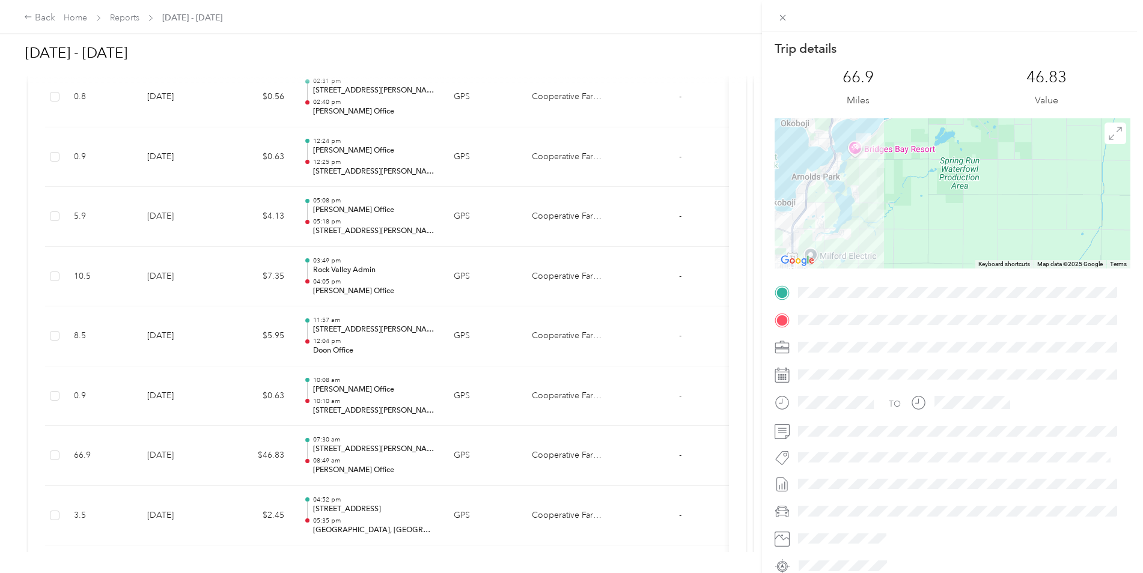
drag, startPoint x: 900, startPoint y: 172, endPoint x: 1053, endPoint y: 241, distance: 168.1
click at [1053, 241] on div at bounding box center [953, 193] width 356 height 150
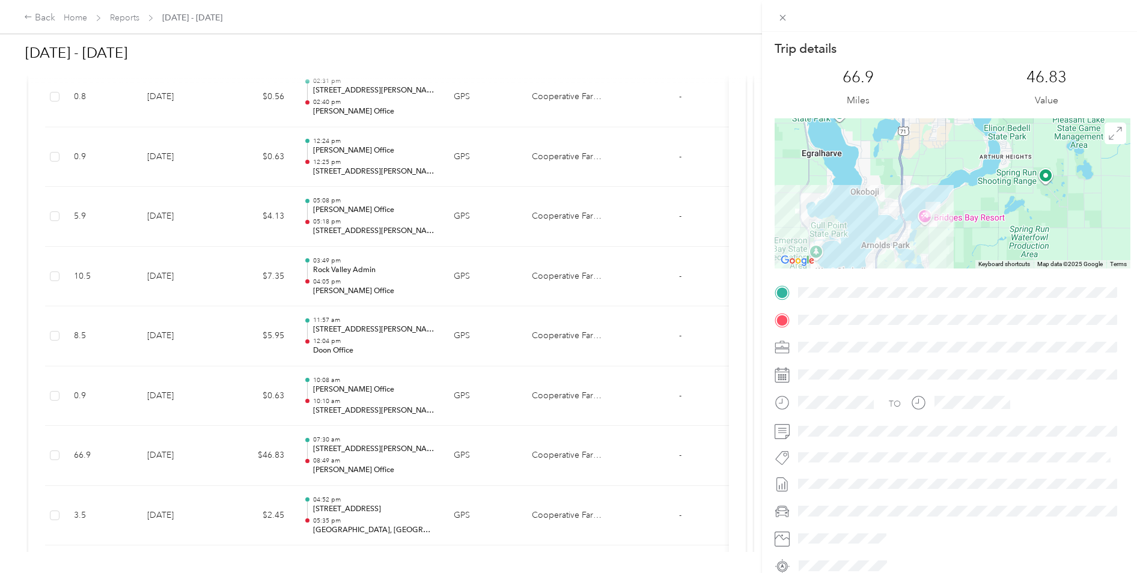
drag, startPoint x: 937, startPoint y: 196, endPoint x: 1004, endPoint y: 264, distance: 95.6
click at [1004, 264] on div "Keyboard shortcuts Map Data Map data ©2025 Google Map data ©2025 Google 2 km Cl…" at bounding box center [953, 193] width 356 height 150
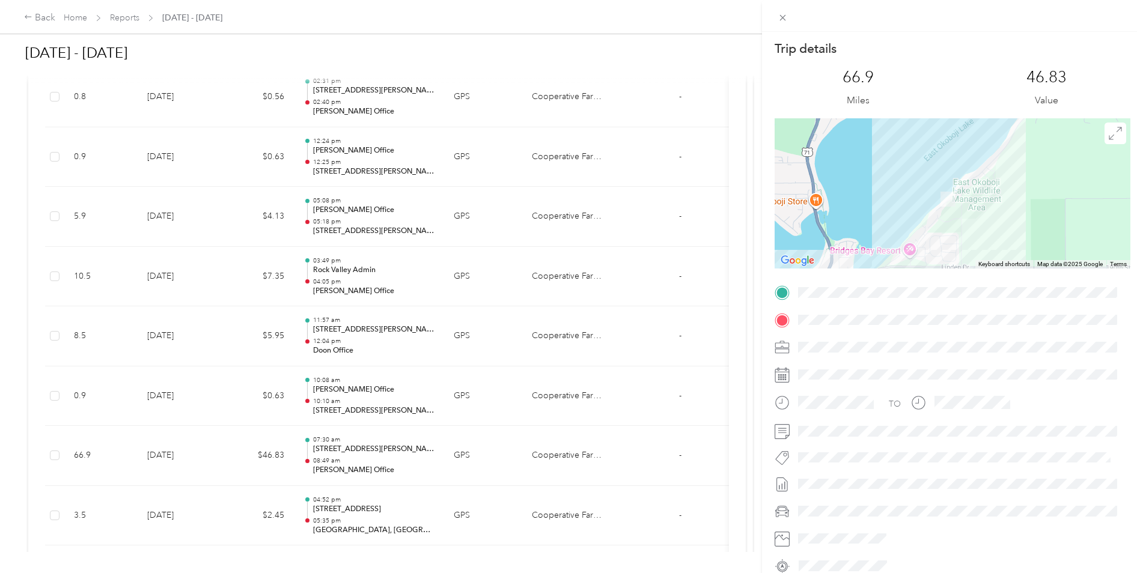
drag, startPoint x: 872, startPoint y: 189, endPoint x: 1067, endPoint y: 227, distance: 198.9
click at [1067, 227] on div at bounding box center [953, 193] width 356 height 150
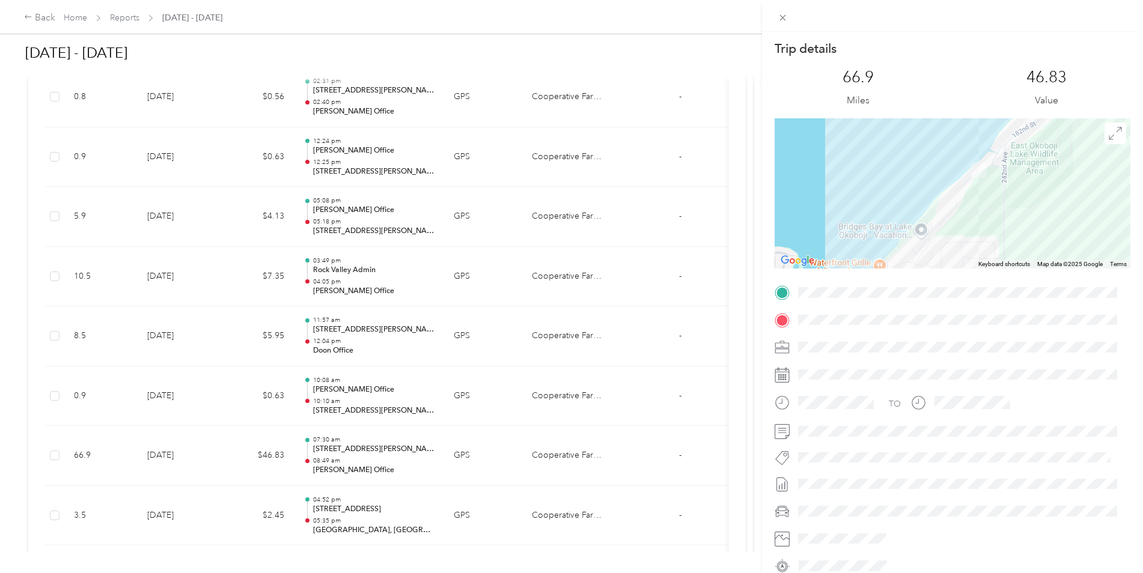
drag, startPoint x: 929, startPoint y: 221, endPoint x: 1048, endPoint y: 222, distance: 119.6
click at [1048, 222] on div at bounding box center [953, 193] width 356 height 150
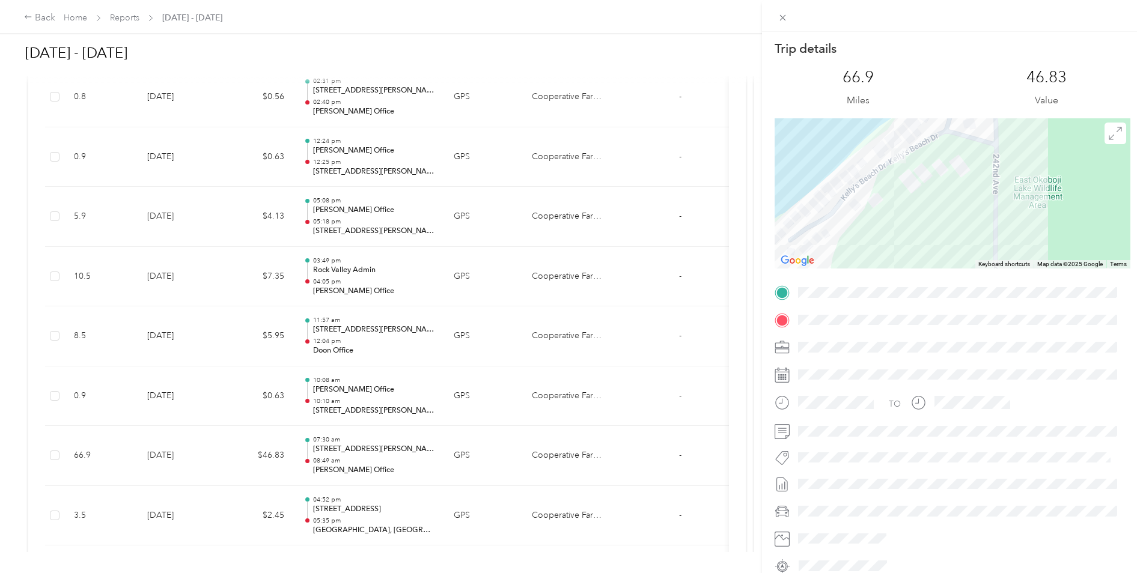
click at [1073, 297] on div "Trip details This trip cannot be edited because it is either under review, appr…" at bounding box center [953, 308] width 356 height 536
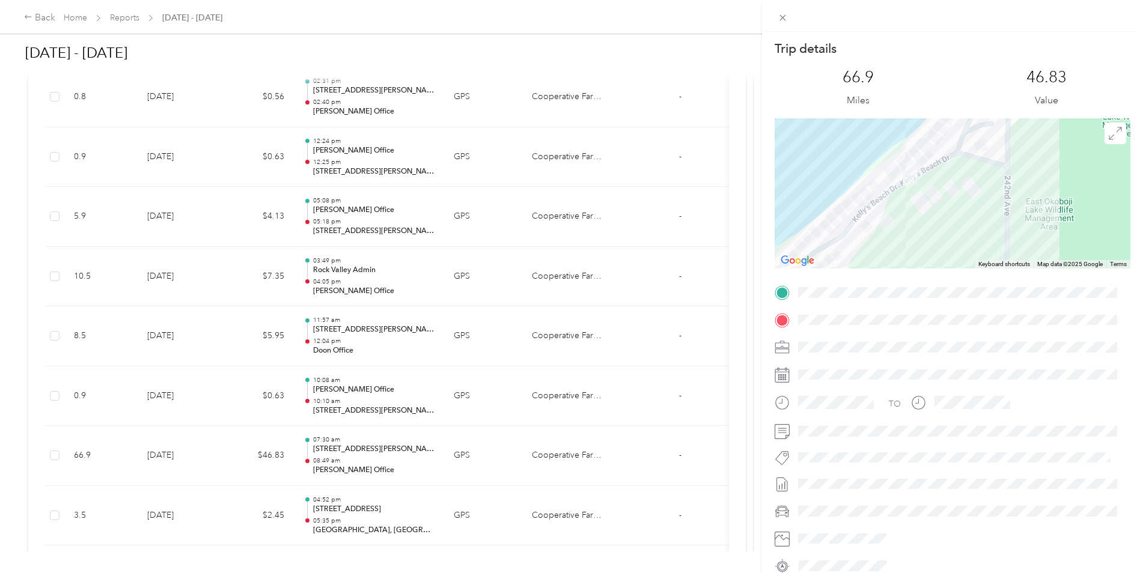
drag, startPoint x: 960, startPoint y: 233, endPoint x: 968, endPoint y: 254, distance: 23.0
click at [968, 254] on div at bounding box center [953, 193] width 356 height 150
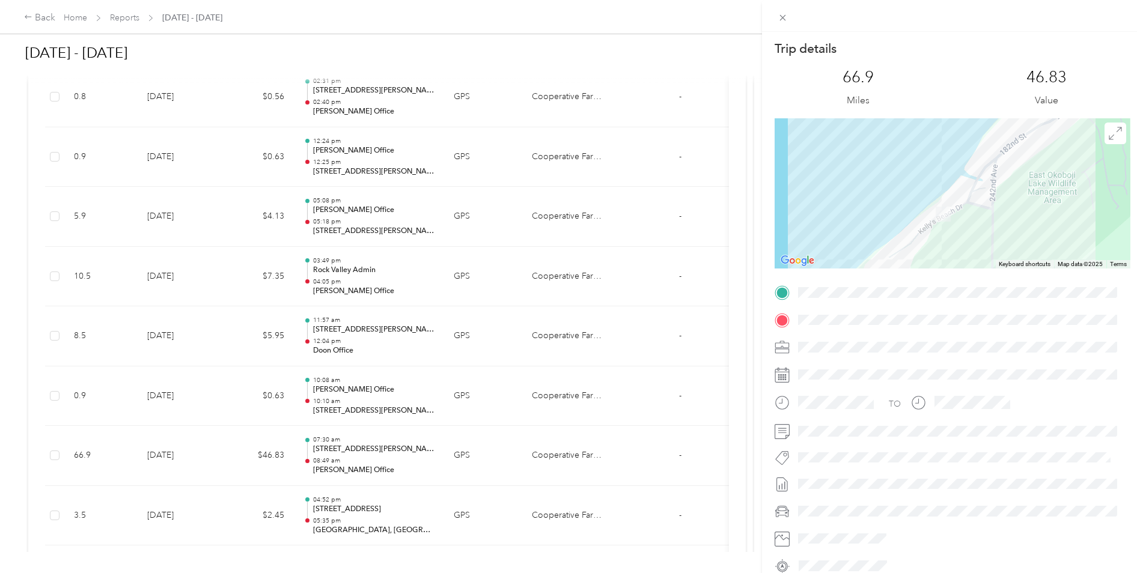
click at [638, 429] on div "Trip details This trip cannot be edited because it is either under review, appr…" at bounding box center [571, 286] width 1143 height 573
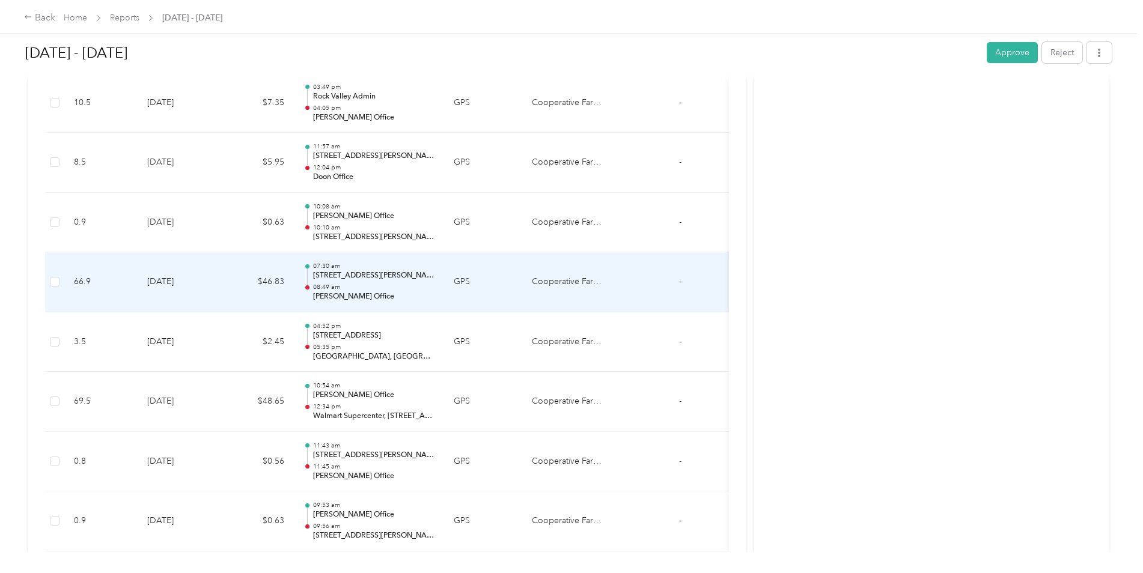
scroll to position [1683, 0]
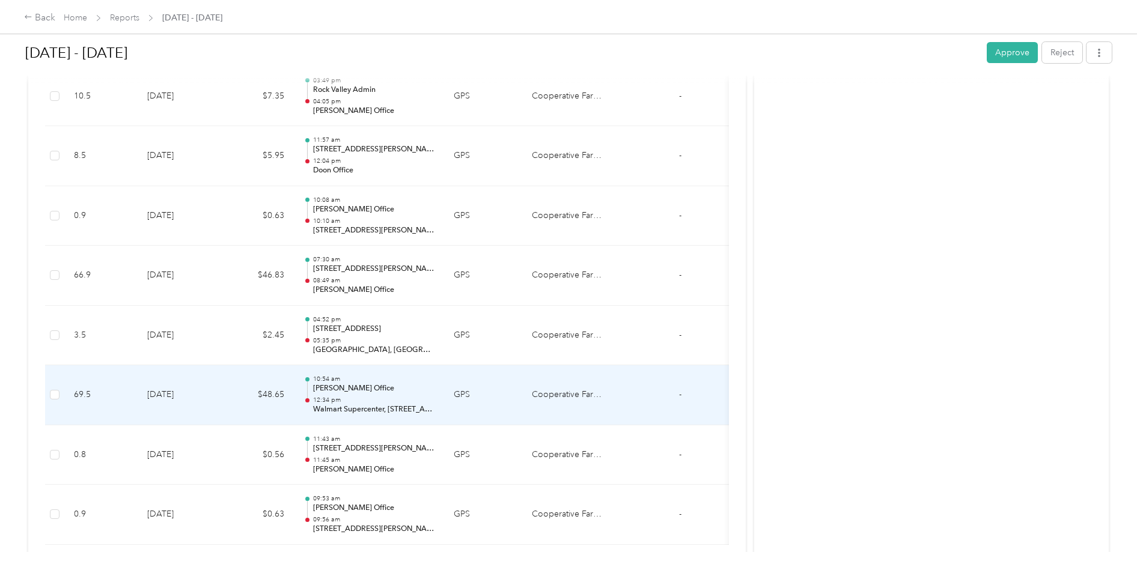
click at [351, 405] on p "Walmart Supercenter, 2200, 17th Street, Spirit Lake, Dickinson County, Iowa, 51…" at bounding box center [373, 410] width 121 height 11
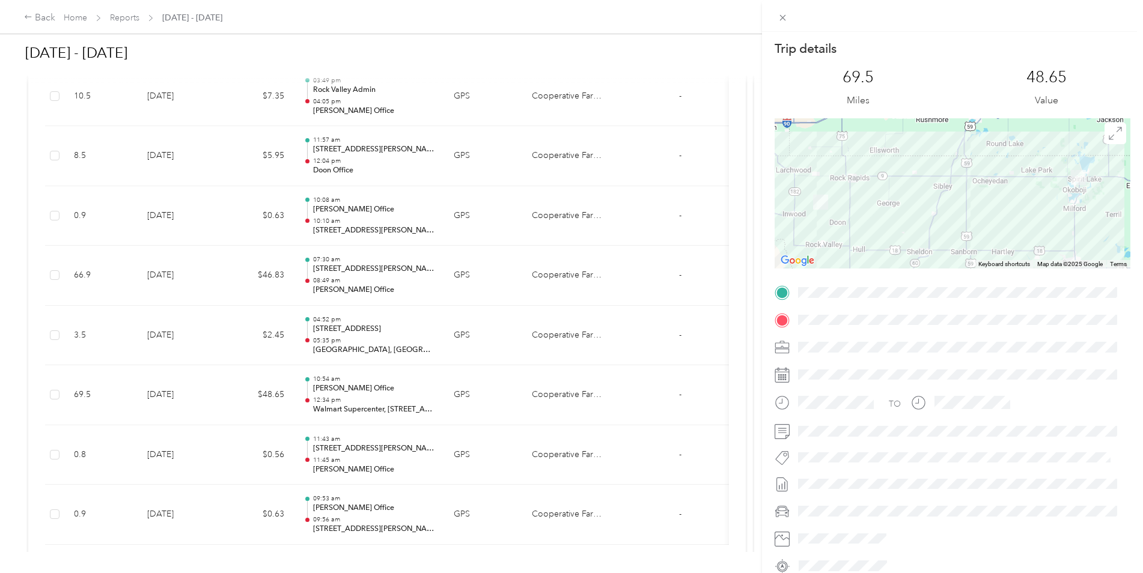
click at [41, 23] on div "Trip details This trip cannot be edited because it is either under review, appr…" at bounding box center [571, 286] width 1143 height 573
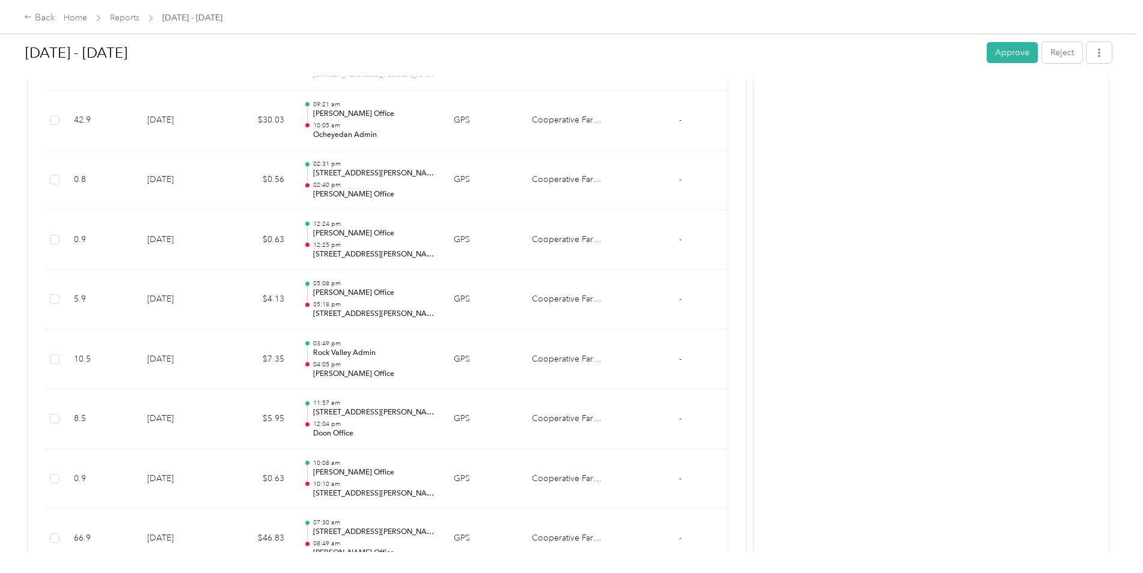
scroll to position [1382, 0]
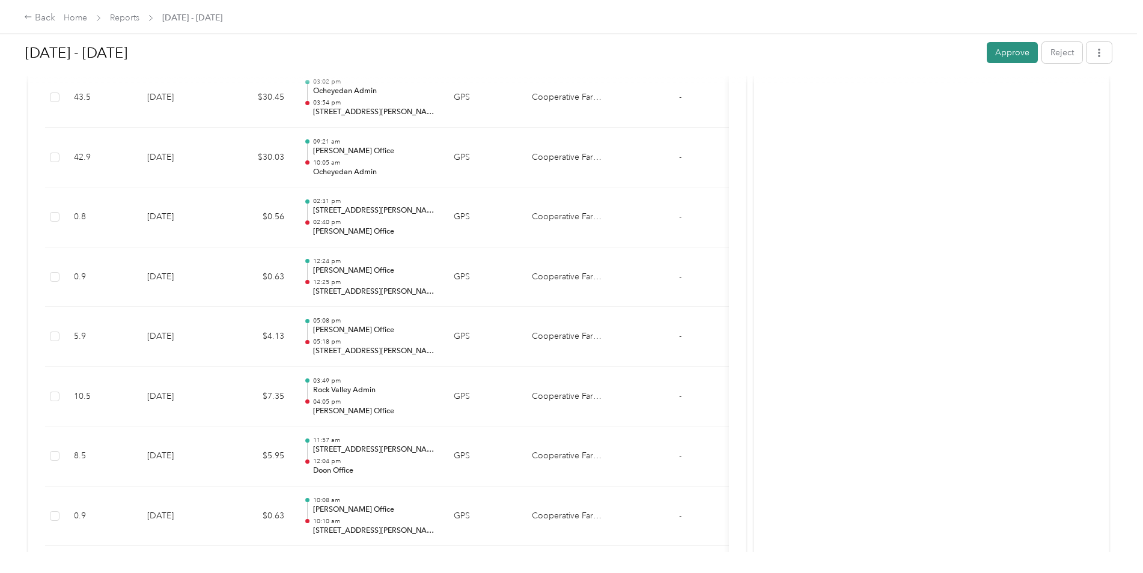
click at [997, 53] on button "Approve" at bounding box center [1012, 52] width 51 height 21
click at [41, 19] on div "Back" at bounding box center [39, 18] width 31 height 14
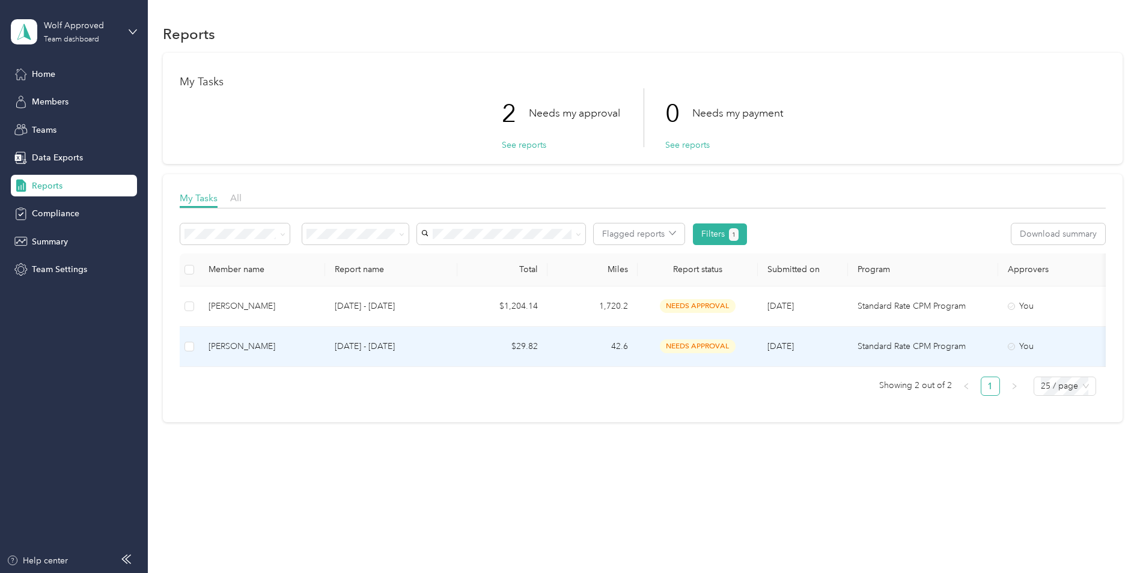
click at [328, 346] on td "[DATE] - [DATE]" at bounding box center [391, 347] width 132 height 40
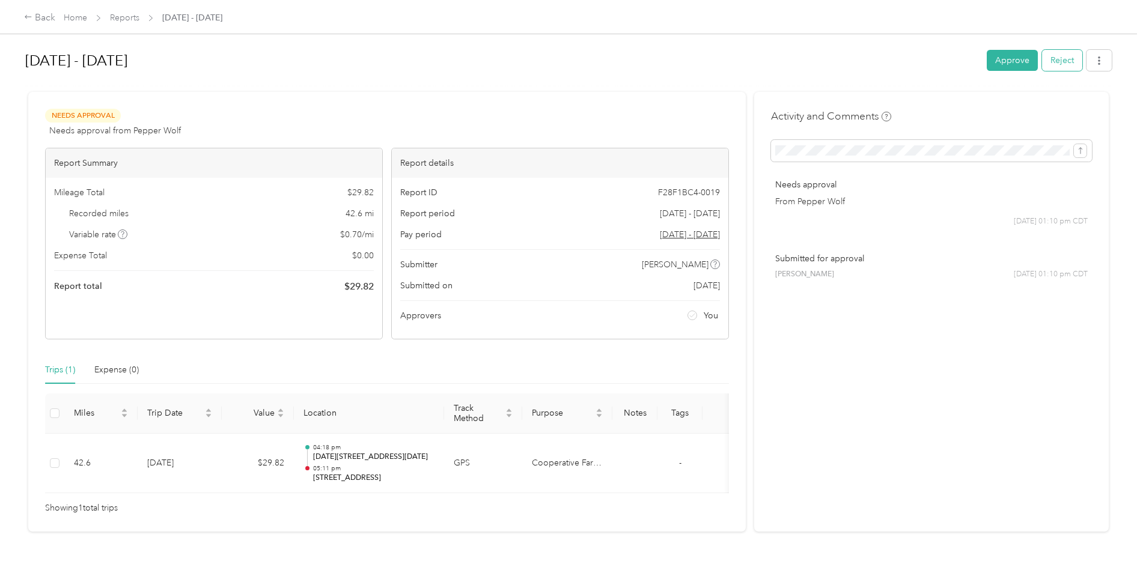
click at [1053, 65] on button "Reject" at bounding box center [1062, 60] width 40 height 21
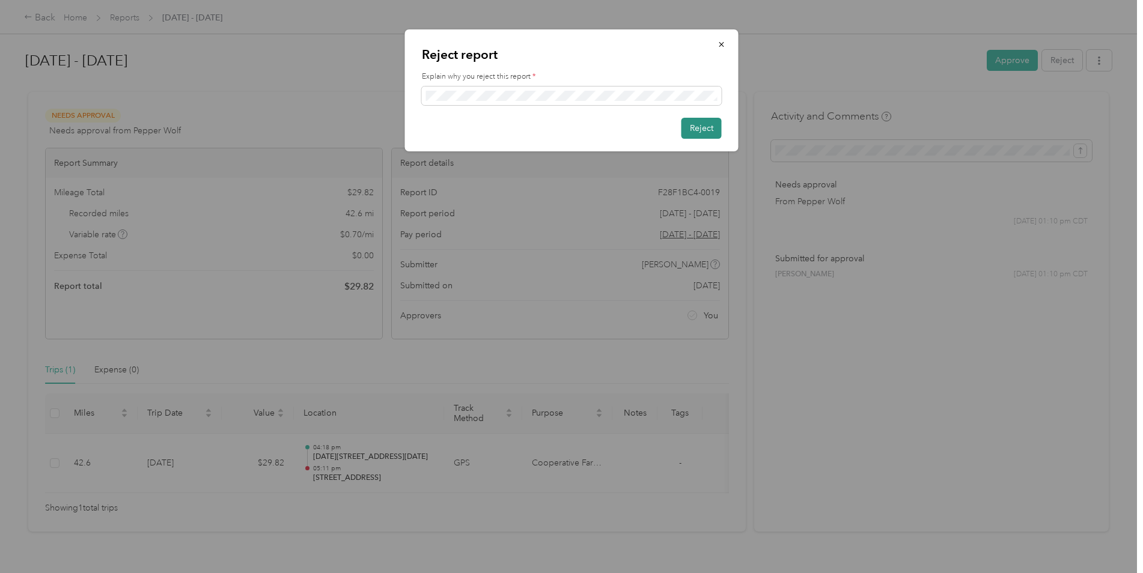
click at [703, 129] on button "Reject" at bounding box center [702, 128] width 40 height 21
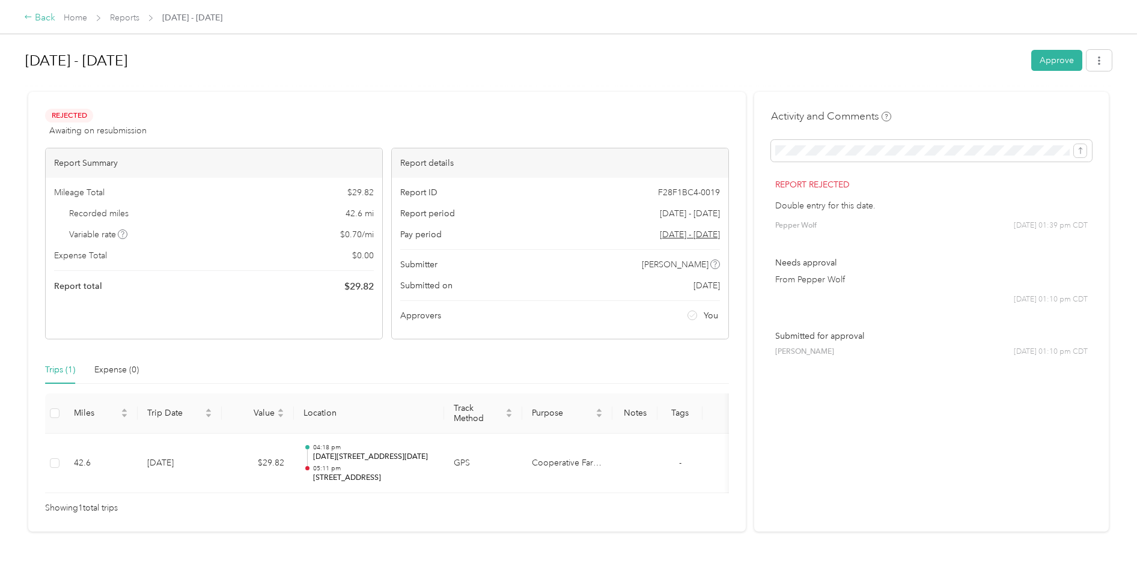
click at [41, 20] on div "Back" at bounding box center [39, 18] width 31 height 14
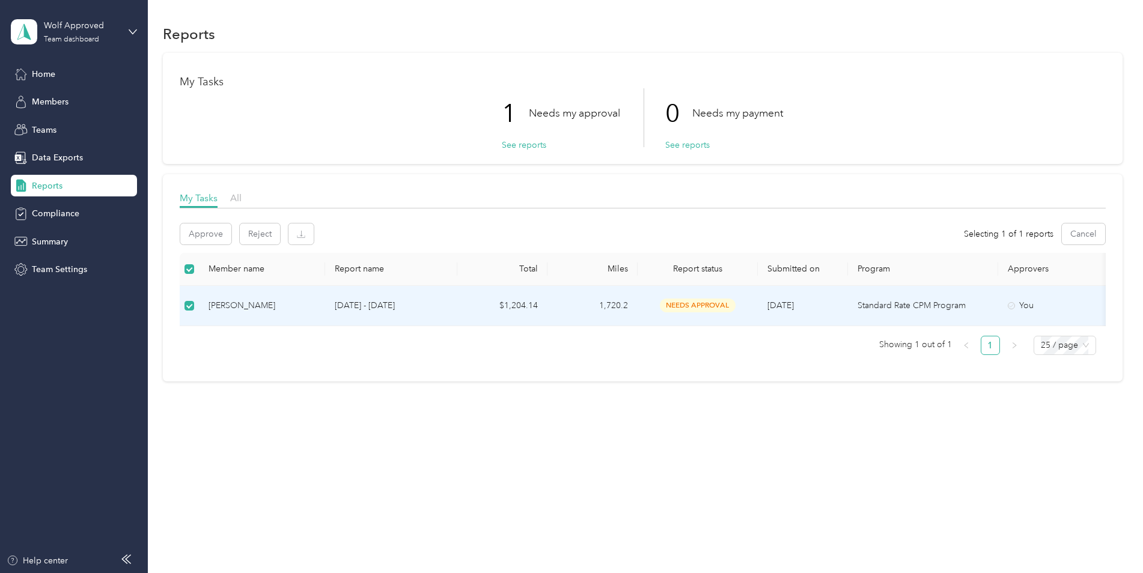
click at [360, 305] on p "[DATE] - [DATE]" at bounding box center [391, 305] width 113 height 13
click at [234, 308] on div "[PERSON_NAME]" at bounding box center [262, 306] width 107 height 13
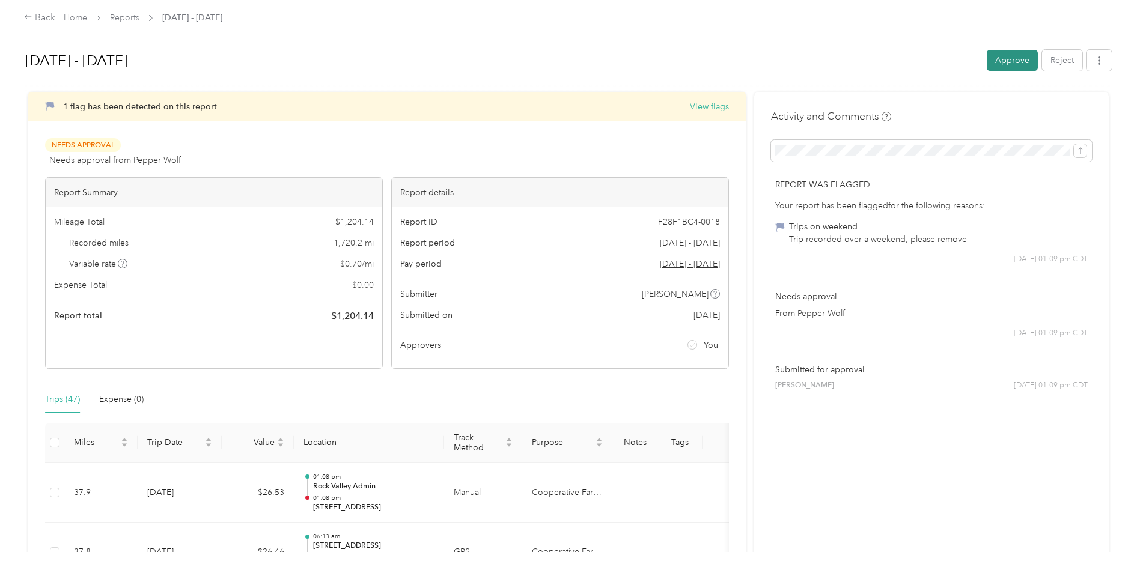
click at [1003, 60] on button "Approve" at bounding box center [1012, 60] width 51 height 21
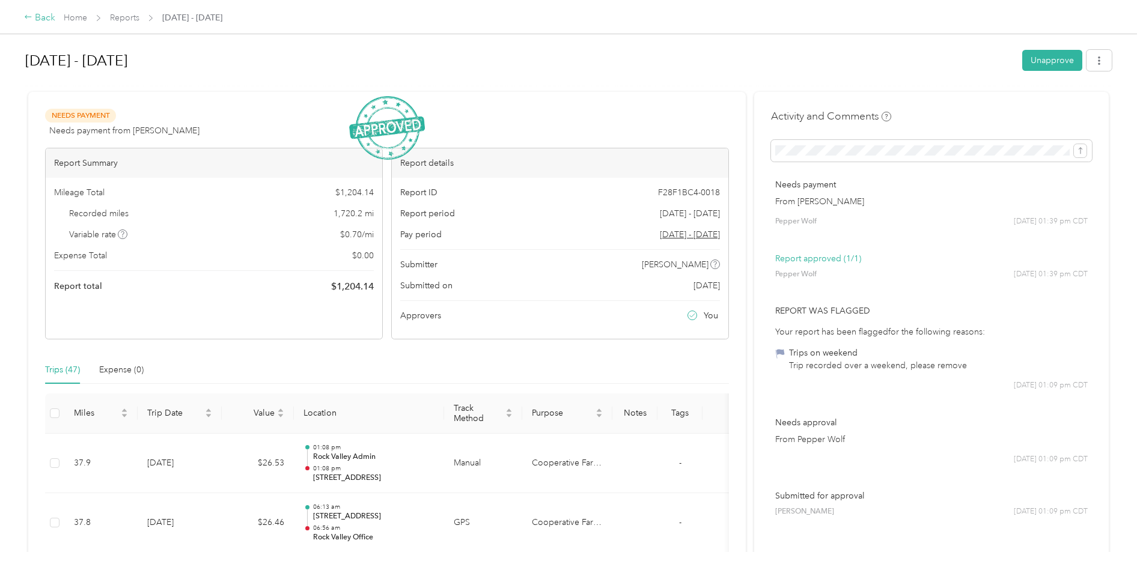
click at [37, 19] on div "Back" at bounding box center [39, 18] width 31 height 14
